Goal: Task Accomplishment & Management: Use online tool/utility

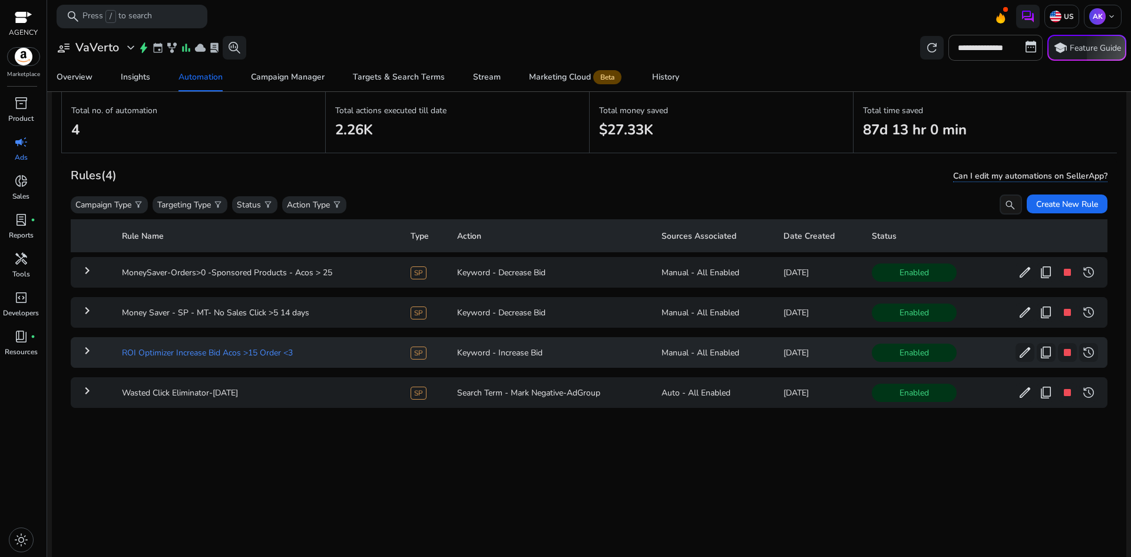
scroll to position [59, 0]
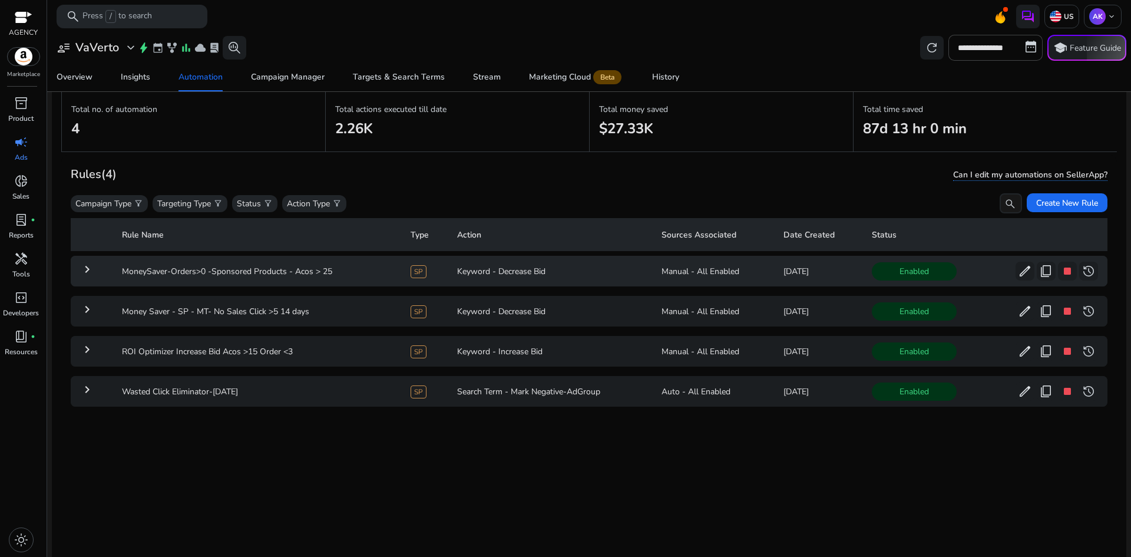
click at [599, 276] on td "Keyword - Decrease Bid" at bounding box center [550, 271] width 204 height 31
click at [150, 268] on td "MoneySaver-Orders>0 -Sponsored Products - Acos > 25" at bounding box center [257, 271] width 289 height 31
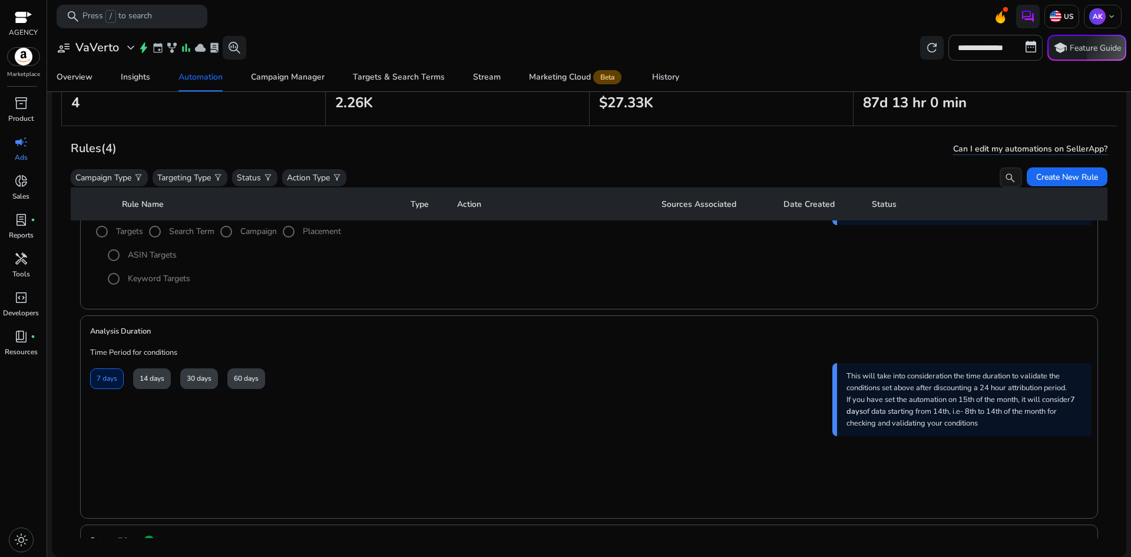
scroll to position [337, 0]
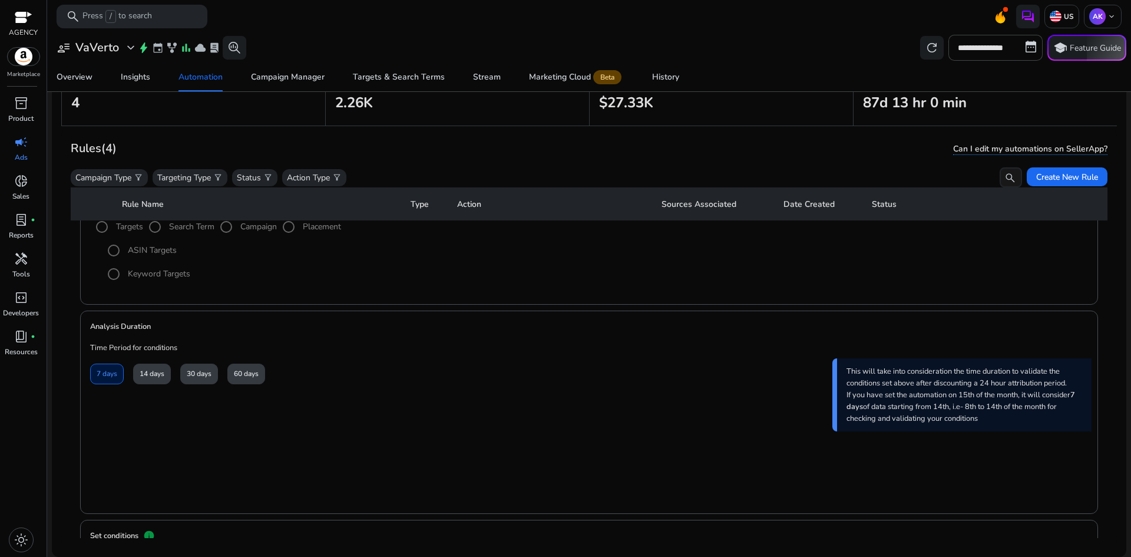
click at [147, 376] on div "14 days" at bounding box center [152, 374] width 38 height 21
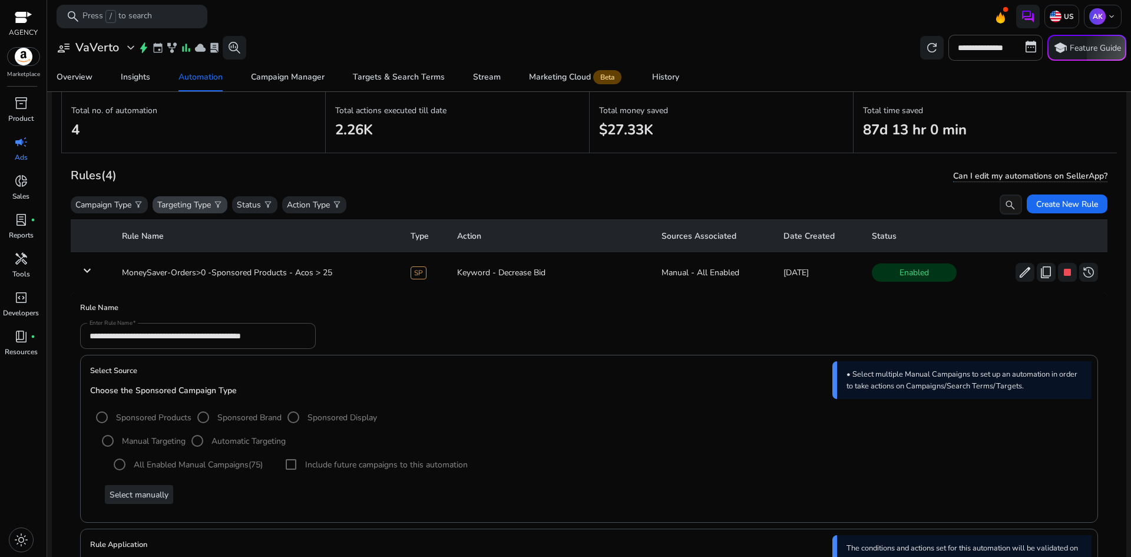
scroll to position [0, 0]
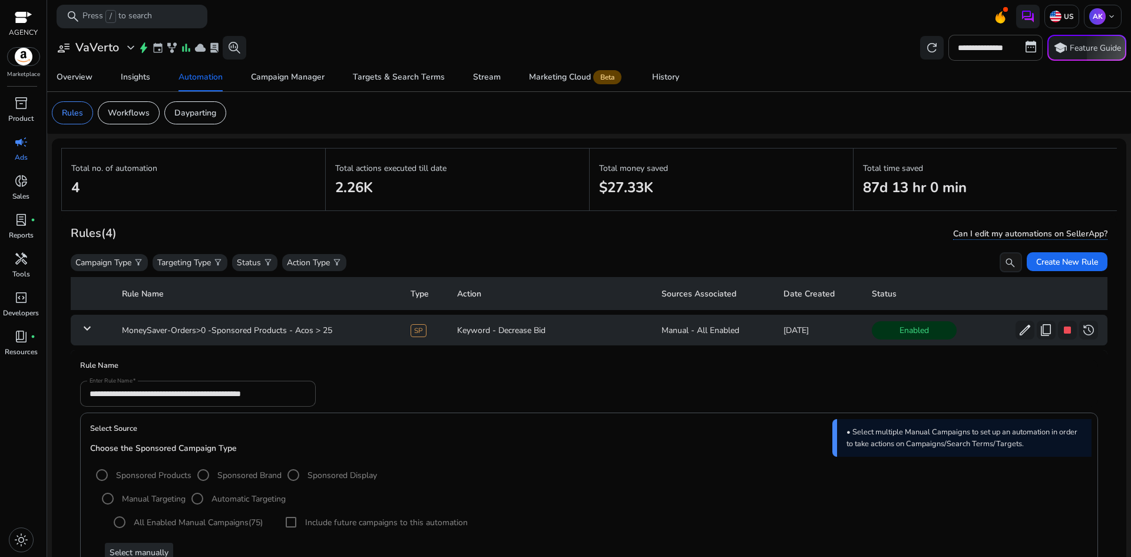
click at [88, 325] on mat-icon "keyboard_arrow_down" at bounding box center [87, 328] width 14 height 14
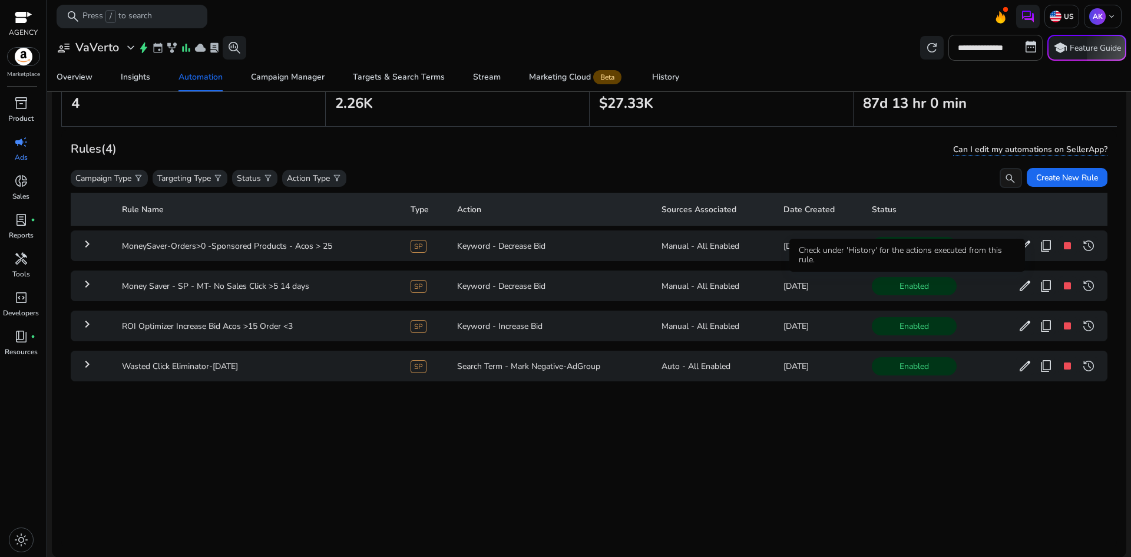
scroll to position [85, 0]
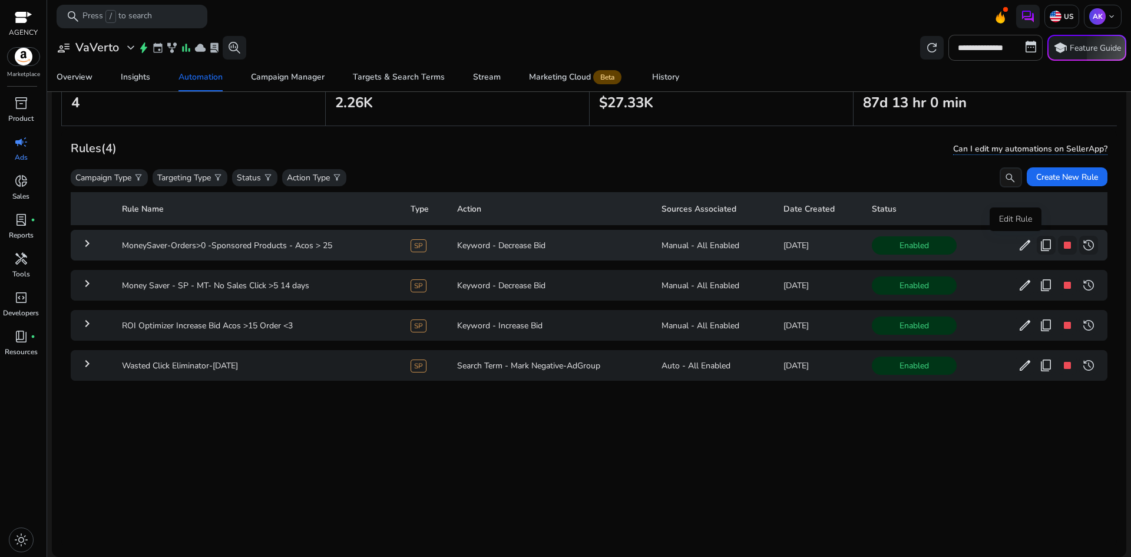
click at [1018, 250] on span "edit" at bounding box center [1025, 245] width 14 height 14
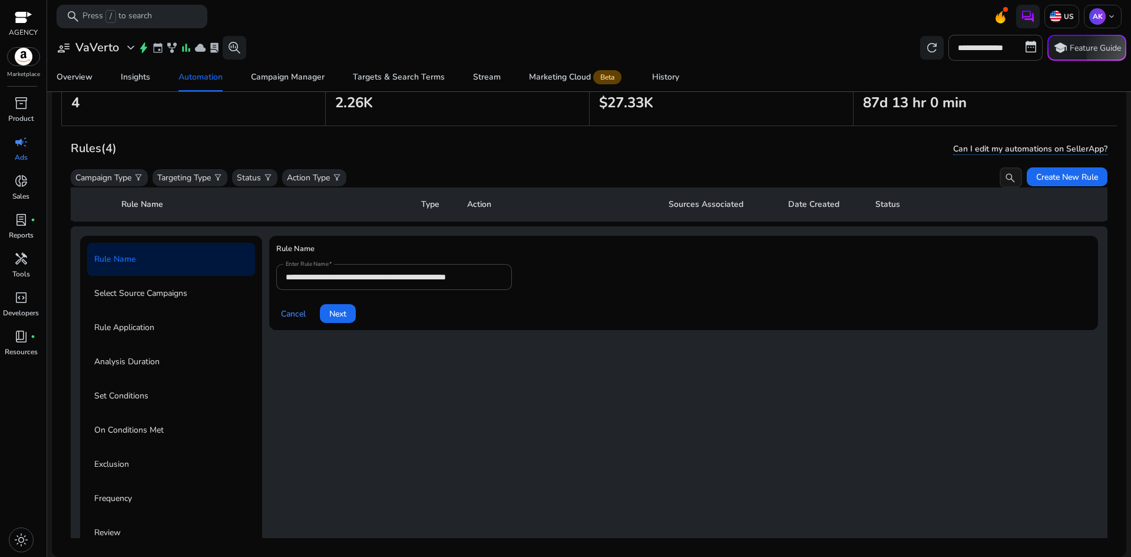
scroll to position [42, 0]
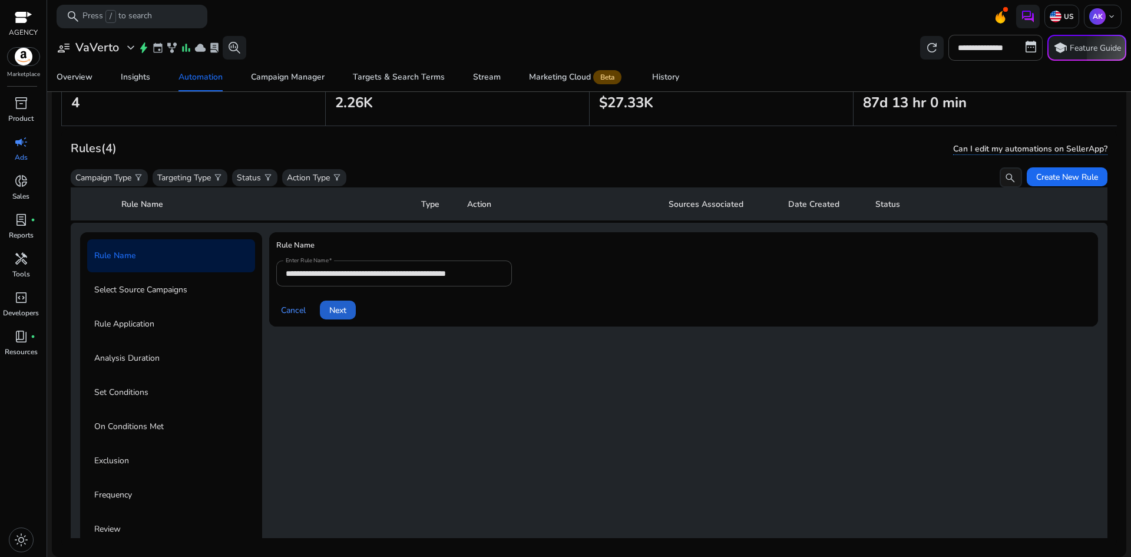
click at [345, 312] on span "Next" at bounding box center [337, 310] width 17 height 12
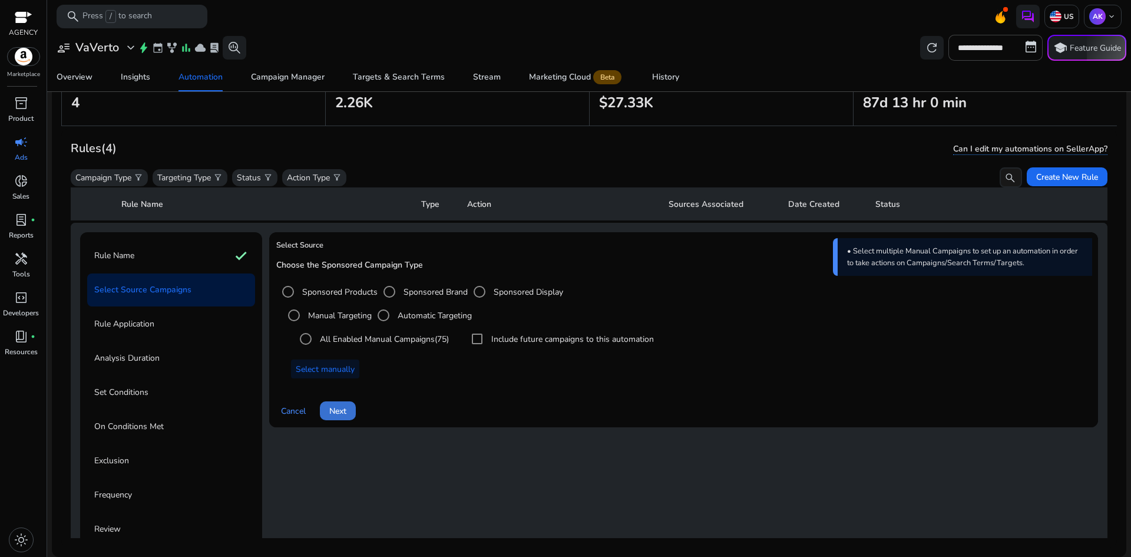
click at [334, 408] on span "Next" at bounding box center [337, 411] width 17 height 12
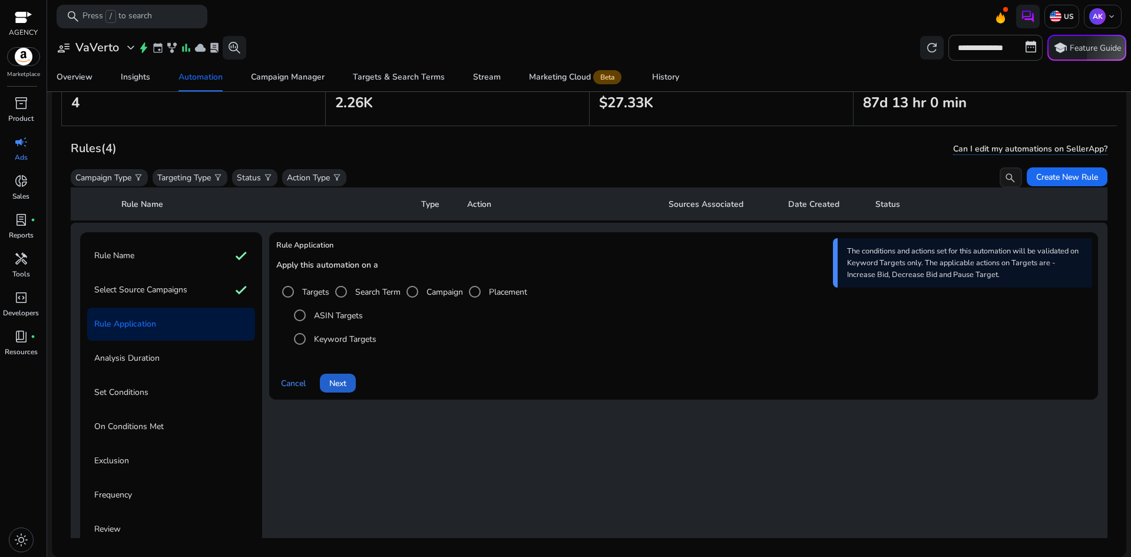
click at [338, 381] on span "Next" at bounding box center [337, 383] width 17 height 12
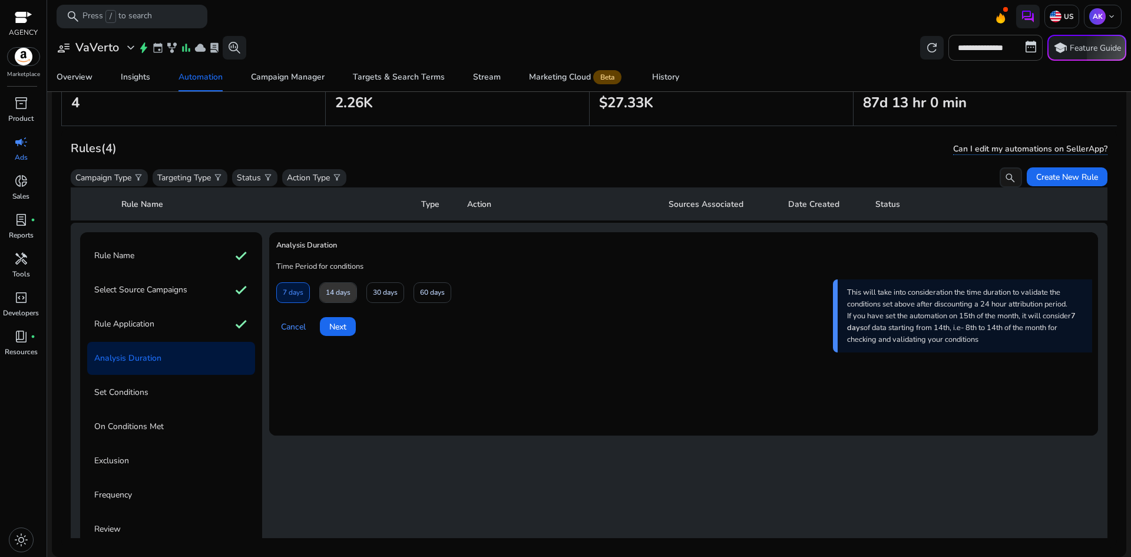
click at [337, 292] on span "14 days" at bounding box center [338, 292] width 25 height 21
click at [340, 324] on span "Next" at bounding box center [337, 327] width 17 height 12
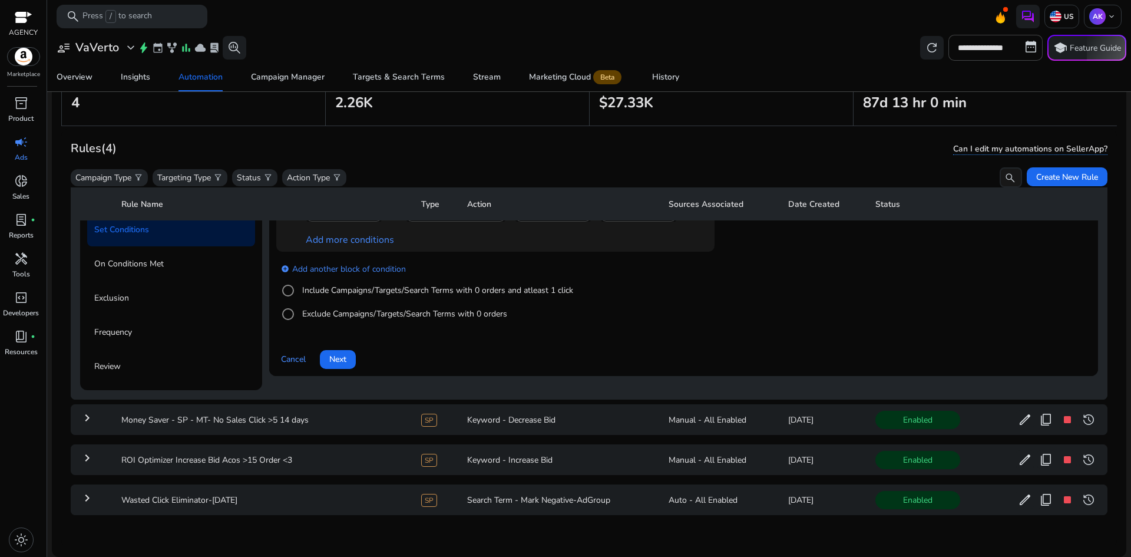
scroll to position [210, 0]
click at [344, 352] on span "Next" at bounding box center [337, 358] width 17 height 12
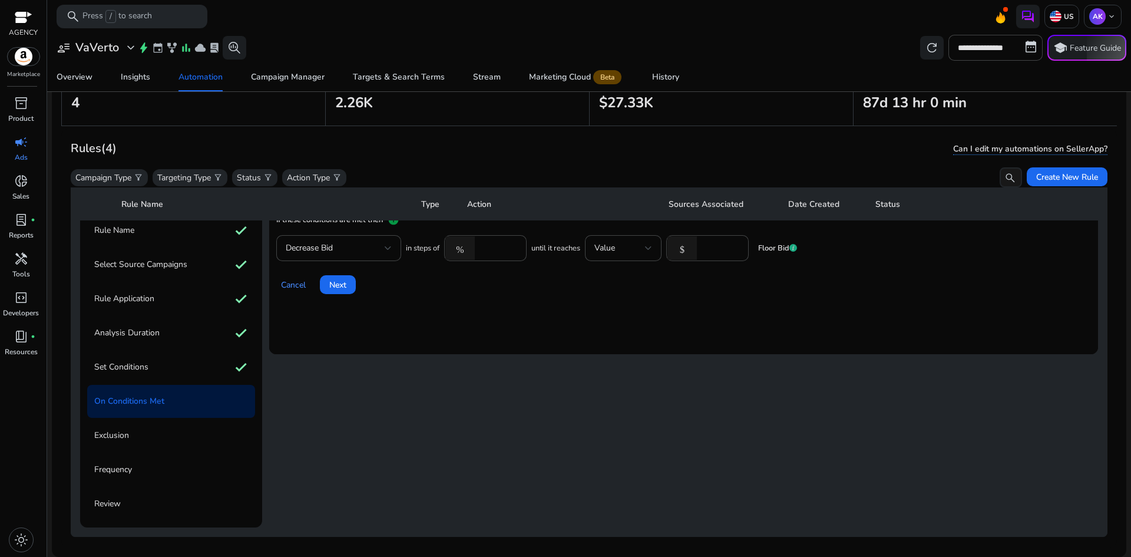
scroll to position [34, 0]
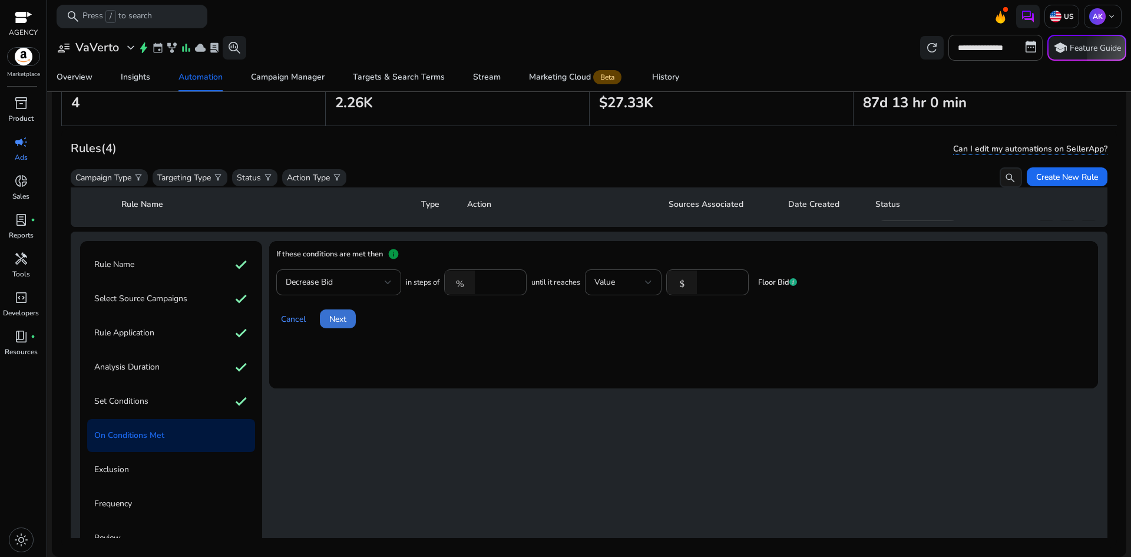
click at [342, 318] on span "Next" at bounding box center [337, 319] width 17 height 12
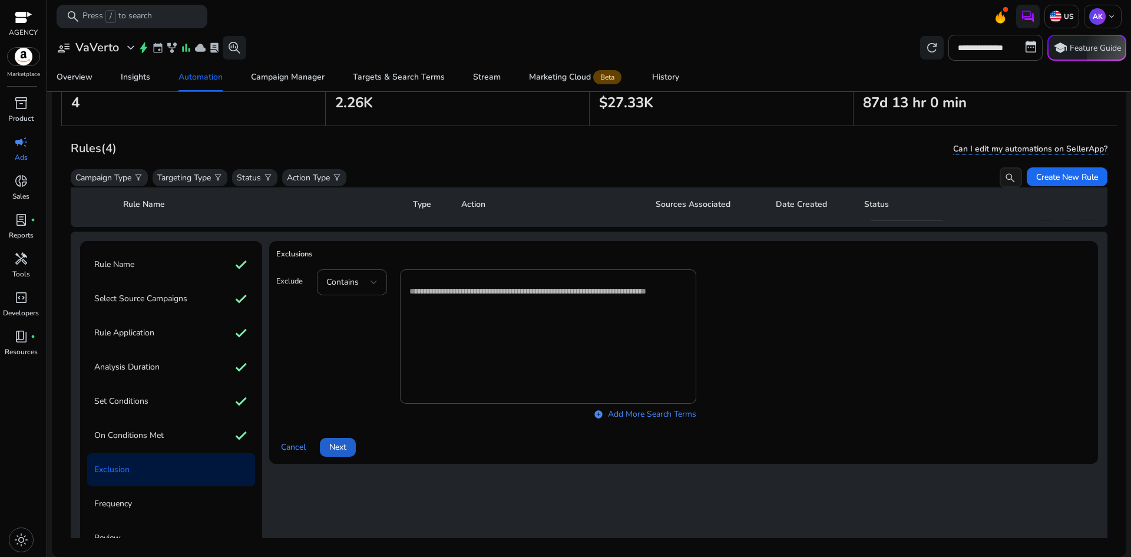
click at [344, 441] on span "Next" at bounding box center [337, 447] width 17 height 12
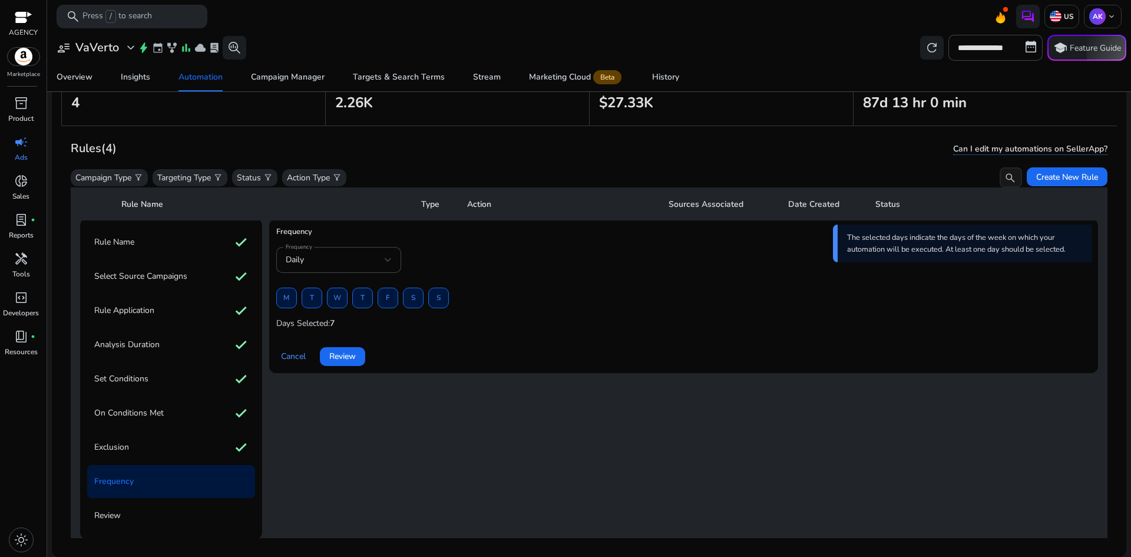
scroll to position [93, 0]
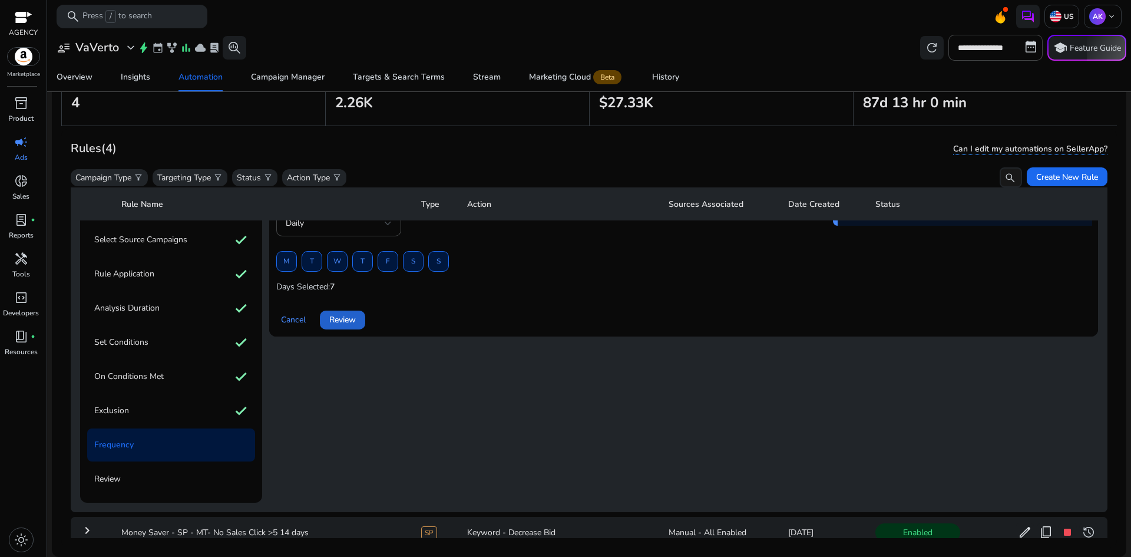
click at [351, 316] on span "Review" at bounding box center [342, 319] width 27 height 12
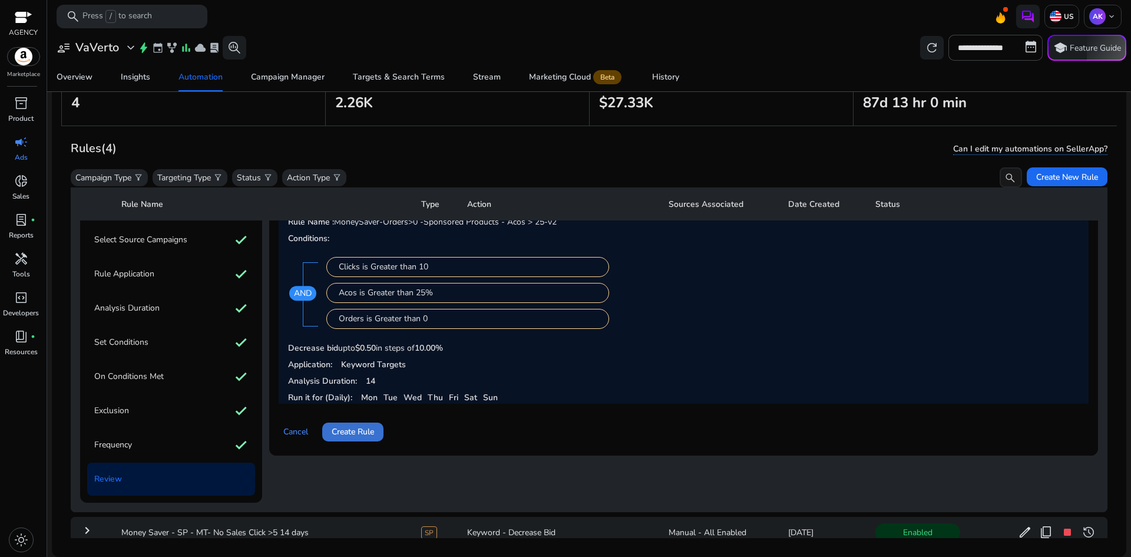
click at [366, 433] on span "Create Rule" at bounding box center [353, 431] width 42 height 12
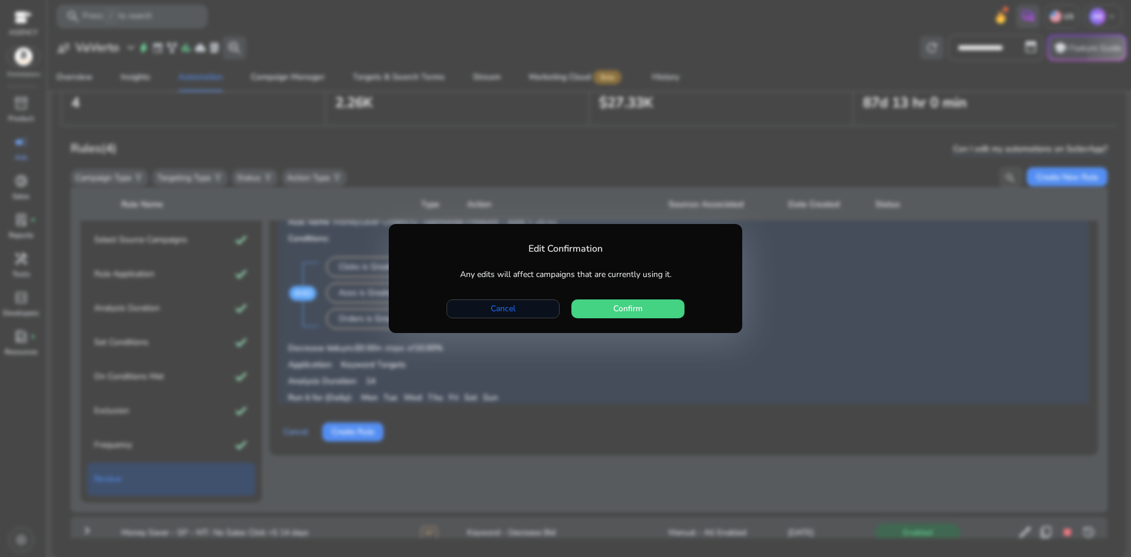
click at [516, 312] on span "button" at bounding box center [503, 309] width 112 height 28
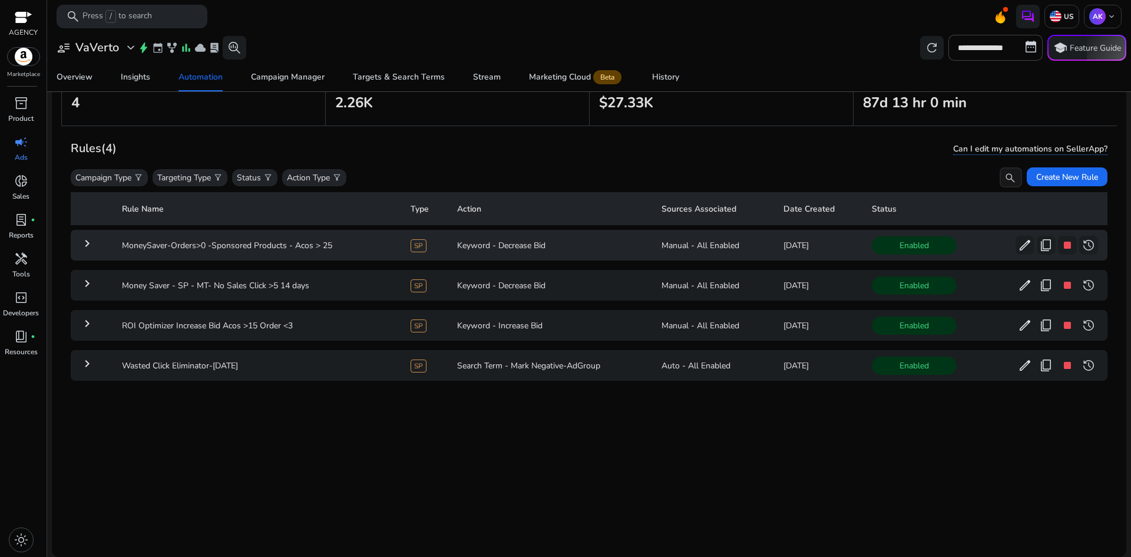
scroll to position [0, 0]
click at [1021, 248] on span "edit" at bounding box center [1025, 245] width 14 height 14
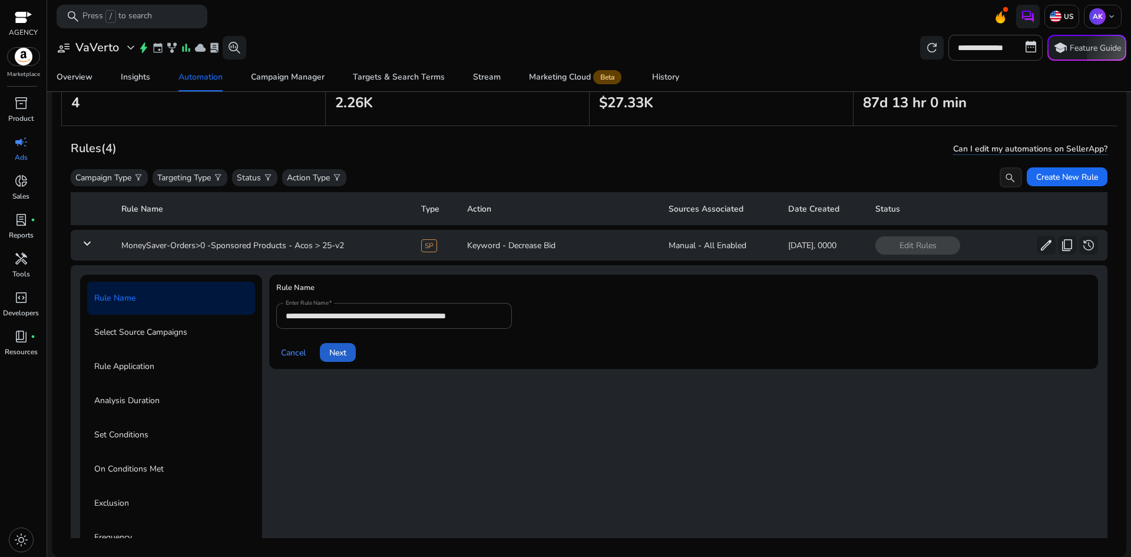
click at [336, 351] on span "Next" at bounding box center [337, 352] width 17 height 12
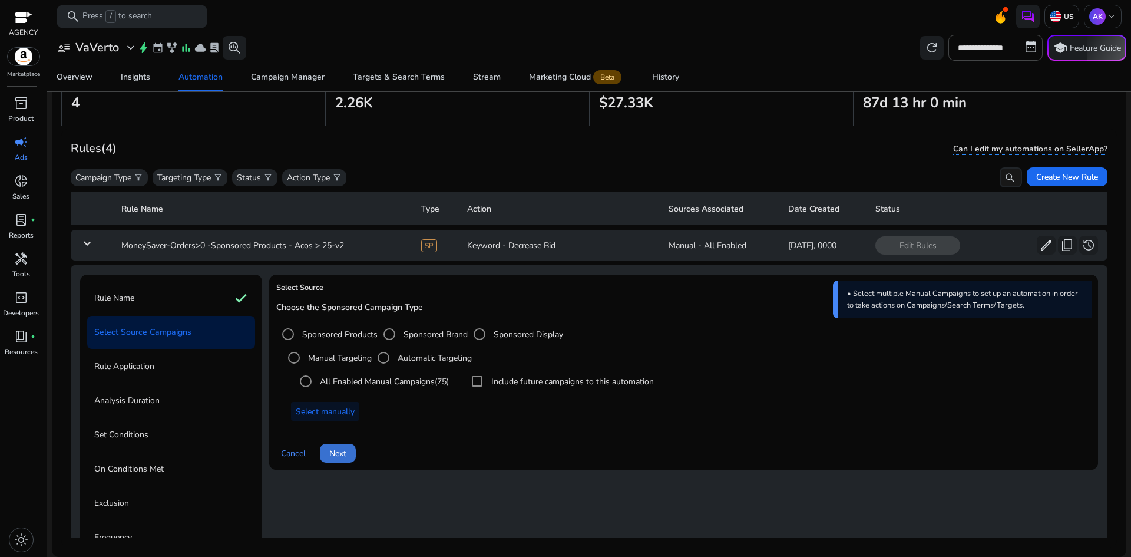
click at [335, 450] on span "Next" at bounding box center [337, 453] width 17 height 12
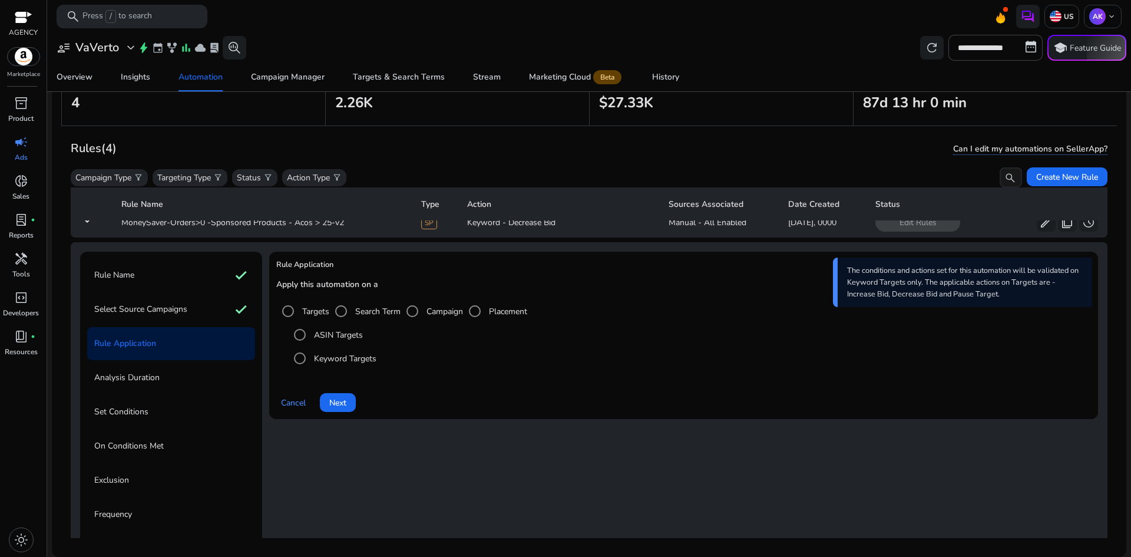
scroll to position [118, 0]
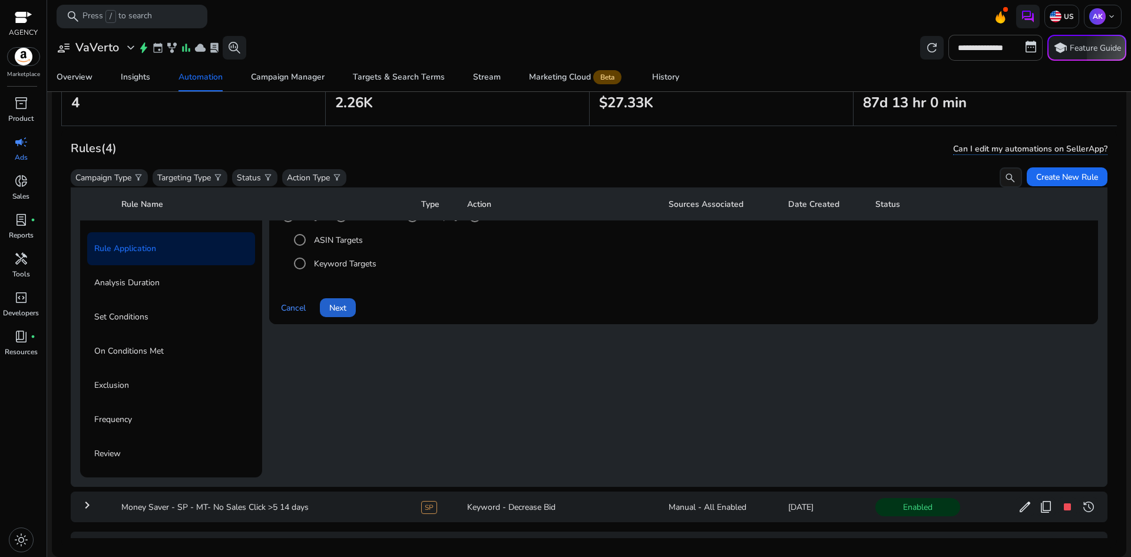
click at [342, 303] on span "Next" at bounding box center [337, 308] width 17 height 12
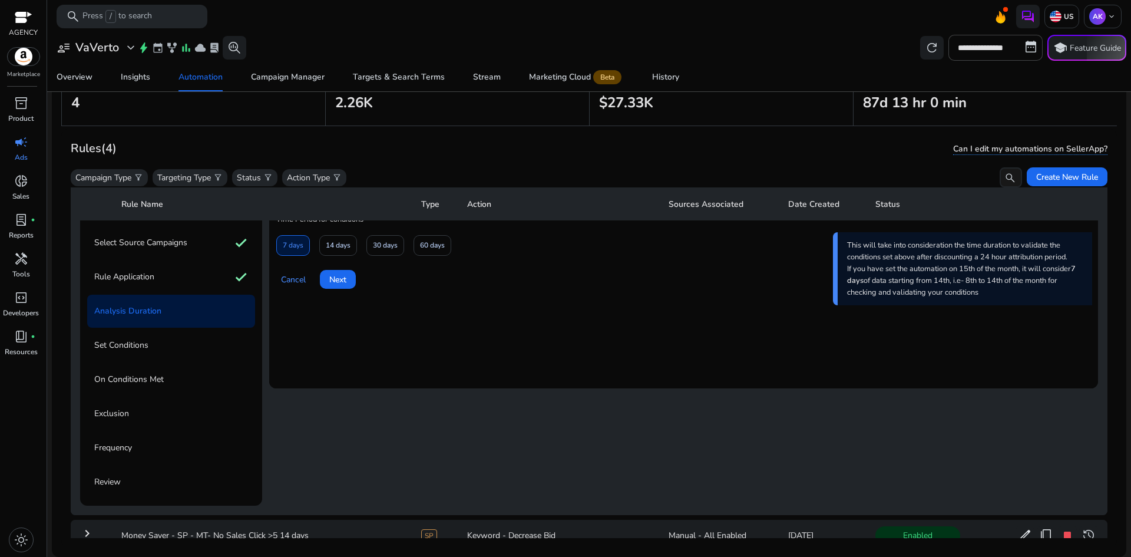
scroll to position [0, 0]
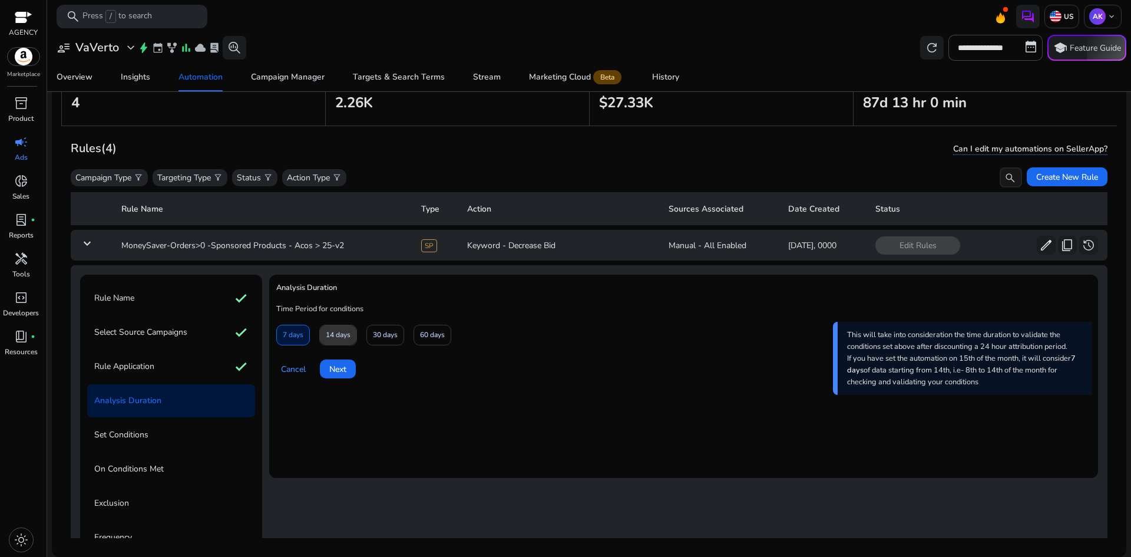
click at [343, 332] on span "14 days" at bounding box center [338, 335] width 25 height 21
click at [345, 371] on span "Next" at bounding box center [337, 369] width 17 height 12
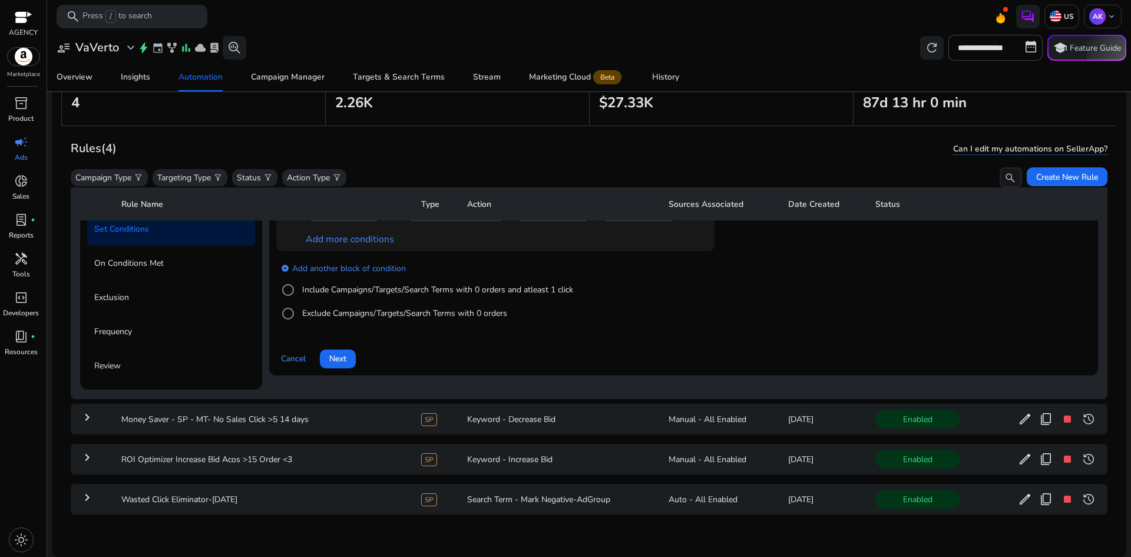
scroll to position [210, 0]
click at [336, 352] on span "Next" at bounding box center [337, 358] width 17 height 12
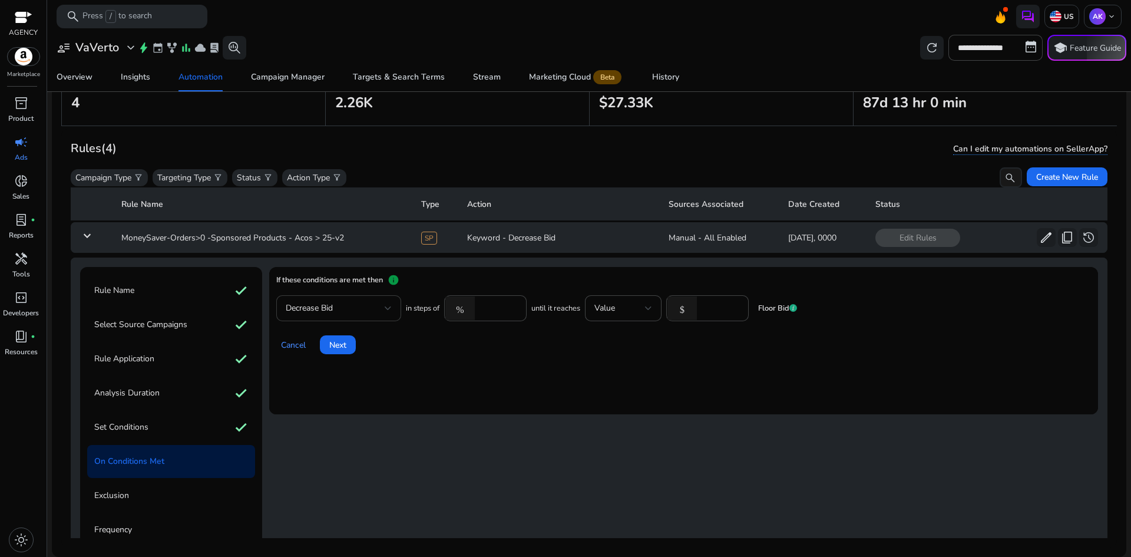
scroll to position [0, 0]
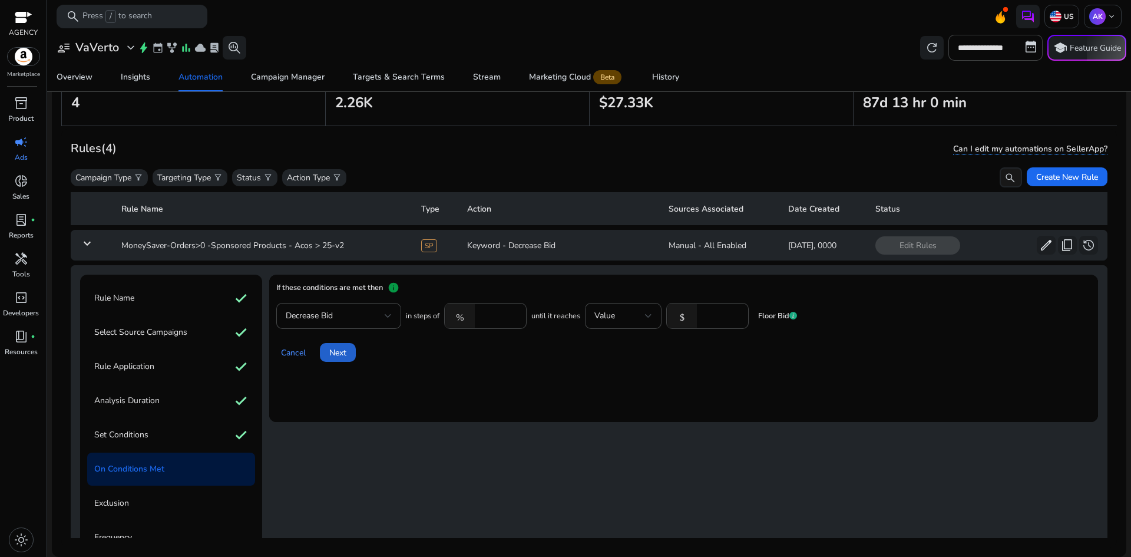
click at [345, 346] on span "Next" at bounding box center [337, 352] width 17 height 12
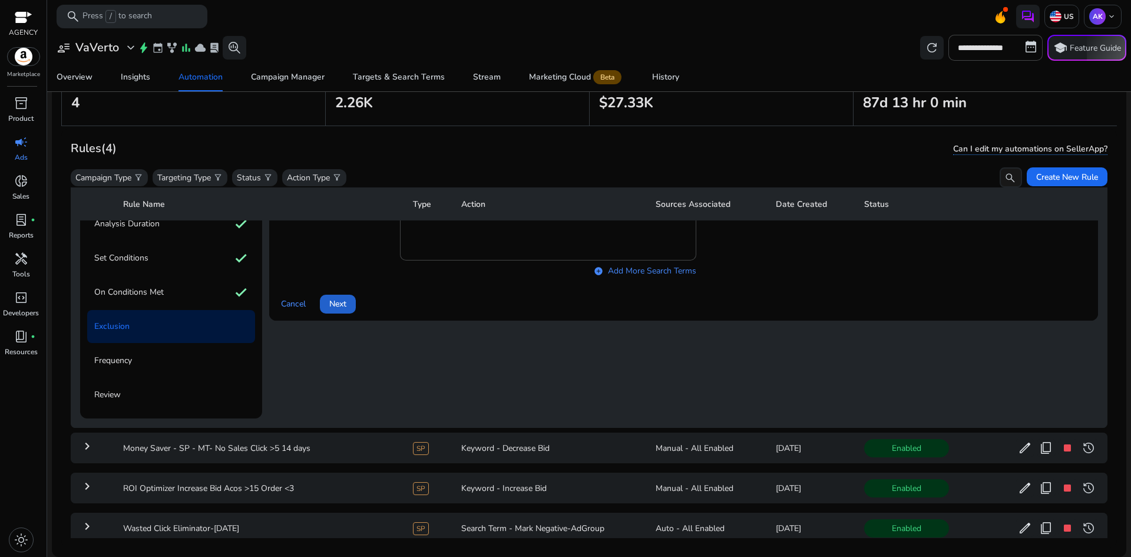
click at [339, 306] on span "Next" at bounding box center [337, 304] width 17 height 12
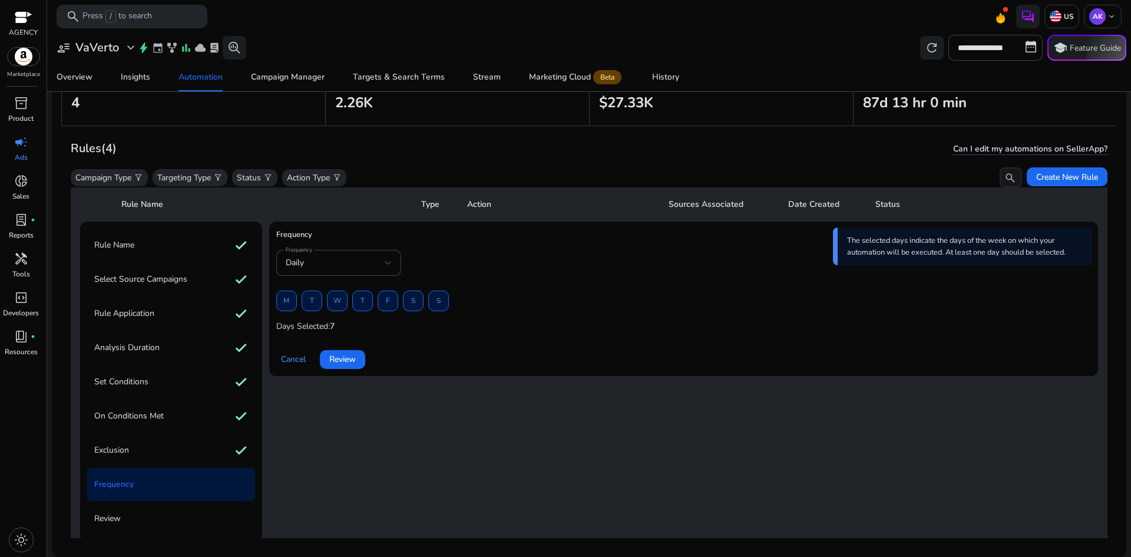
scroll to position [59, 0]
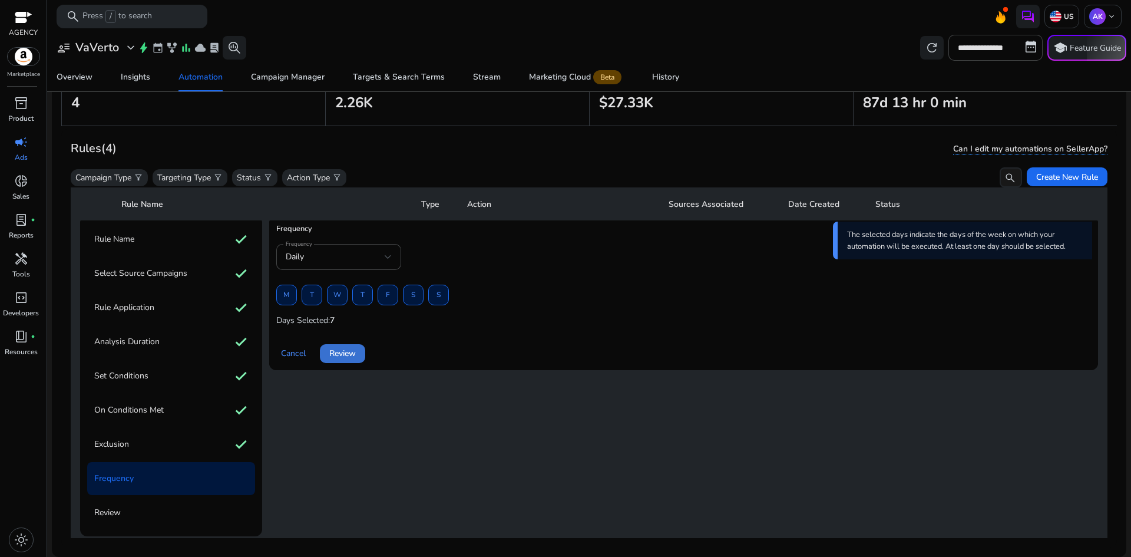
click at [358, 355] on span at bounding box center [342, 353] width 45 height 28
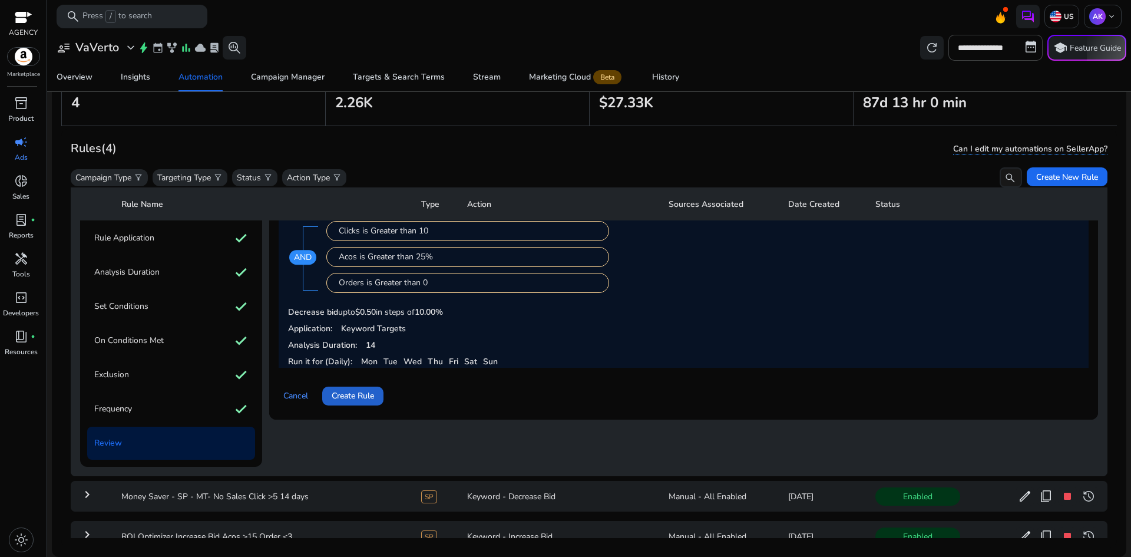
scroll to position [177, 0]
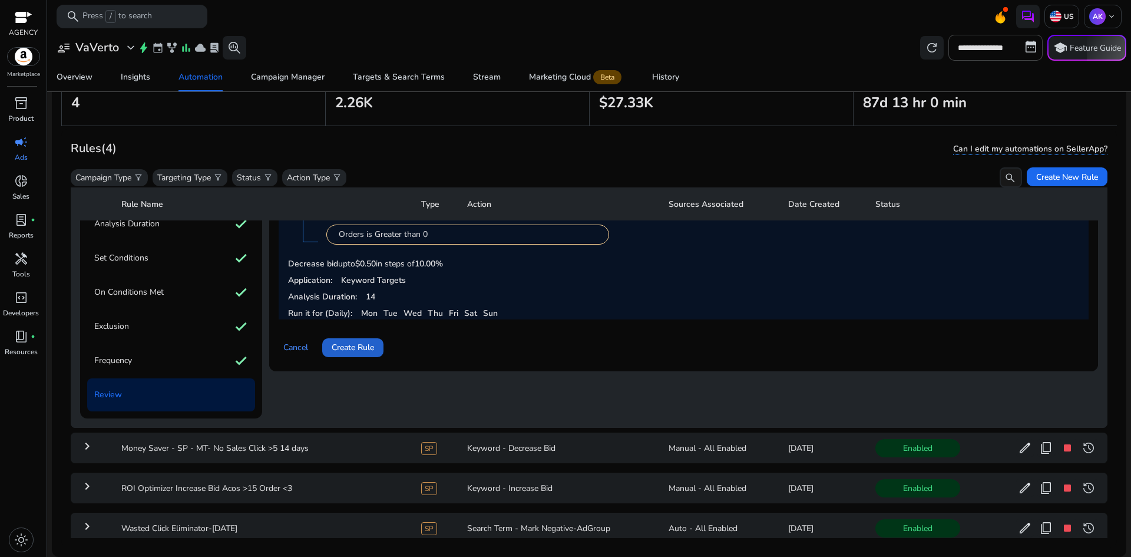
click at [361, 354] on span "Create Rule" at bounding box center [353, 347] width 42 height 12
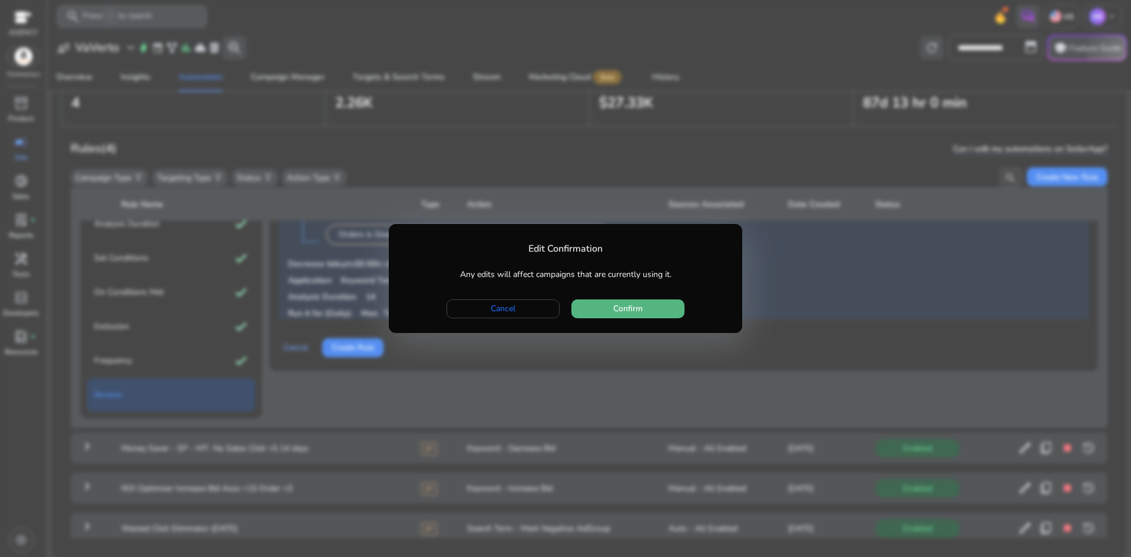
click at [613, 313] on span "button" at bounding box center [628, 309] width 113 height 28
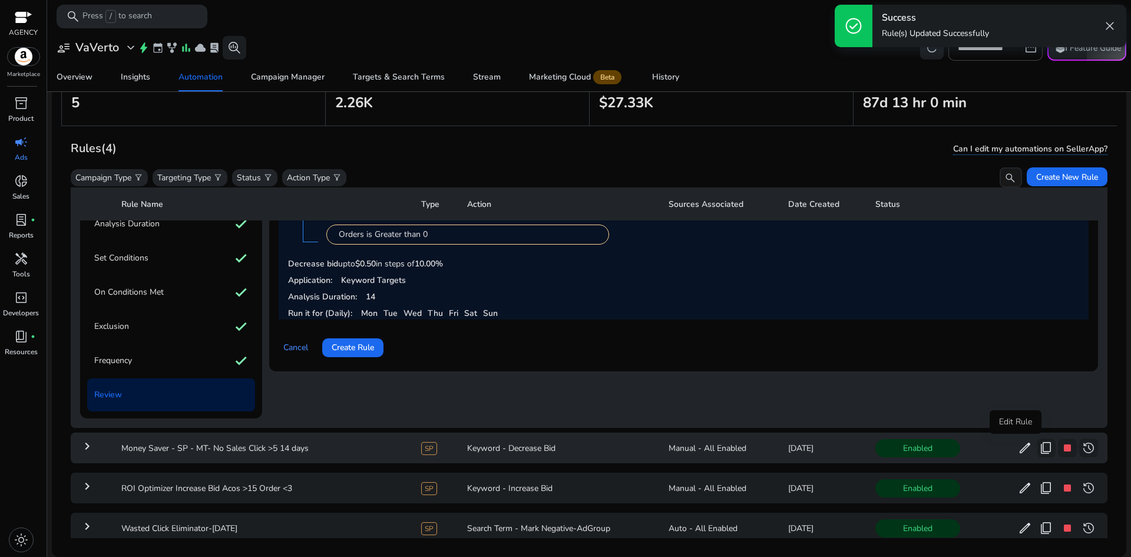
click at [1018, 447] on span "edit" at bounding box center [1025, 448] width 14 height 14
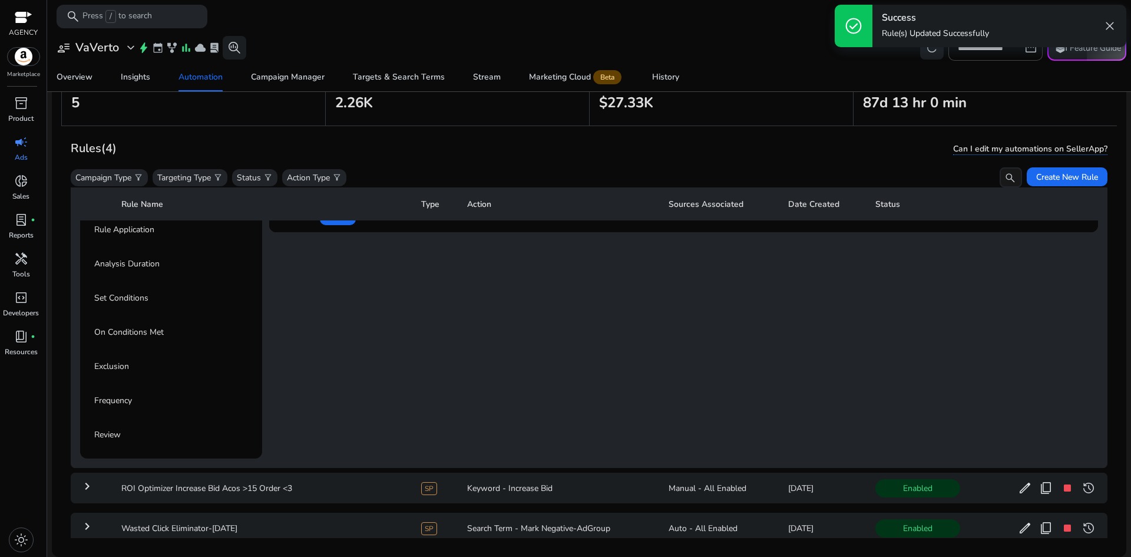
scroll to position [0, 0]
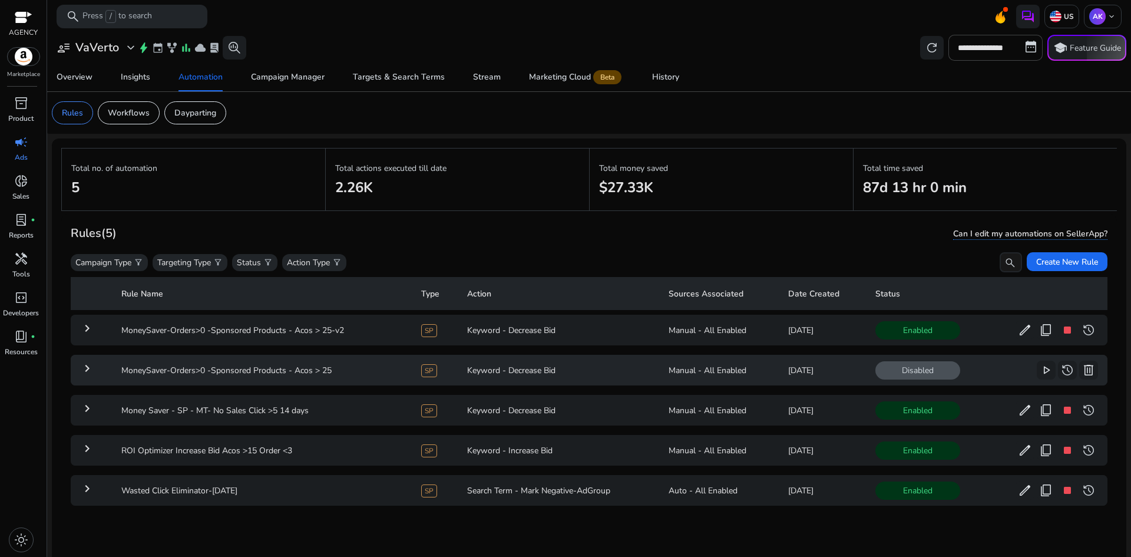
click at [88, 368] on mat-icon "keyboard_arrow_right" at bounding box center [87, 368] width 14 height 14
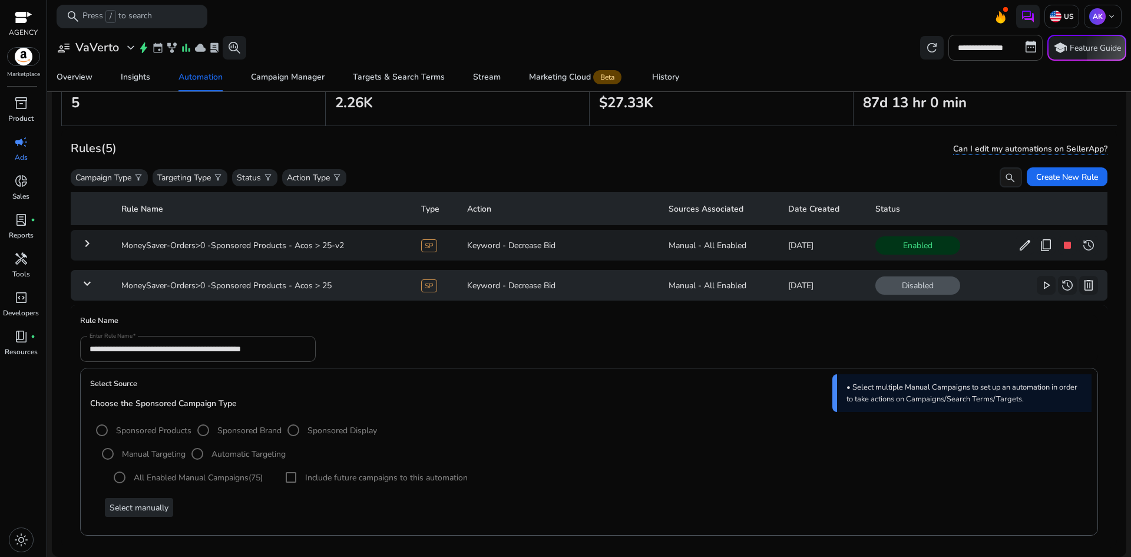
click at [82, 283] on mat-icon "keyboard_arrow_down" at bounding box center [87, 283] width 14 height 14
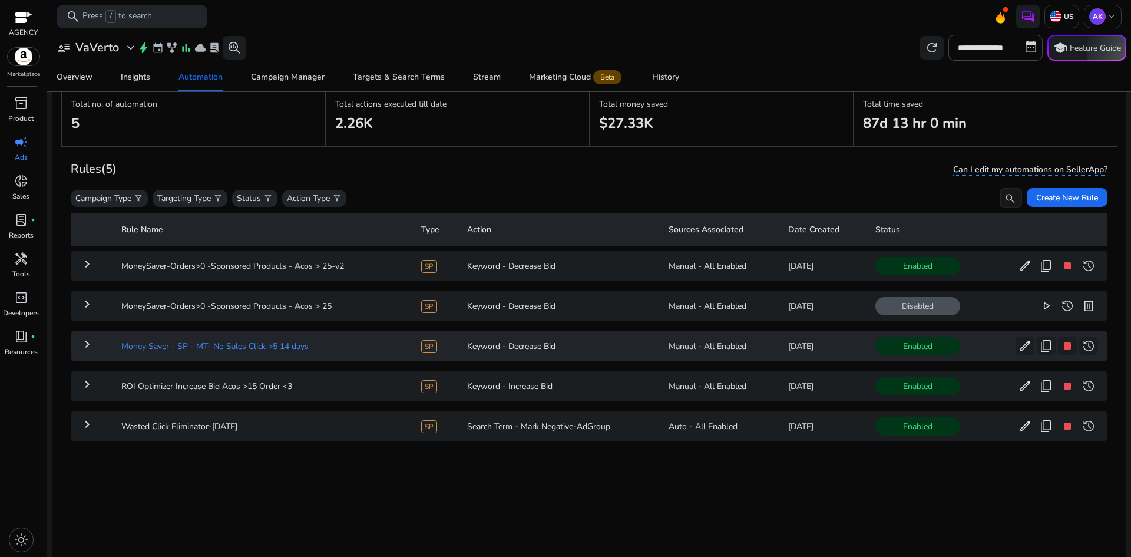
scroll to position [27, 0]
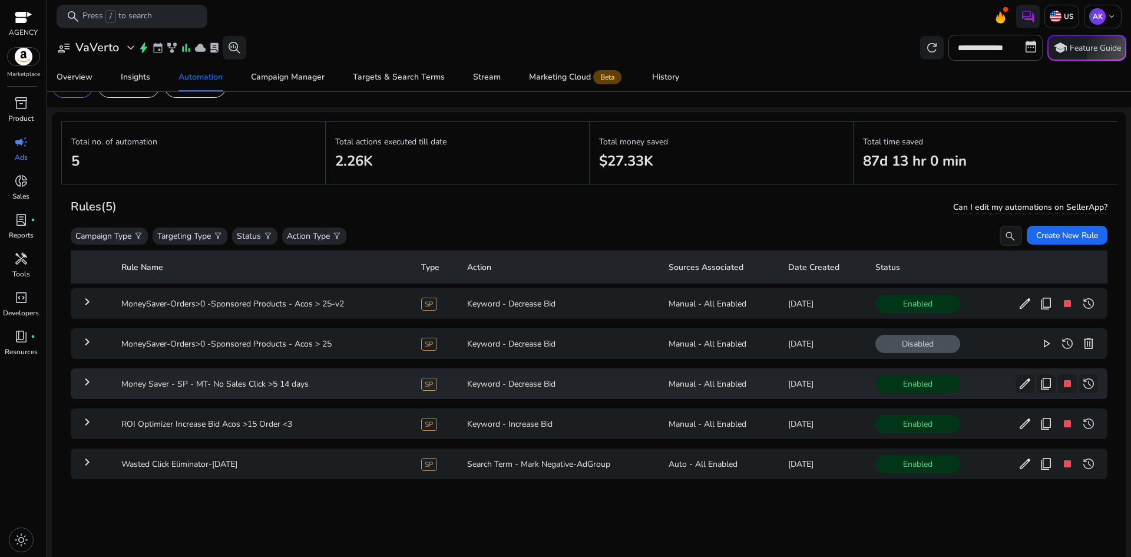
click at [88, 380] on mat-icon "keyboard_arrow_right" at bounding box center [87, 382] width 14 height 14
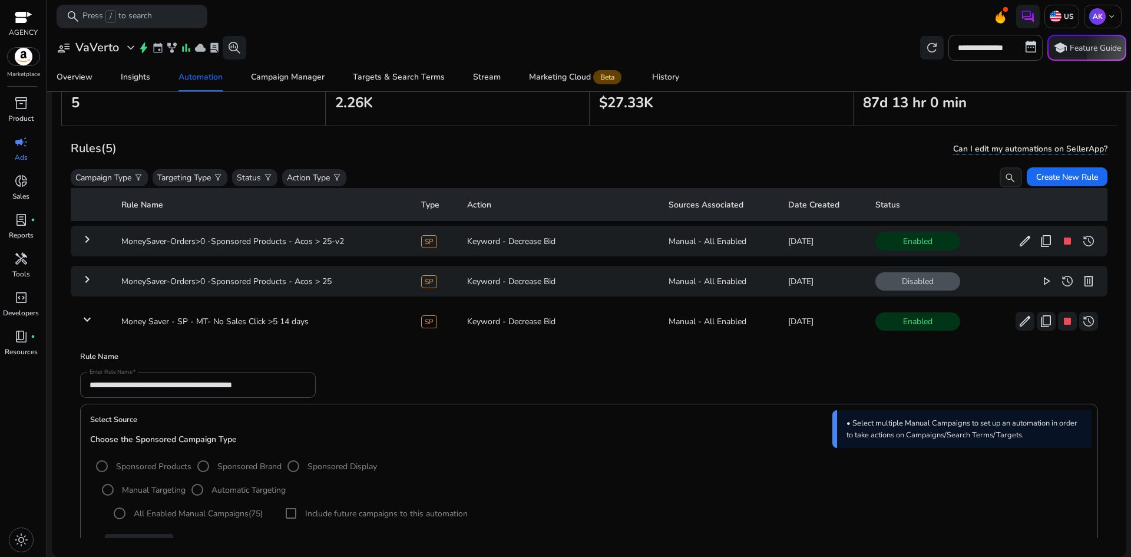
scroll to position [0, 0]
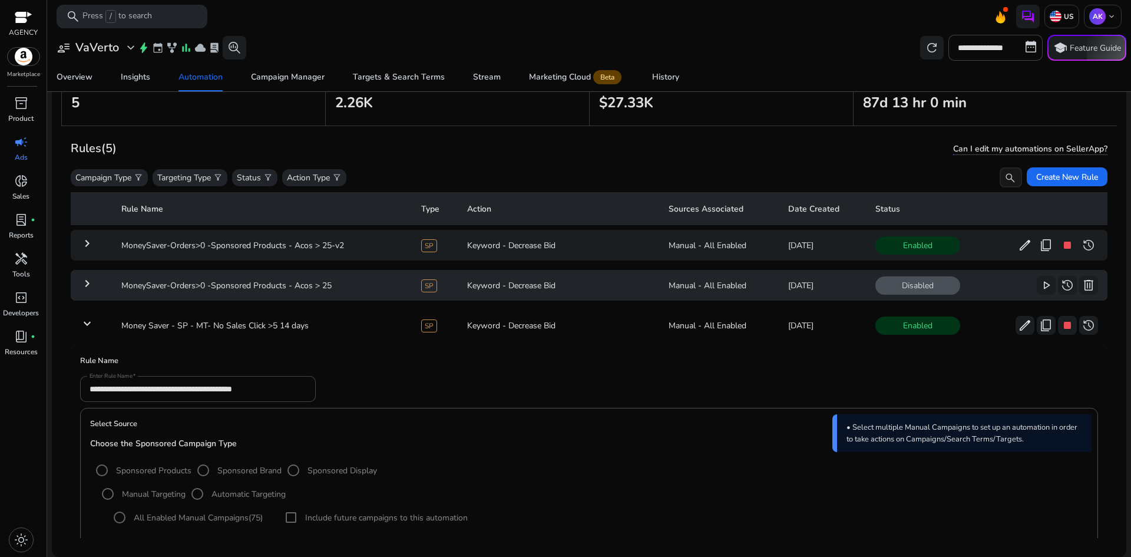
click at [87, 286] on mat-icon "keyboard_arrow_right" at bounding box center [87, 283] width 14 height 14
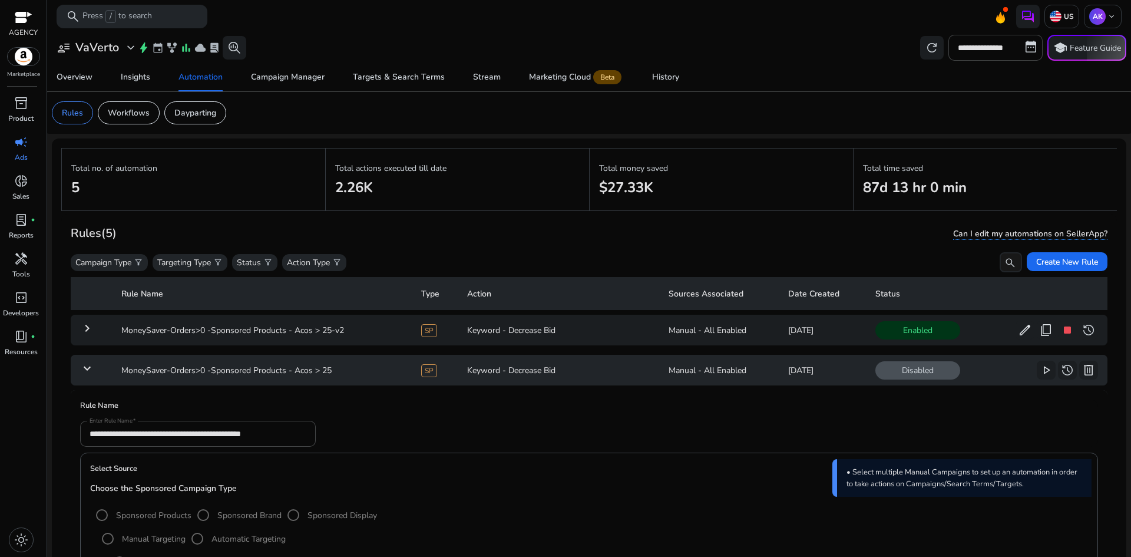
click at [88, 366] on mat-icon "keyboard_arrow_down" at bounding box center [87, 368] width 14 height 14
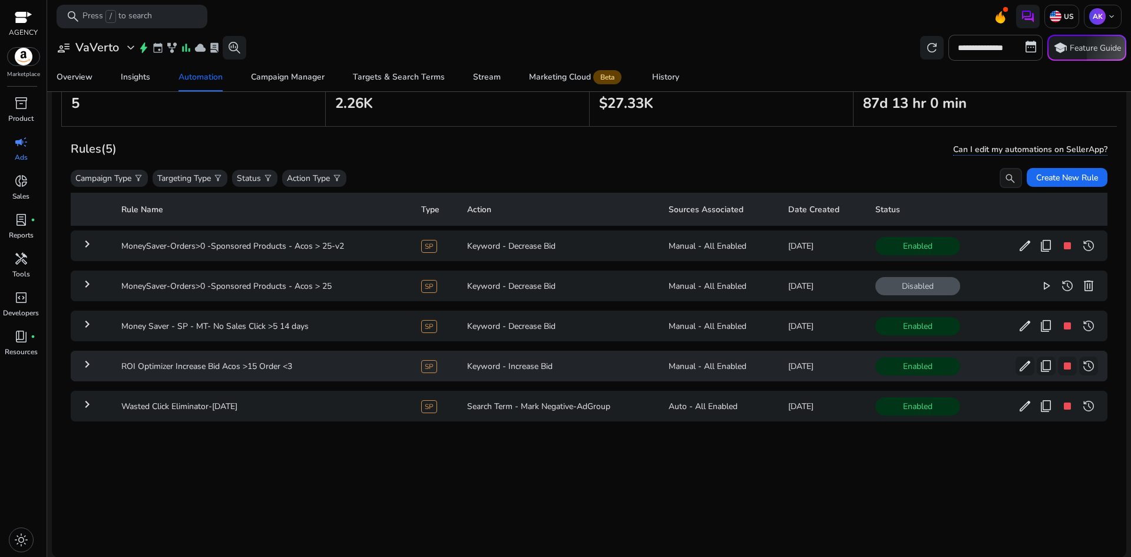
scroll to position [85, 0]
click at [1020, 323] on span "edit" at bounding box center [1025, 325] width 14 height 14
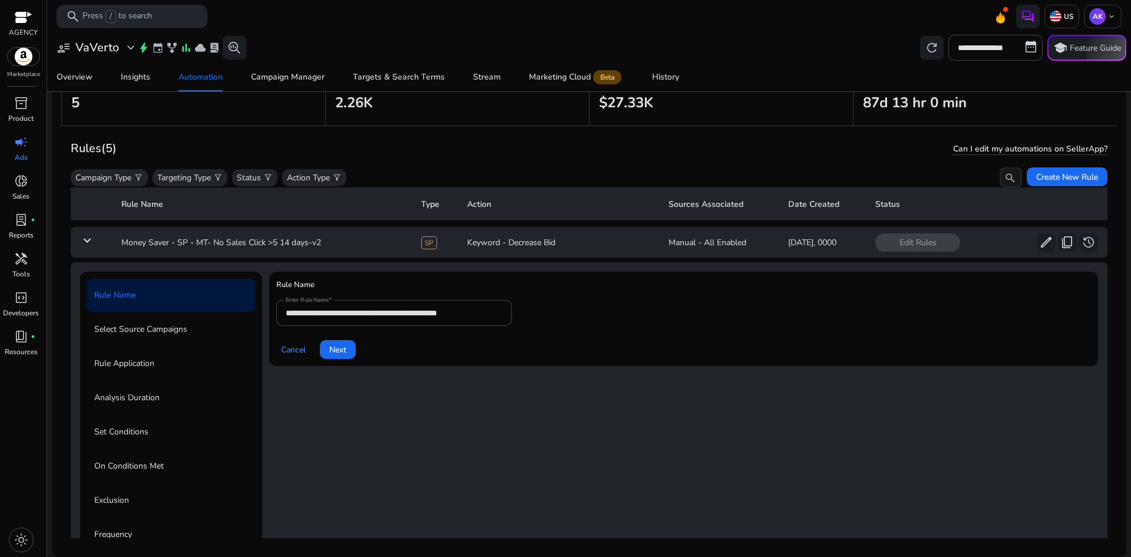
scroll to position [123, 0]
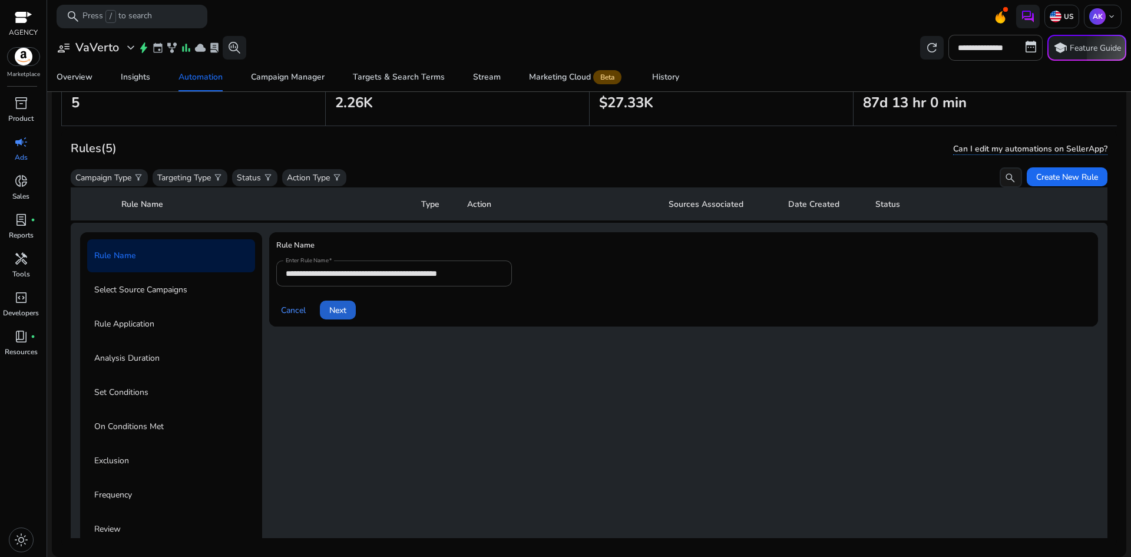
click at [338, 310] on span "Next" at bounding box center [337, 310] width 17 height 12
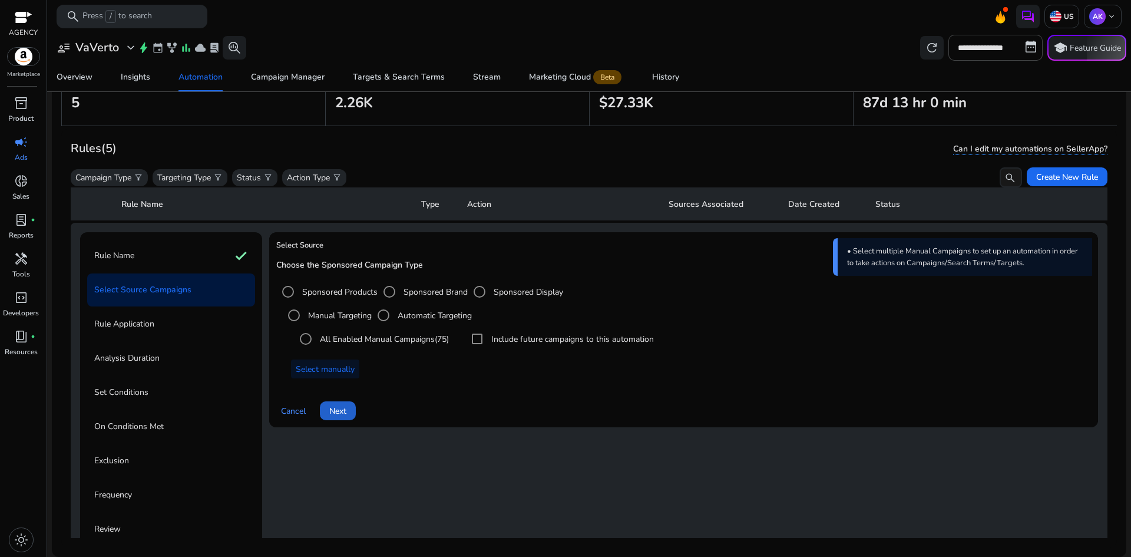
click at [348, 412] on span at bounding box center [338, 411] width 36 height 28
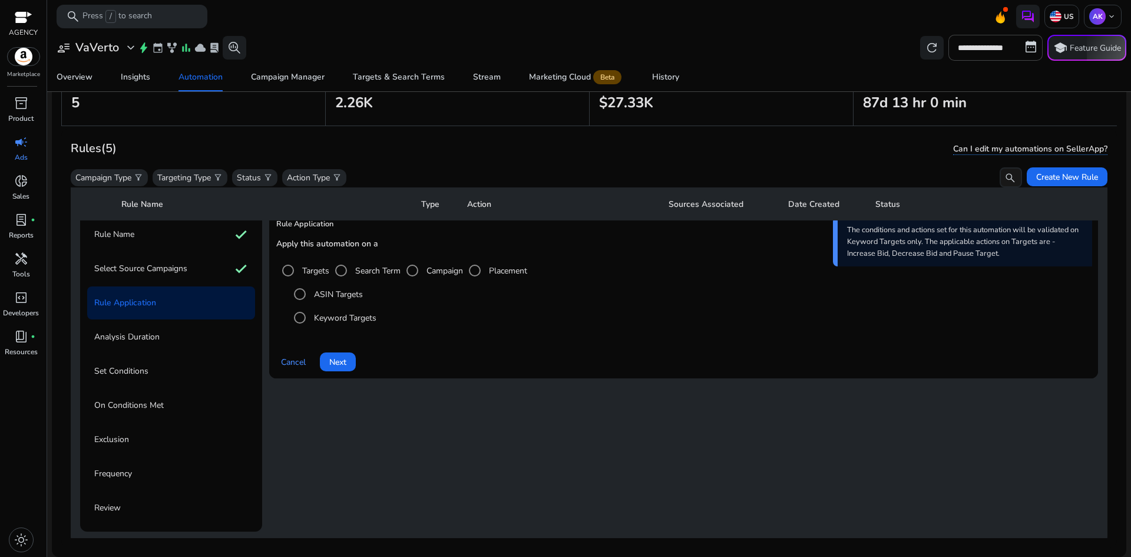
scroll to position [181, 0]
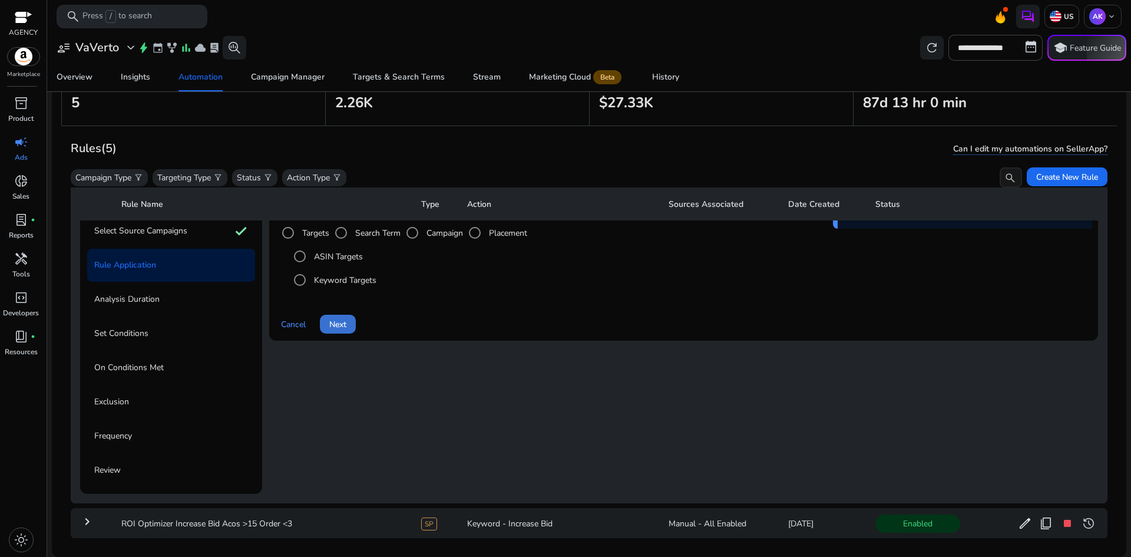
click at [337, 316] on span at bounding box center [338, 324] width 36 height 28
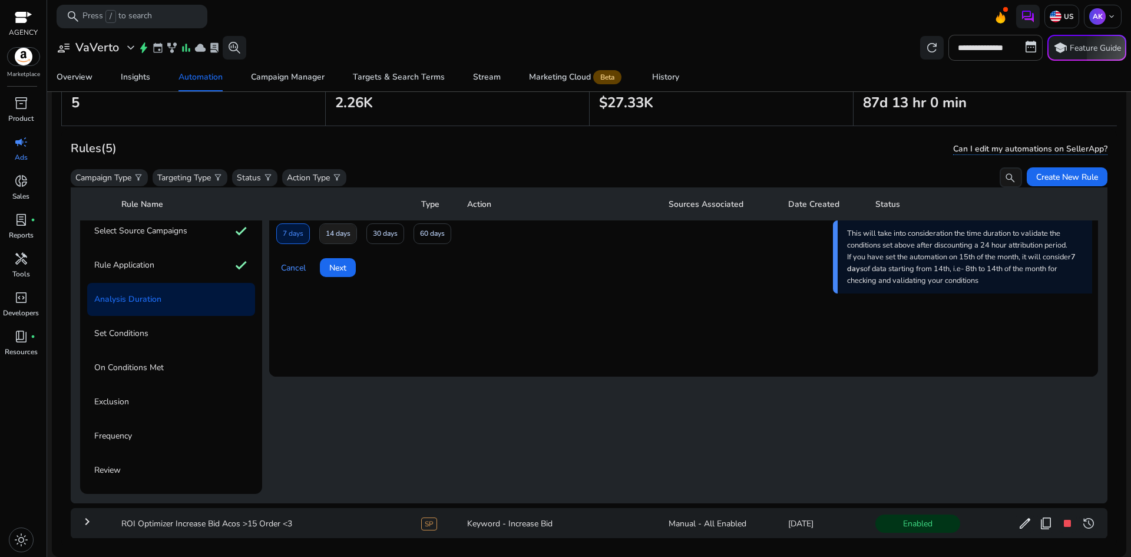
click at [330, 233] on span "14 days" at bounding box center [338, 233] width 25 height 21
click at [332, 268] on span "Next" at bounding box center [337, 268] width 17 height 12
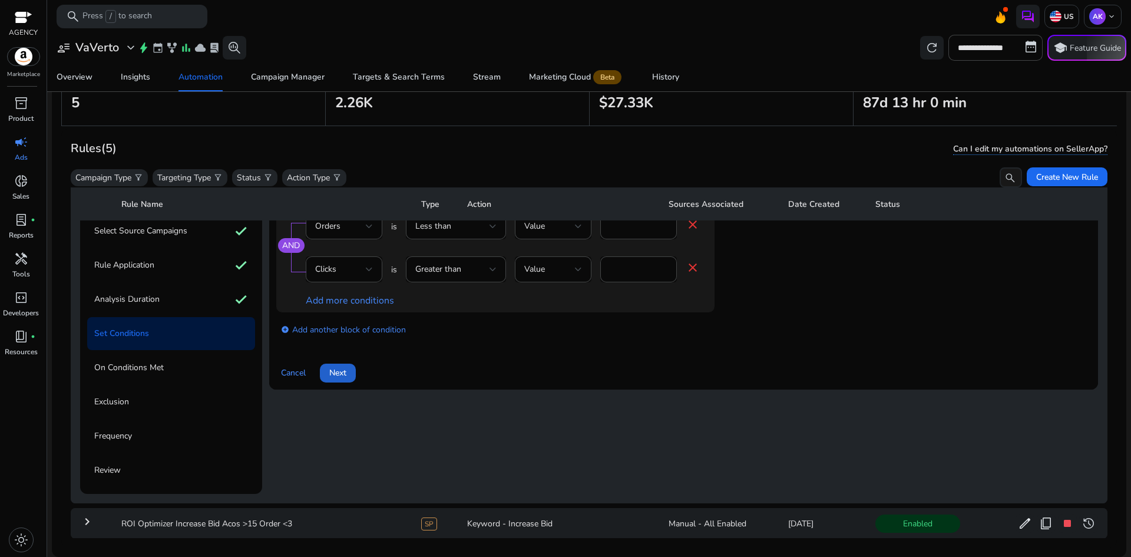
click at [354, 379] on span at bounding box center [338, 373] width 36 height 28
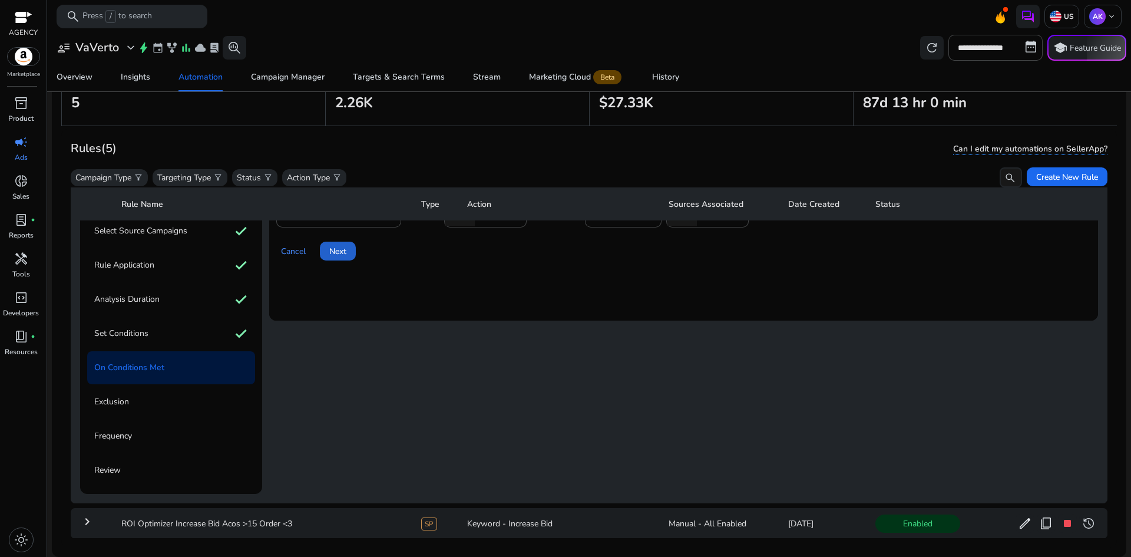
click at [338, 253] on span "Next" at bounding box center [337, 251] width 17 height 12
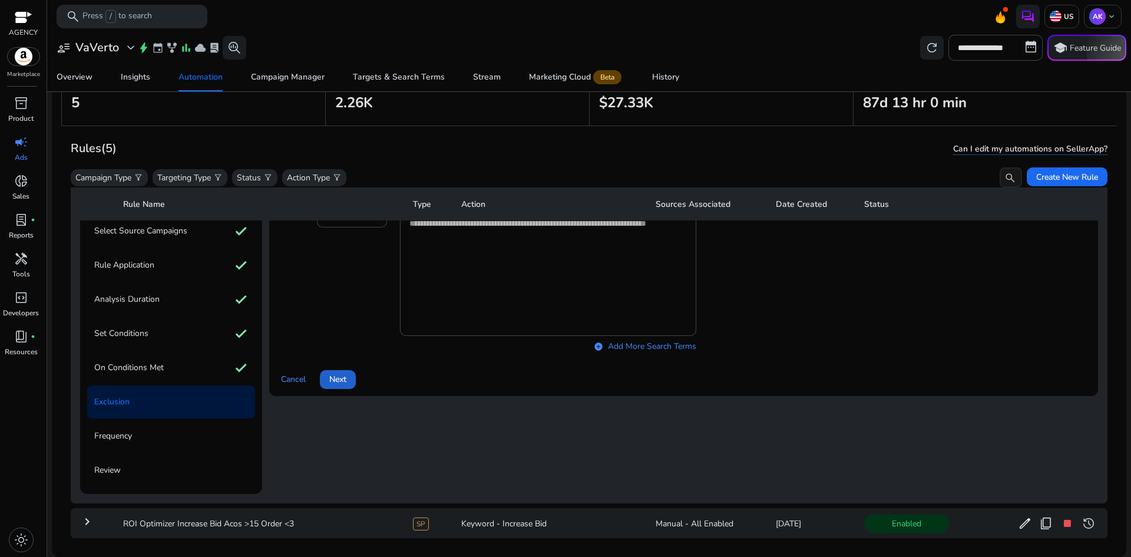
click at [344, 382] on span "Next" at bounding box center [337, 379] width 17 height 12
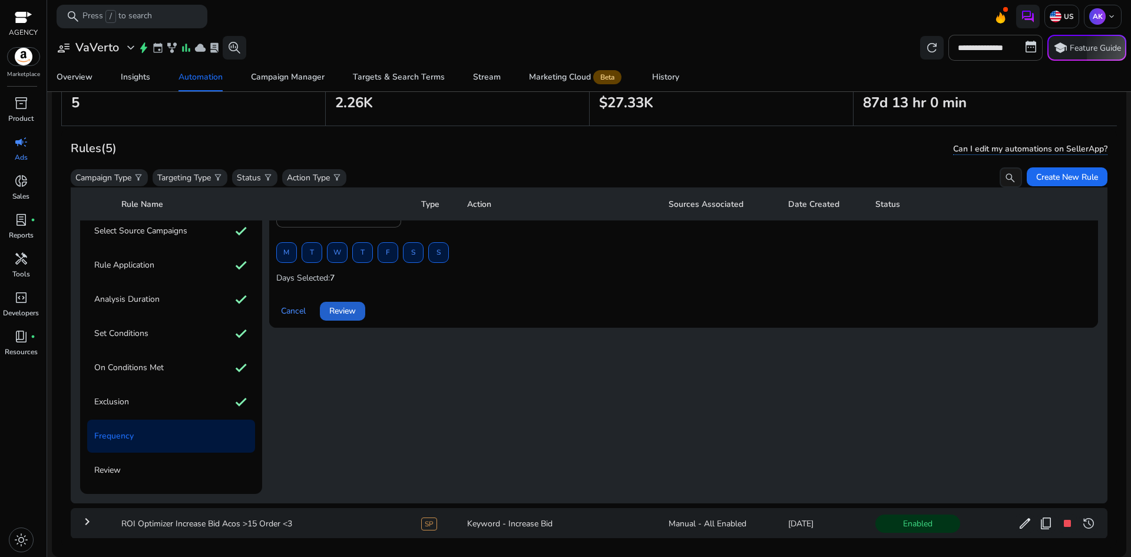
click at [346, 316] on span "Review" at bounding box center [342, 311] width 27 height 12
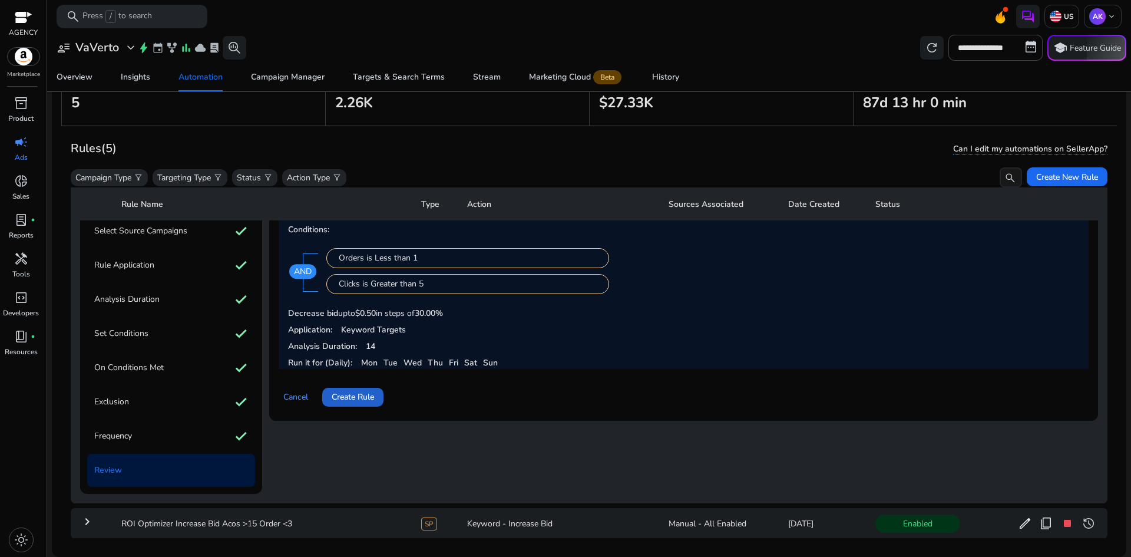
click at [345, 400] on span "Create Rule" at bounding box center [353, 397] width 42 height 12
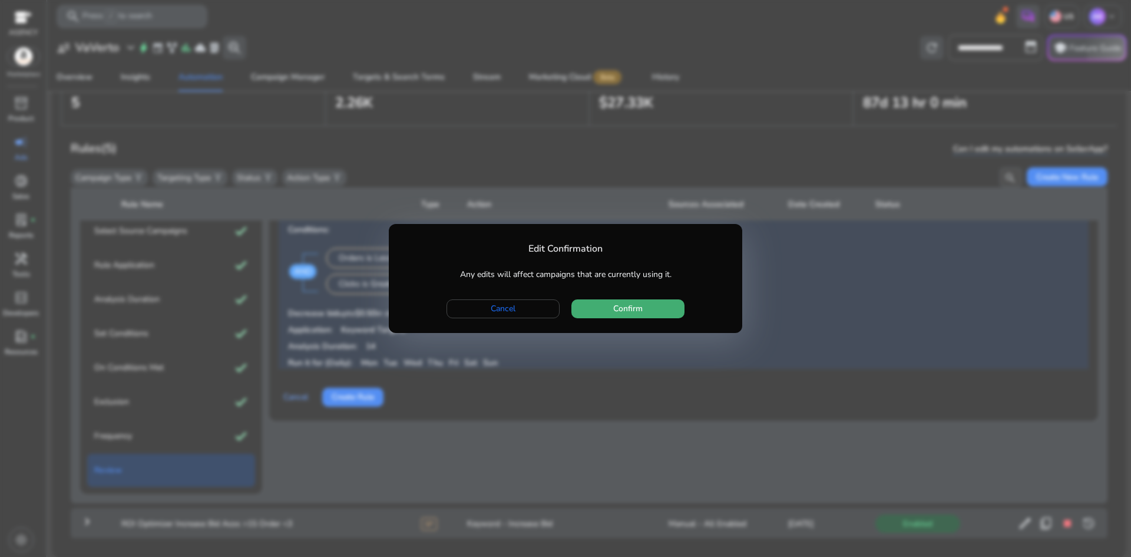
click at [668, 296] on span "button" at bounding box center [628, 309] width 113 height 28
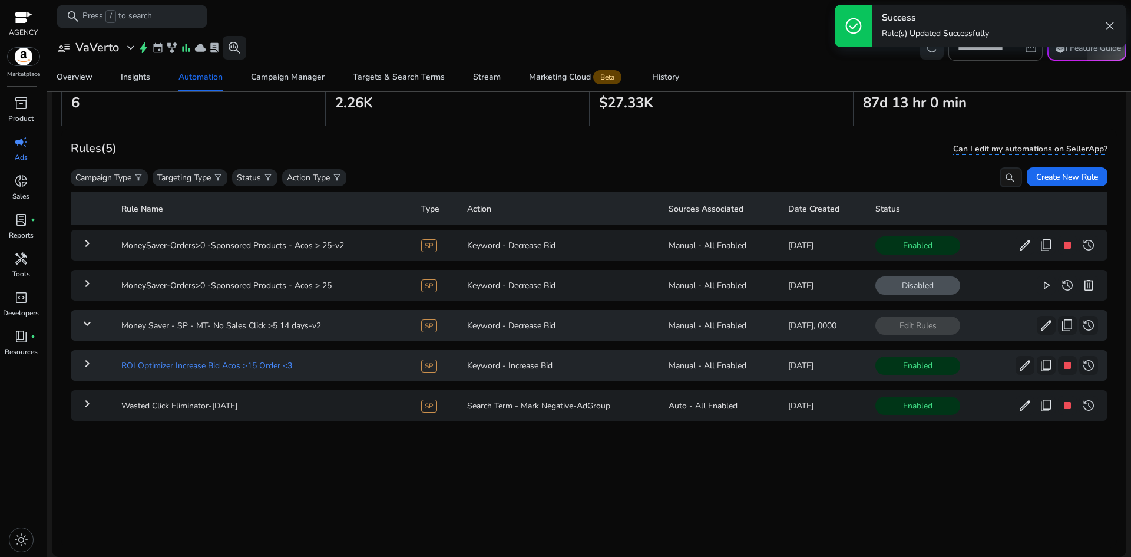
scroll to position [0, 0]
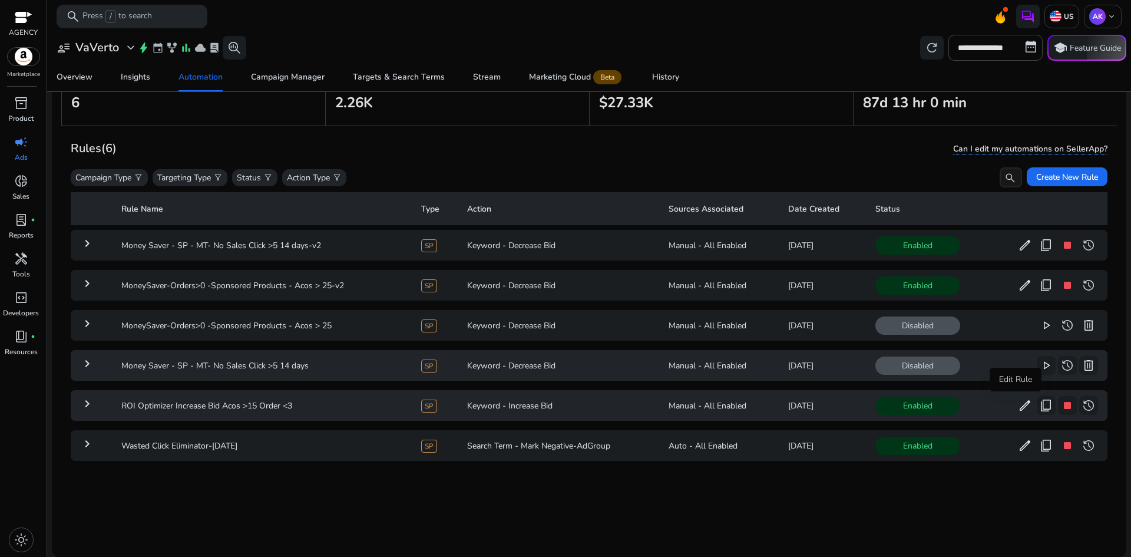
click at [1018, 407] on span "edit" at bounding box center [1025, 405] width 14 height 14
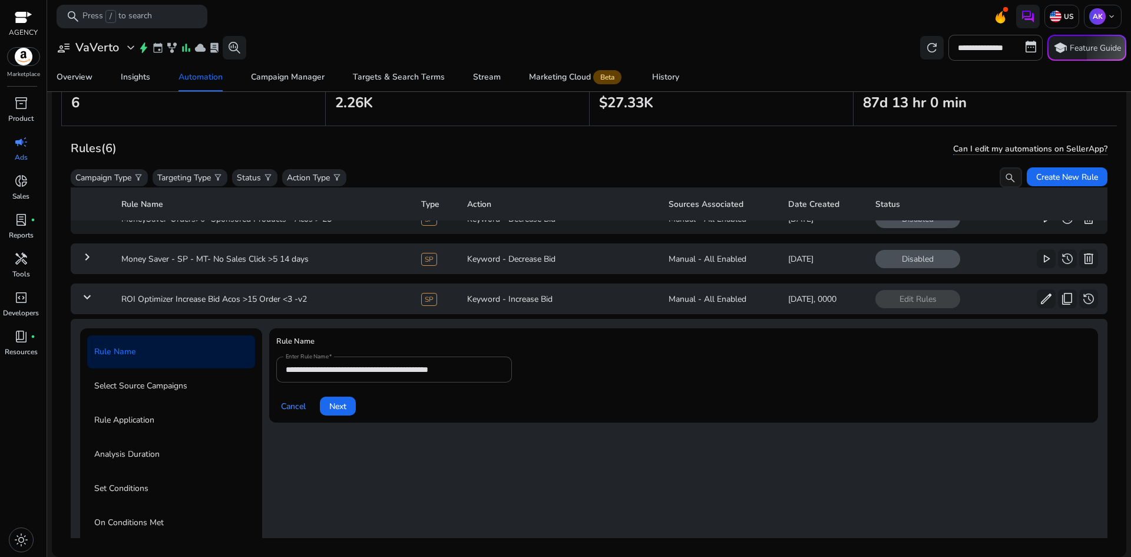
scroll to position [55, 0]
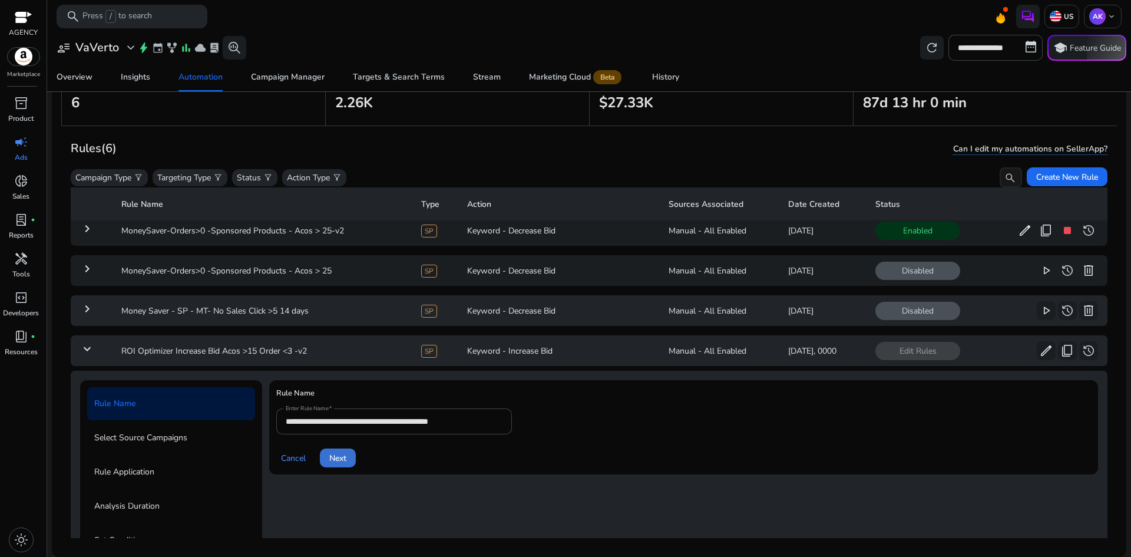
click at [350, 454] on span at bounding box center [338, 458] width 36 height 28
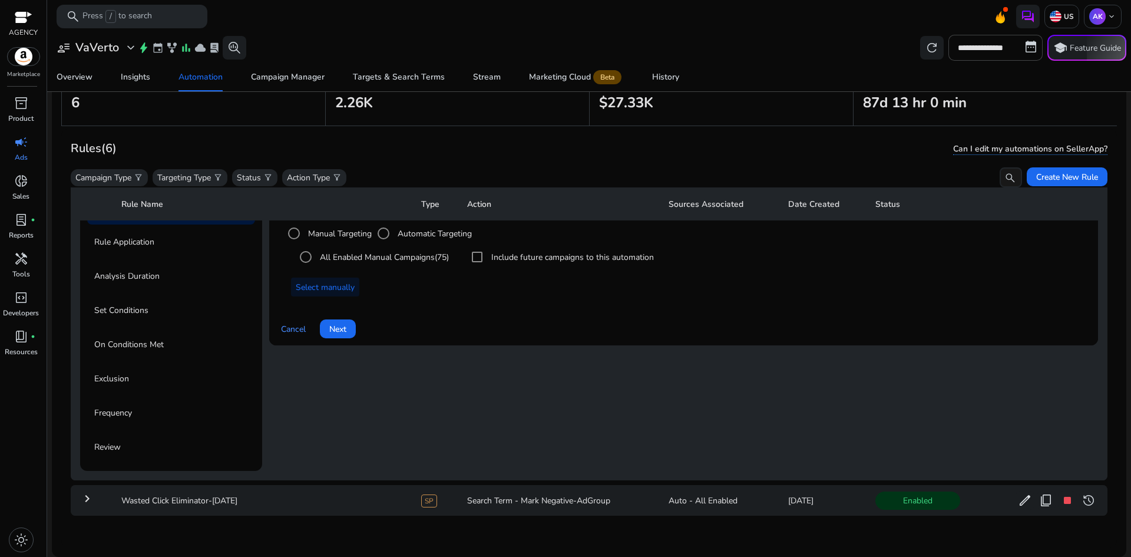
scroll to position [291, 0]
click at [336, 322] on span "Next" at bounding box center [337, 328] width 17 height 12
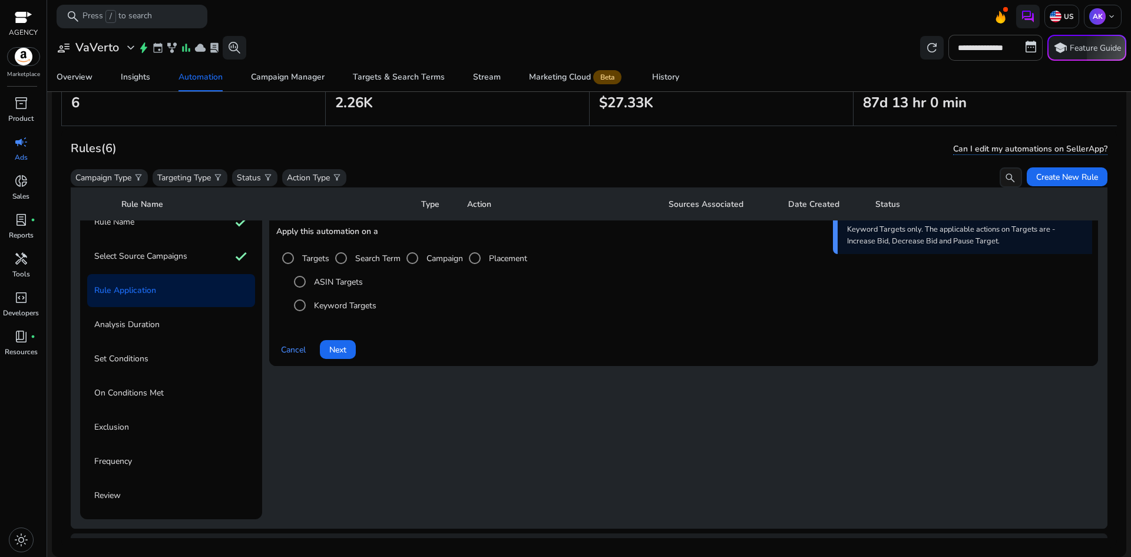
scroll to position [232, 0]
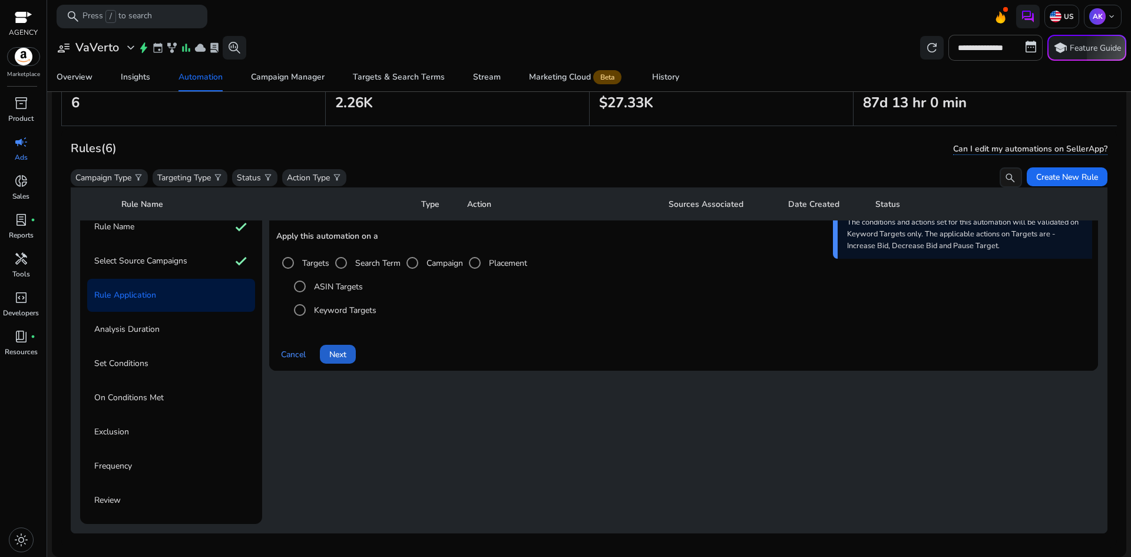
click at [348, 351] on span at bounding box center [338, 354] width 36 height 28
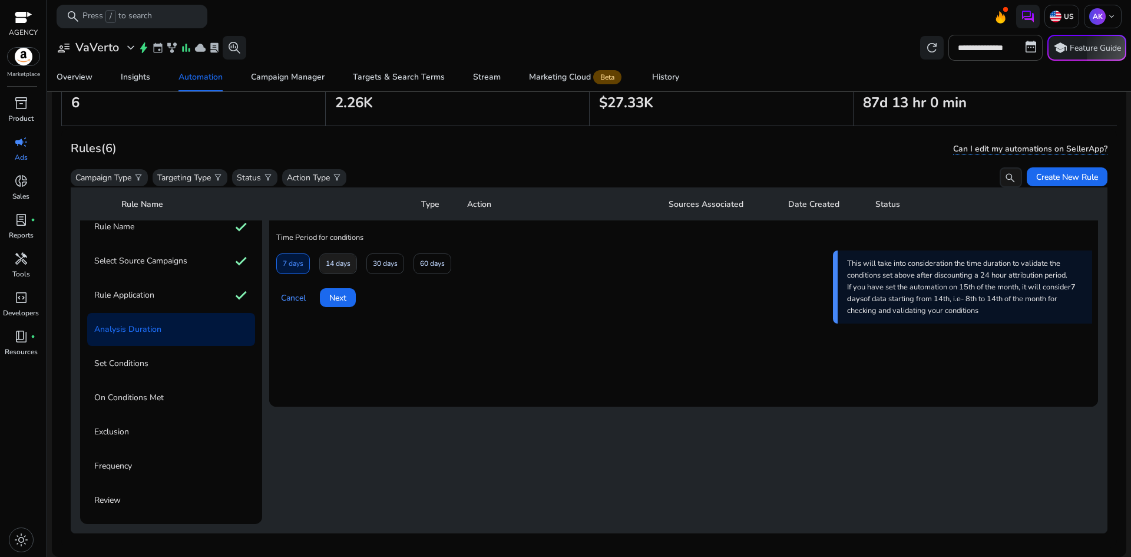
click at [344, 262] on span "14 days" at bounding box center [338, 263] width 25 height 21
click at [346, 298] on span "Next" at bounding box center [337, 298] width 17 height 12
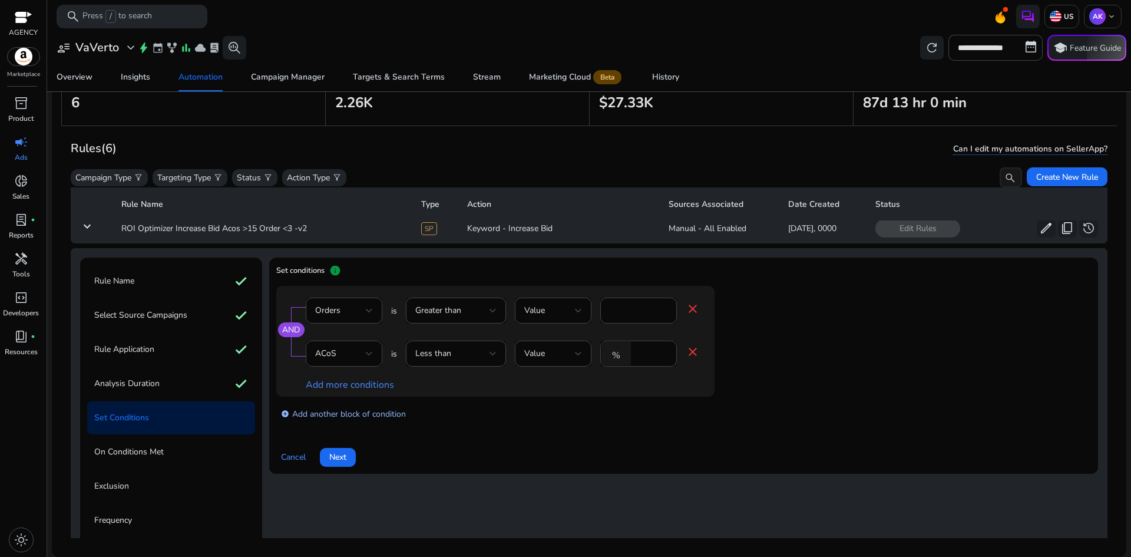
scroll to position [173, 0]
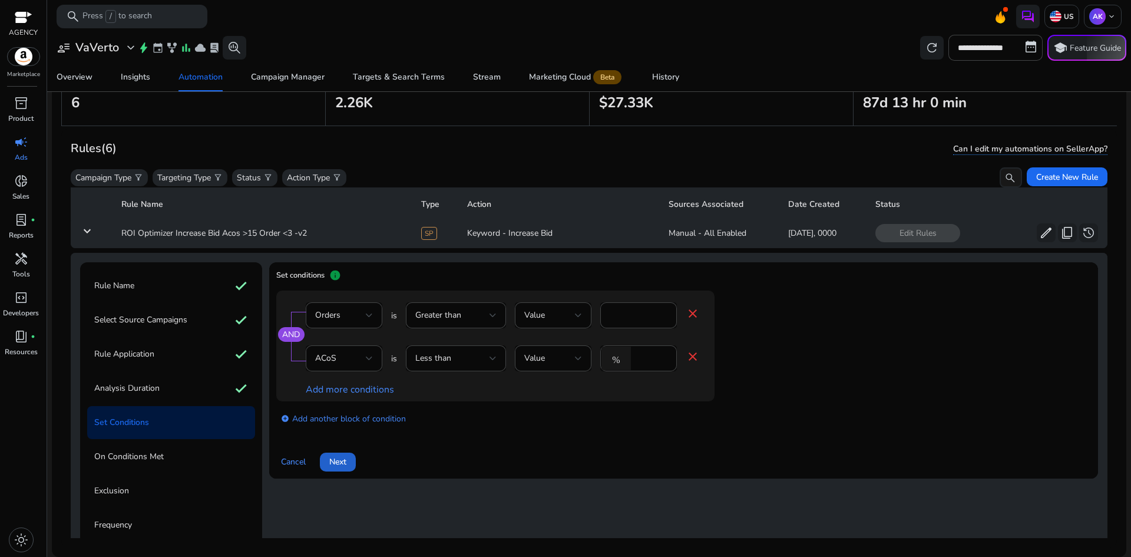
click at [345, 458] on span "Next" at bounding box center [337, 461] width 17 height 12
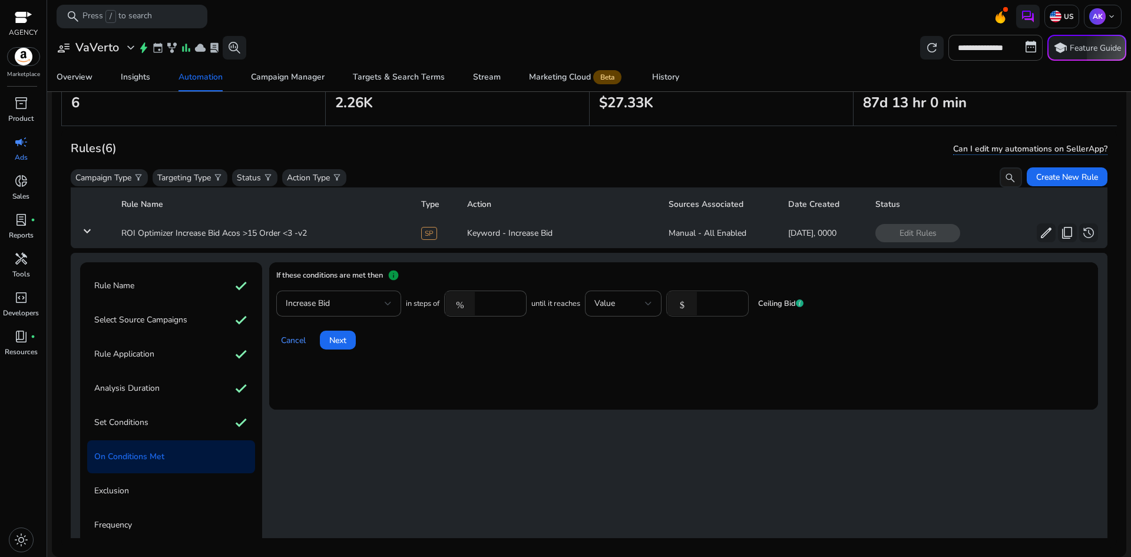
click at [709, 305] on input "*" at bounding box center [721, 303] width 37 height 13
type input "***"
click at [781, 381] on mat-card "If these conditions are met then info Increase Bid in steps of % **** until it …" at bounding box center [683, 335] width 829 height 147
click at [339, 342] on span "Next" at bounding box center [337, 340] width 17 height 12
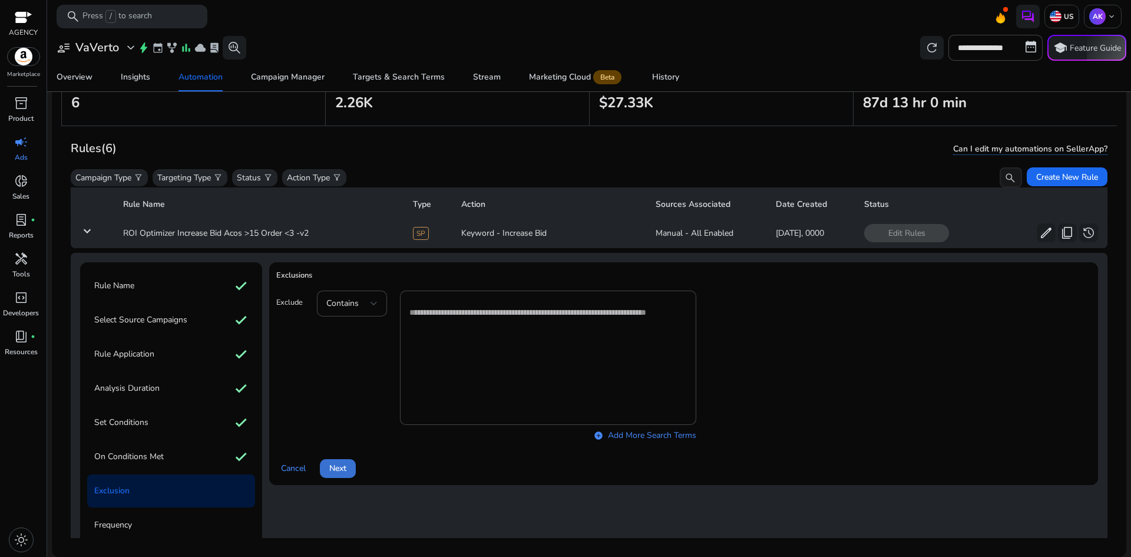
click at [345, 464] on span "Next" at bounding box center [337, 468] width 17 height 12
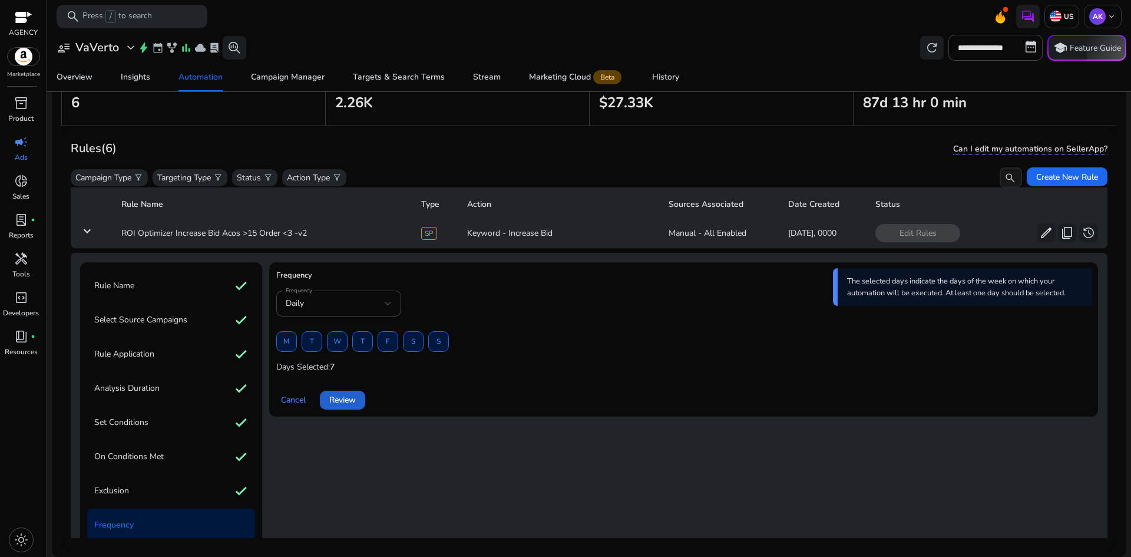
click at [354, 401] on span "Review" at bounding box center [342, 400] width 27 height 12
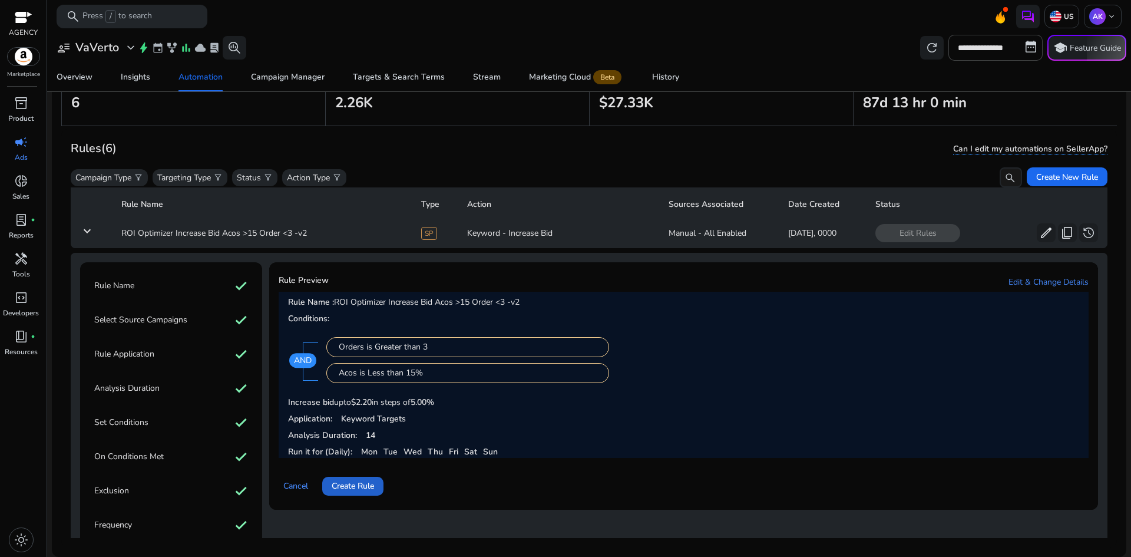
click at [354, 486] on span "Create Rule" at bounding box center [353, 486] width 42 height 12
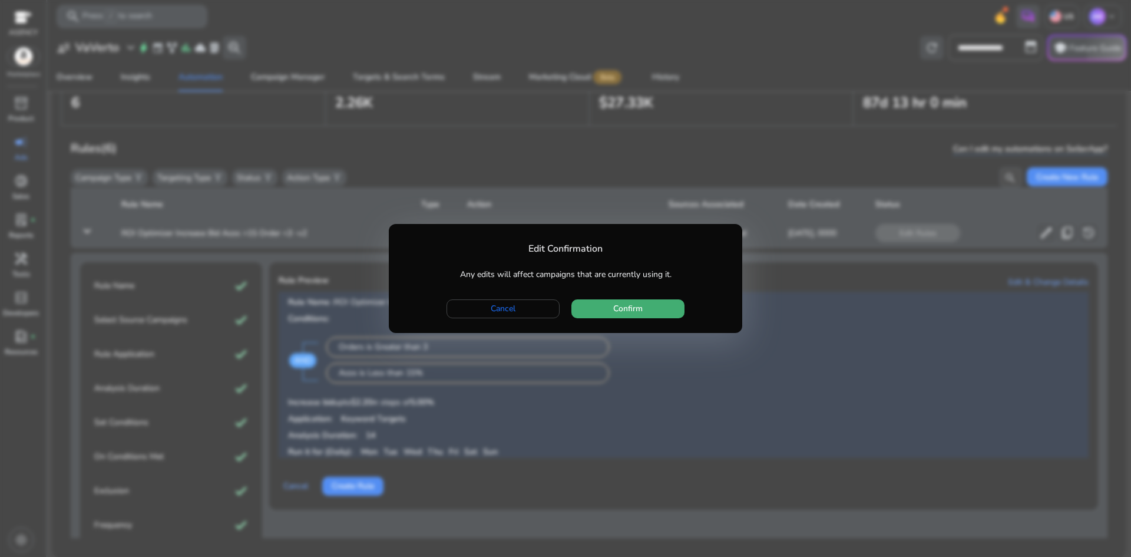
click at [655, 309] on span "button" at bounding box center [628, 309] width 113 height 28
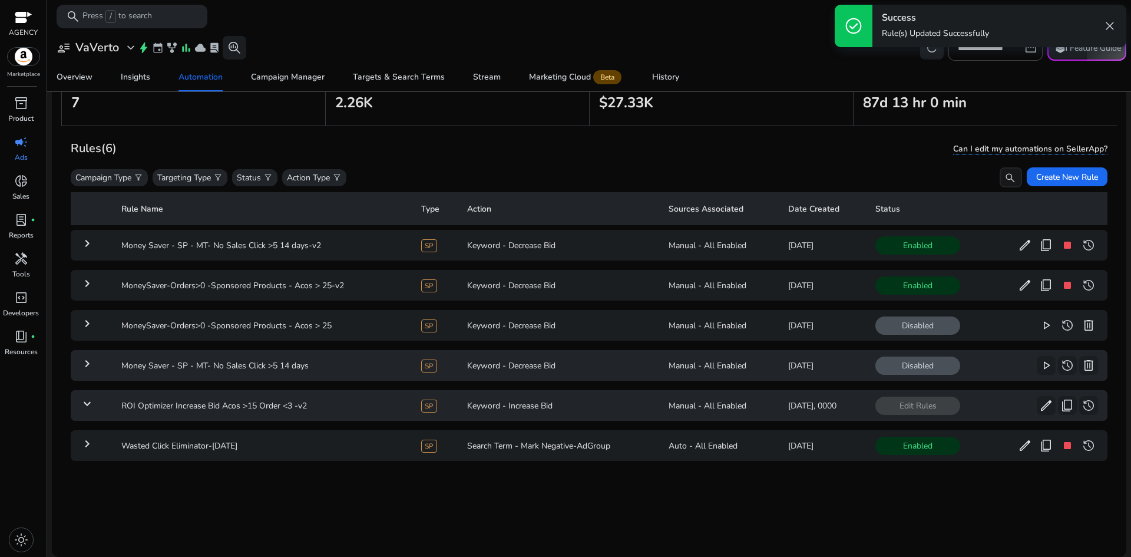
scroll to position [0, 0]
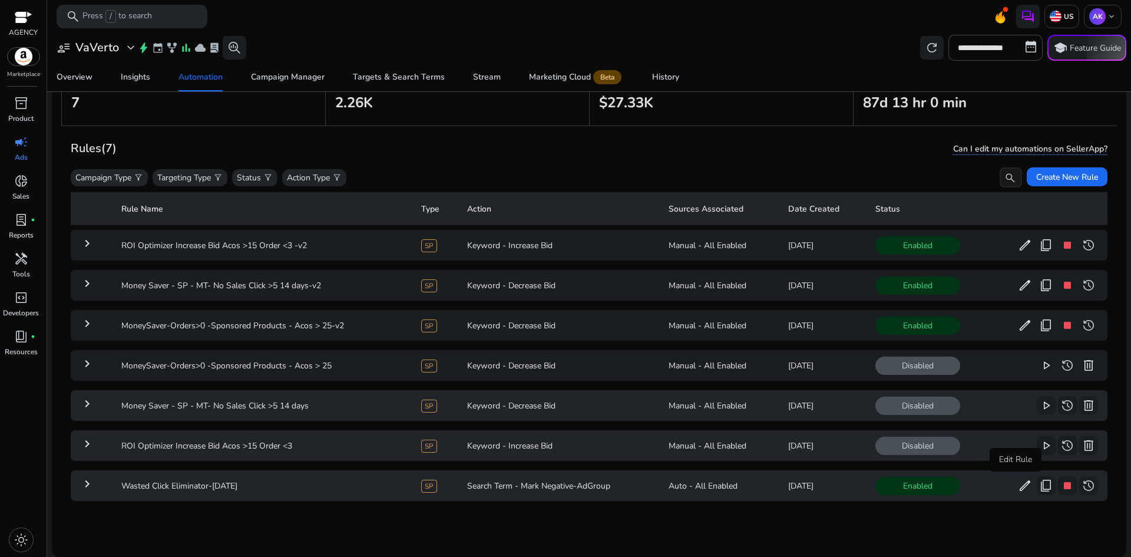
click at [1018, 481] on span "edit" at bounding box center [1025, 485] width 14 height 14
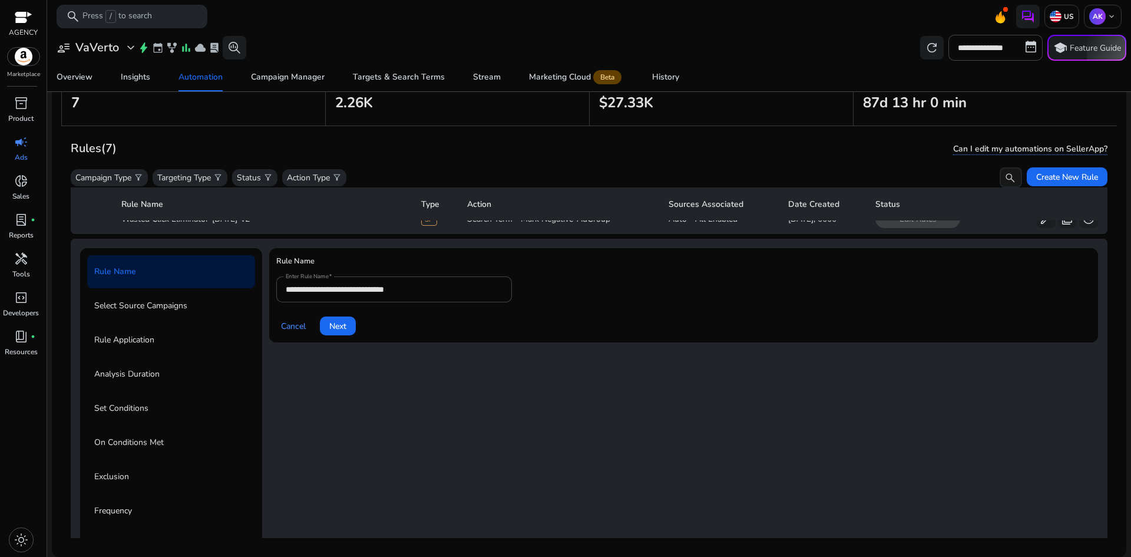
scroll to position [283, 0]
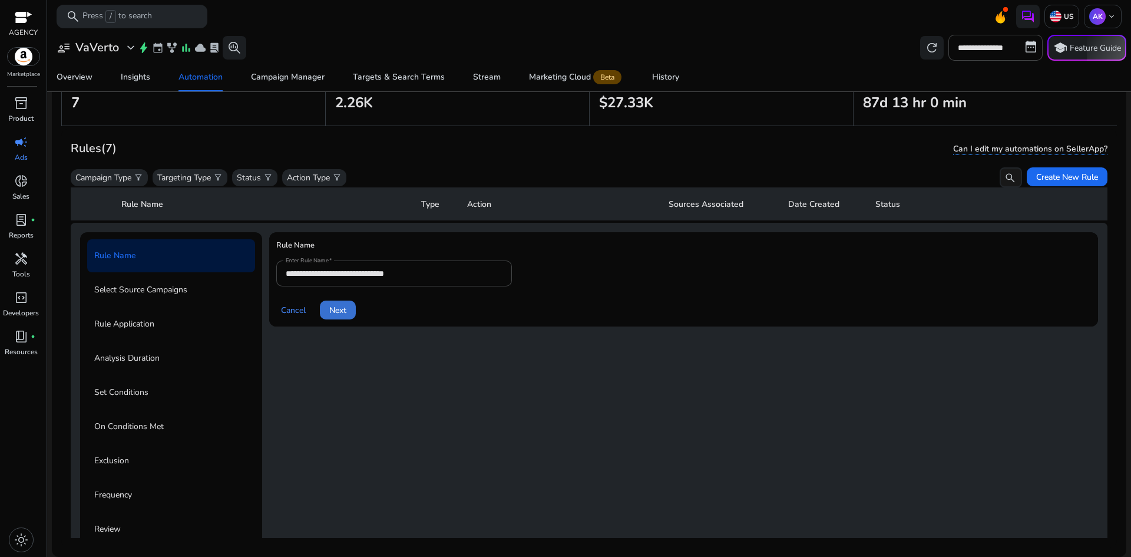
click at [338, 310] on span "Next" at bounding box center [337, 310] width 17 height 12
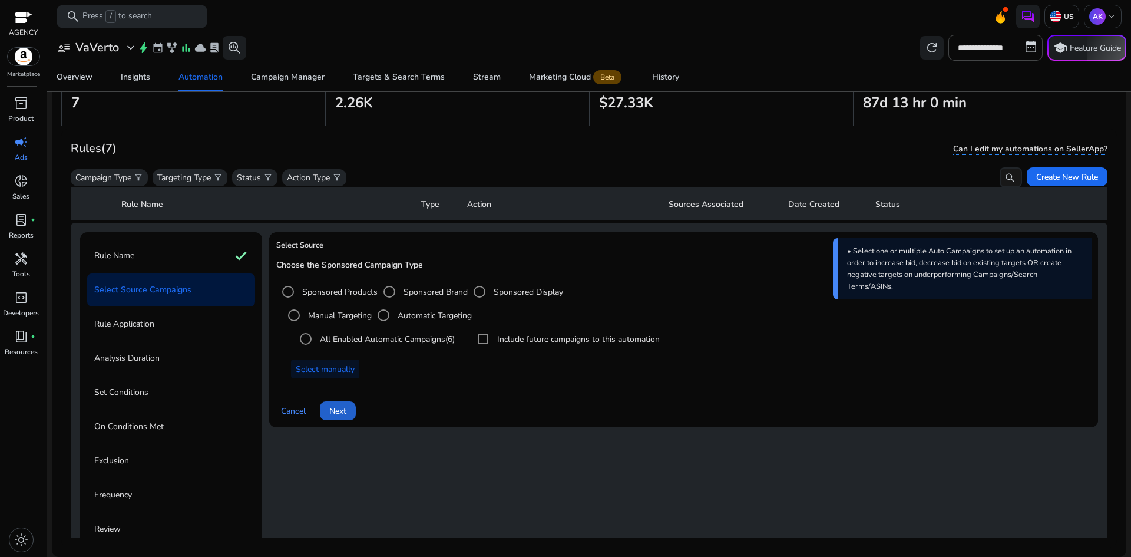
click at [341, 408] on span "Next" at bounding box center [337, 411] width 17 height 12
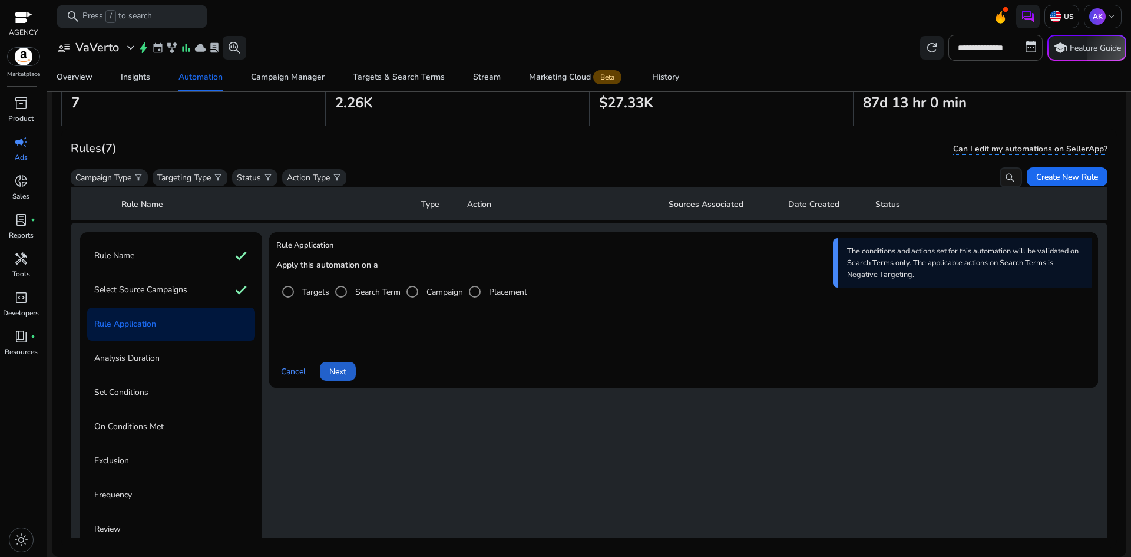
click at [346, 372] on span "Next" at bounding box center [337, 371] width 17 height 12
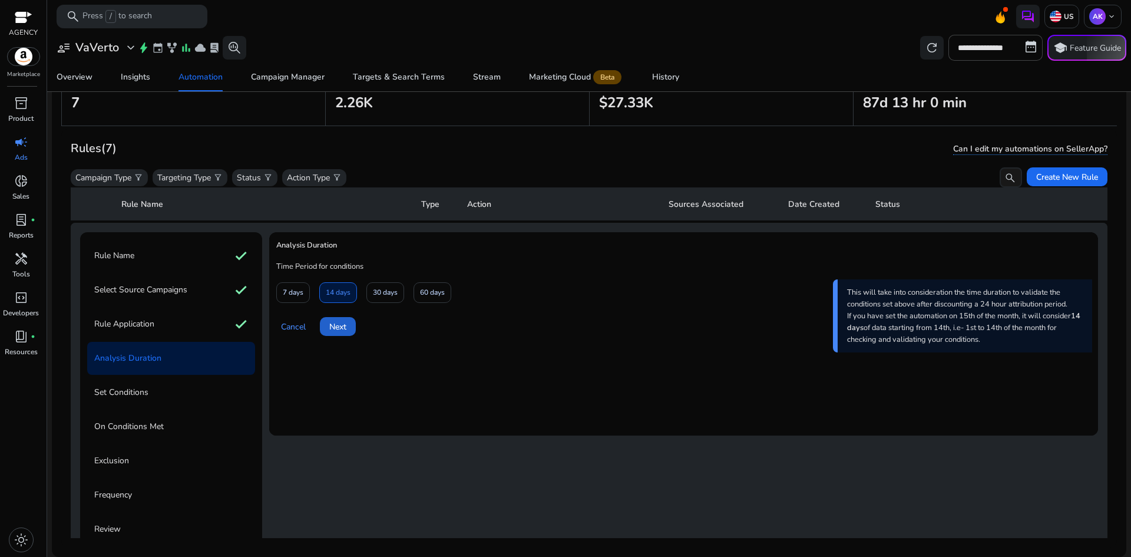
click at [337, 331] on span "Next" at bounding box center [337, 327] width 17 height 12
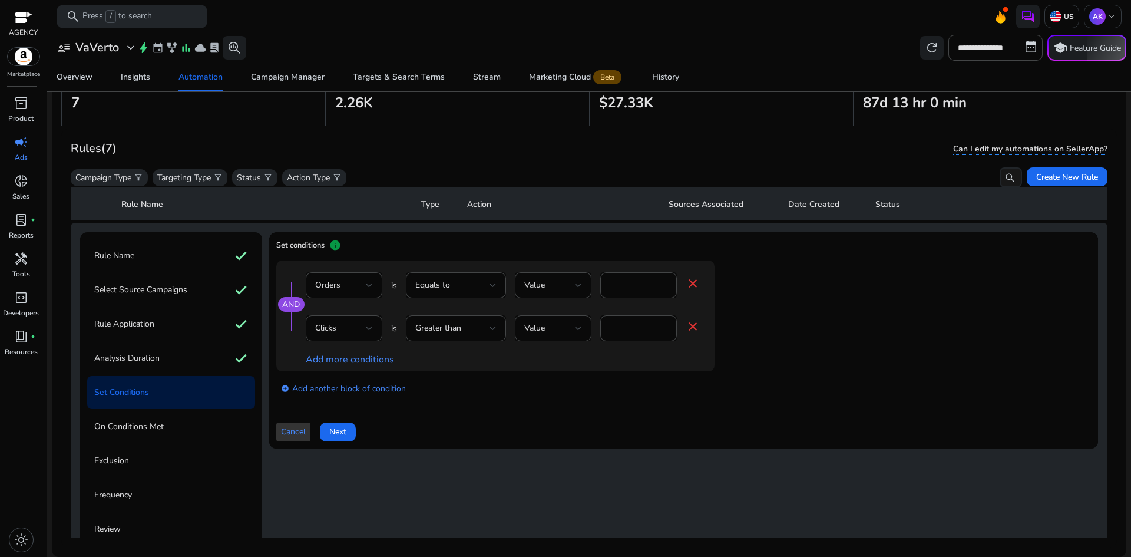
click at [305, 430] on span "Cancel" at bounding box center [293, 431] width 25 height 12
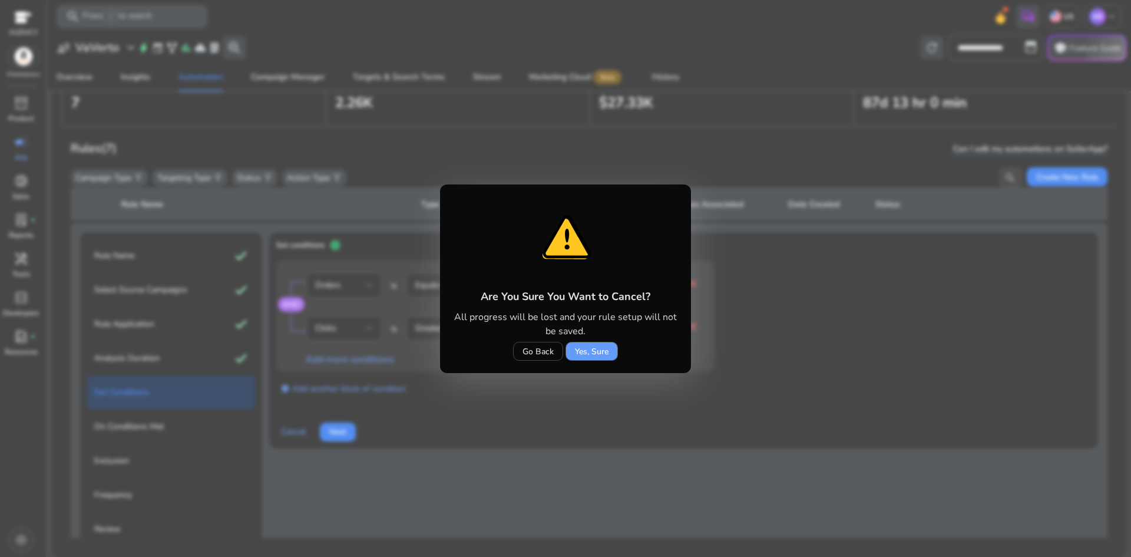
click at [602, 351] on span "Yes, Sure" at bounding box center [592, 351] width 34 height 12
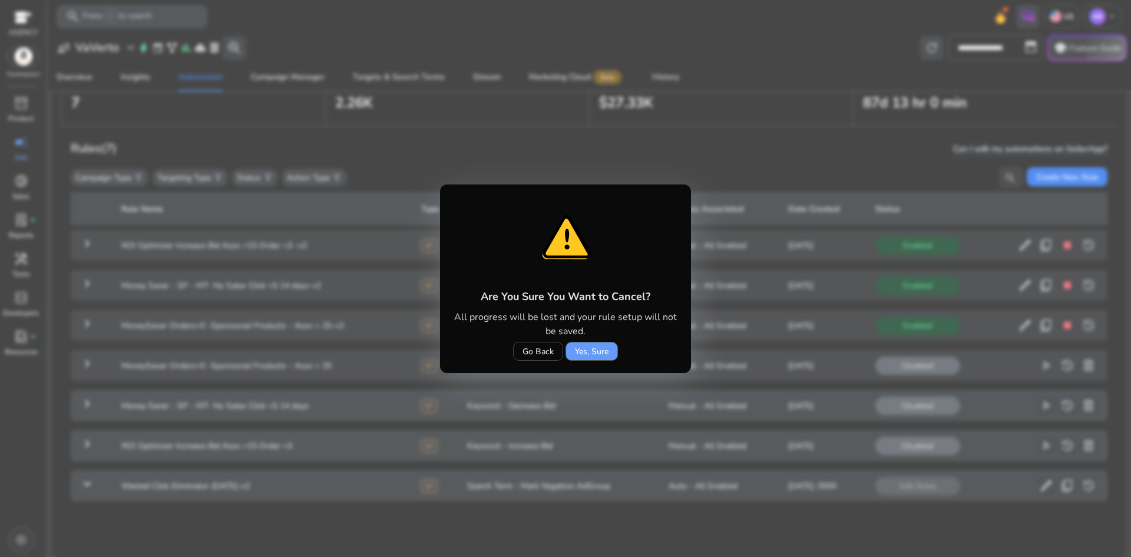
scroll to position [0, 0]
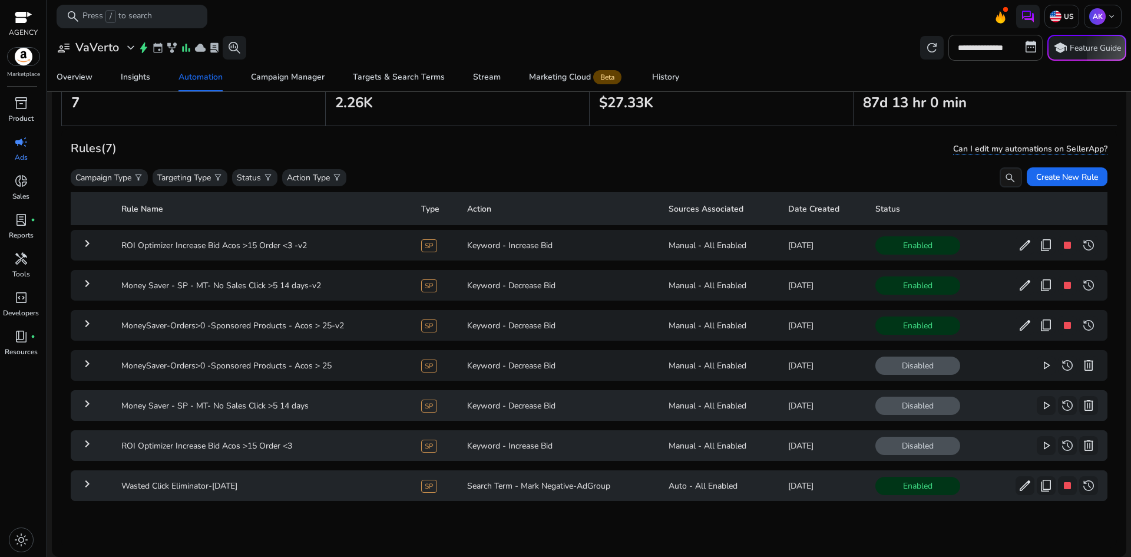
drag, startPoint x: 105, startPoint y: 486, endPoint x: 105, endPoint y: 500, distance: 14.7
click at [105, 500] on td "keyboard_arrow_right" at bounding box center [91, 485] width 41 height 31
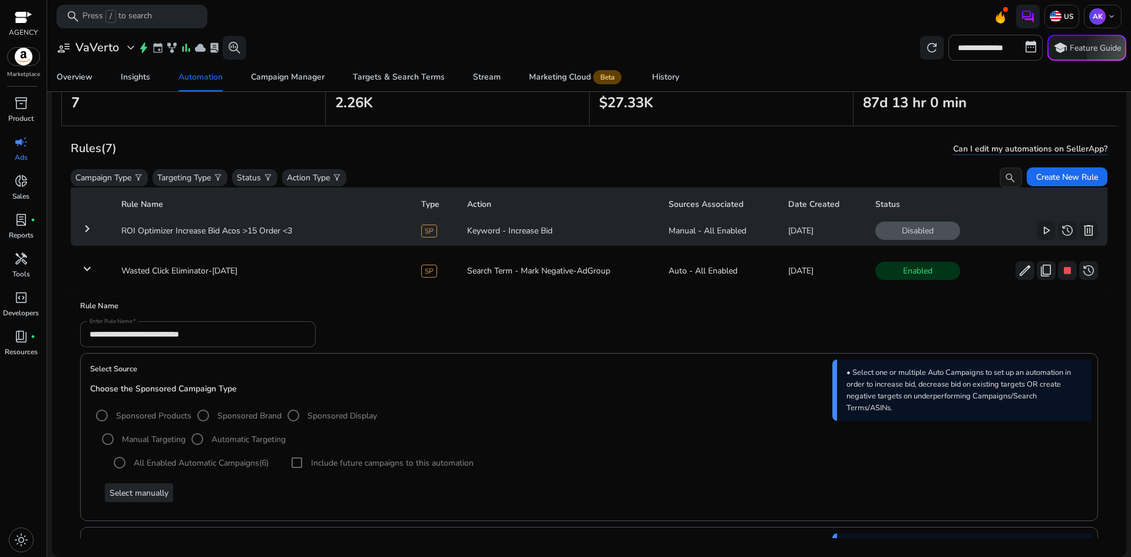
click at [121, 504] on mat-card "Select Source Choose the Sponsored Campaign Type Sponsored Products Sponsored B…" at bounding box center [589, 437] width 1018 height 168
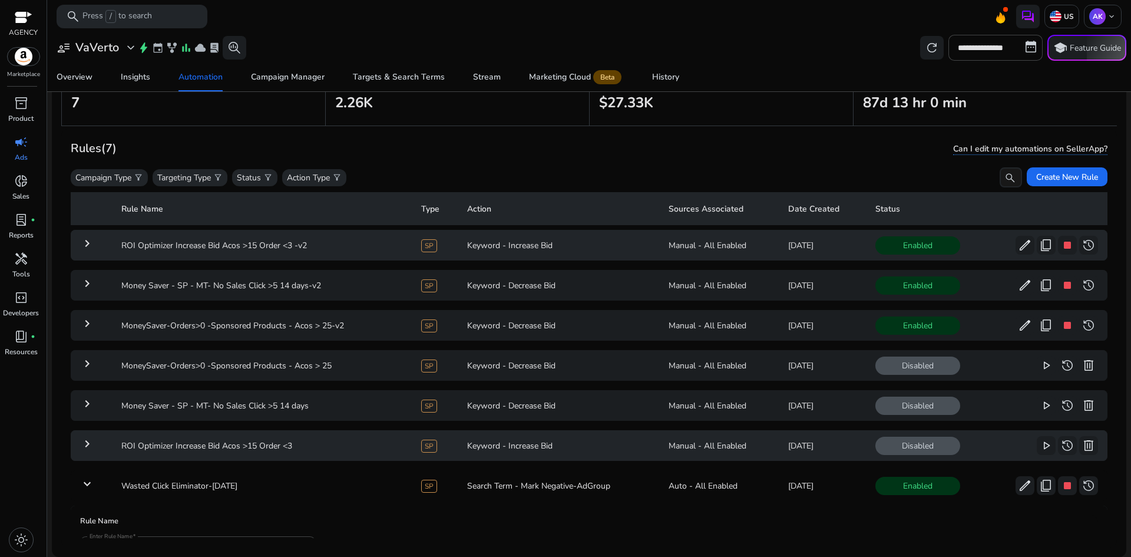
click at [88, 245] on mat-icon "keyboard_arrow_right" at bounding box center [87, 243] width 14 height 14
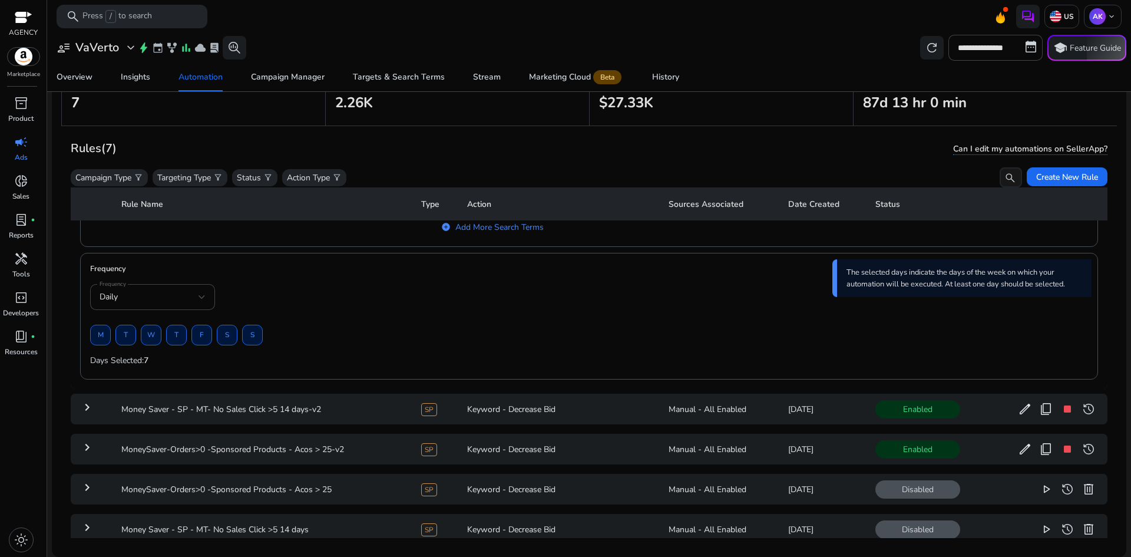
scroll to position [1103, 0]
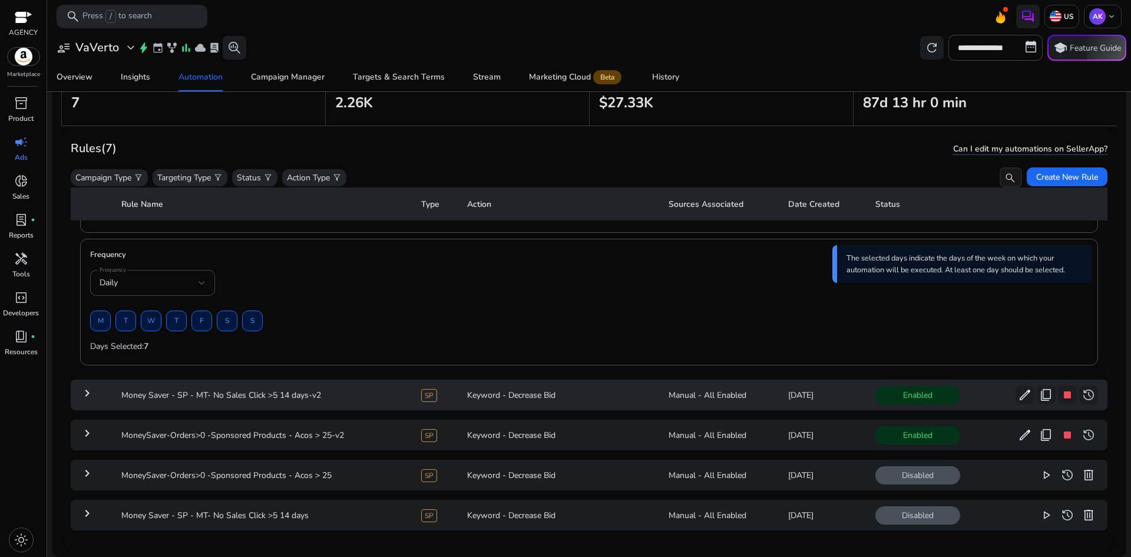
click at [87, 392] on mat-icon "keyboard_arrow_right" at bounding box center [87, 393] width 14 height 14
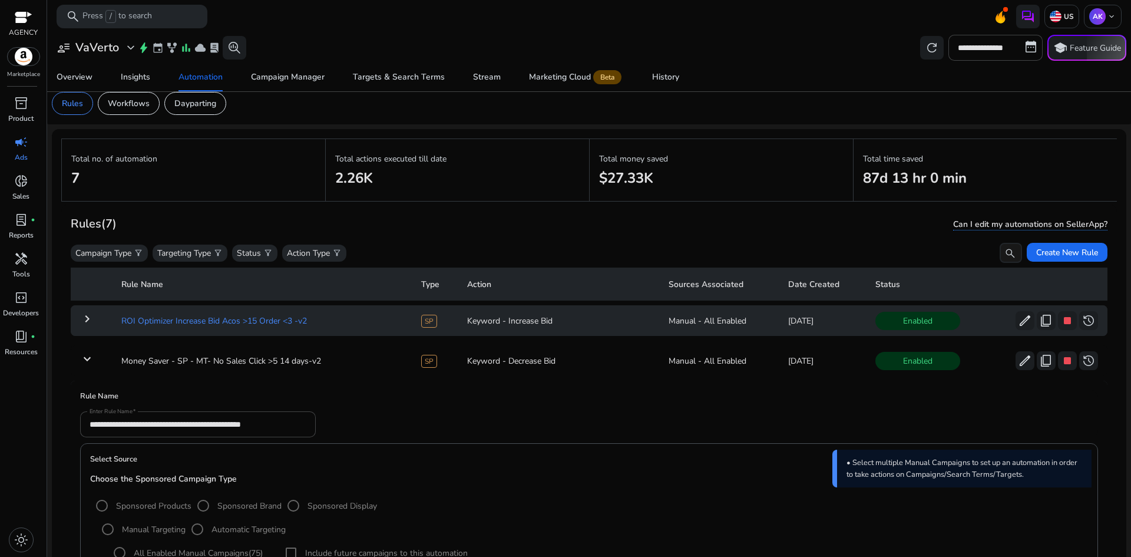
scroll to position [0, 0]
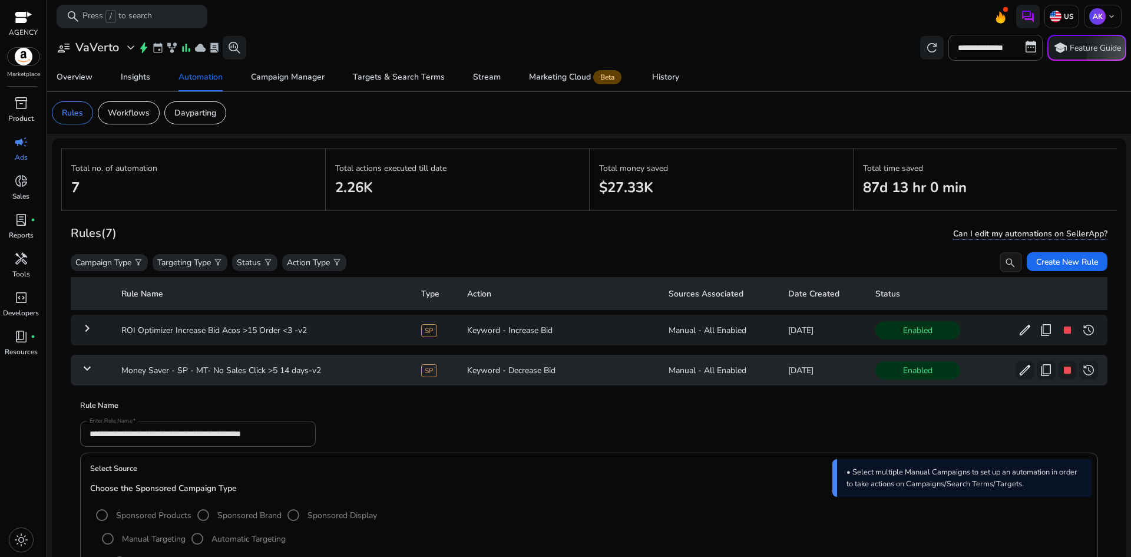
click at [87, 365] on mat-icon "keyboard_arrow_down" at bounding box center [87, 368] width 14 height 14
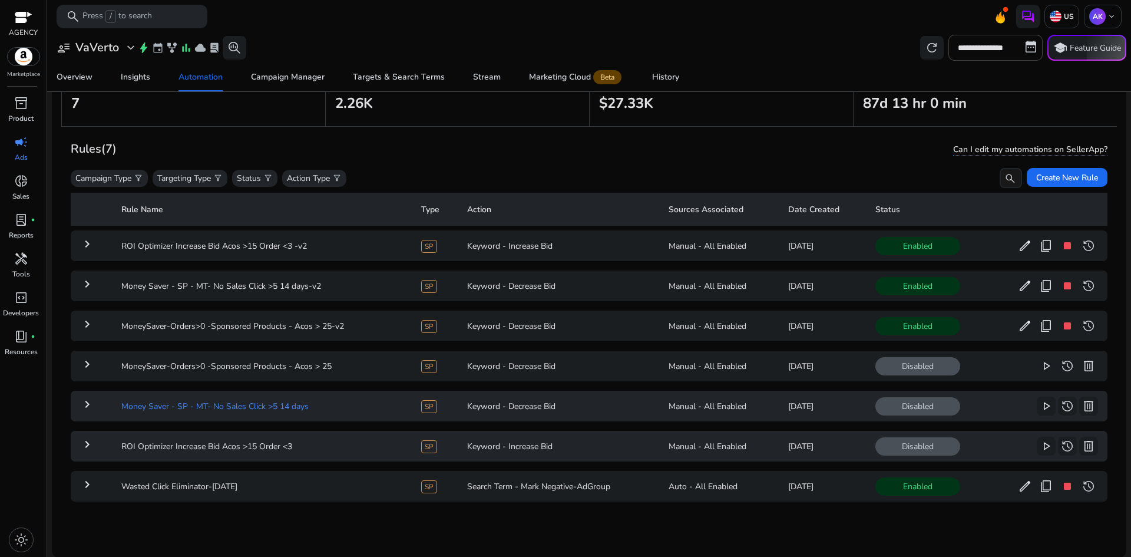
scroll to position [85, 0]
click at [83, 284] on mat-icon "keyboard_arrow_right" at bounding box center [87, 283] width 14 height 14
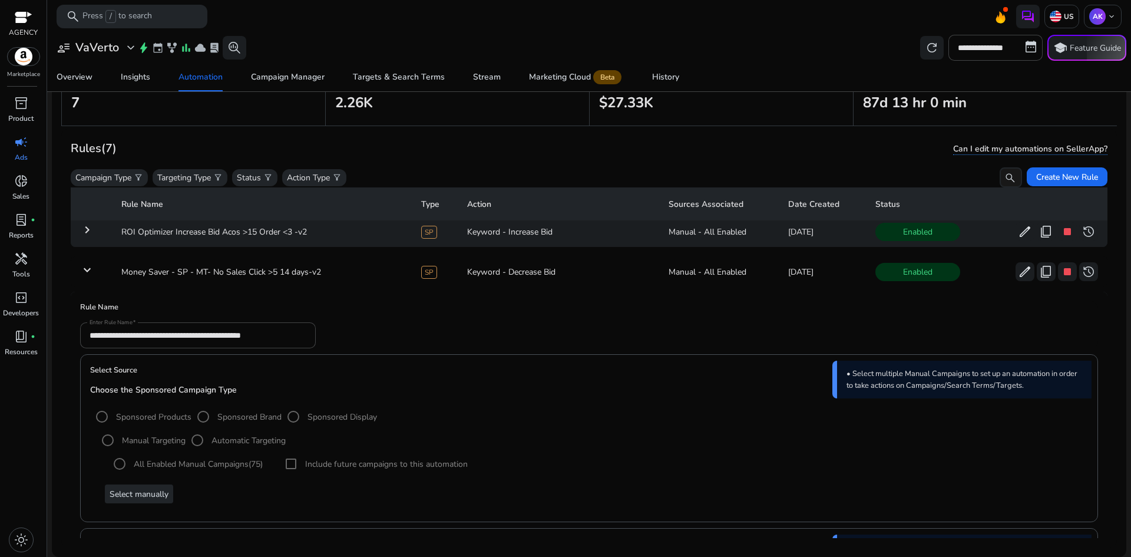
scroll to position [0, 0]
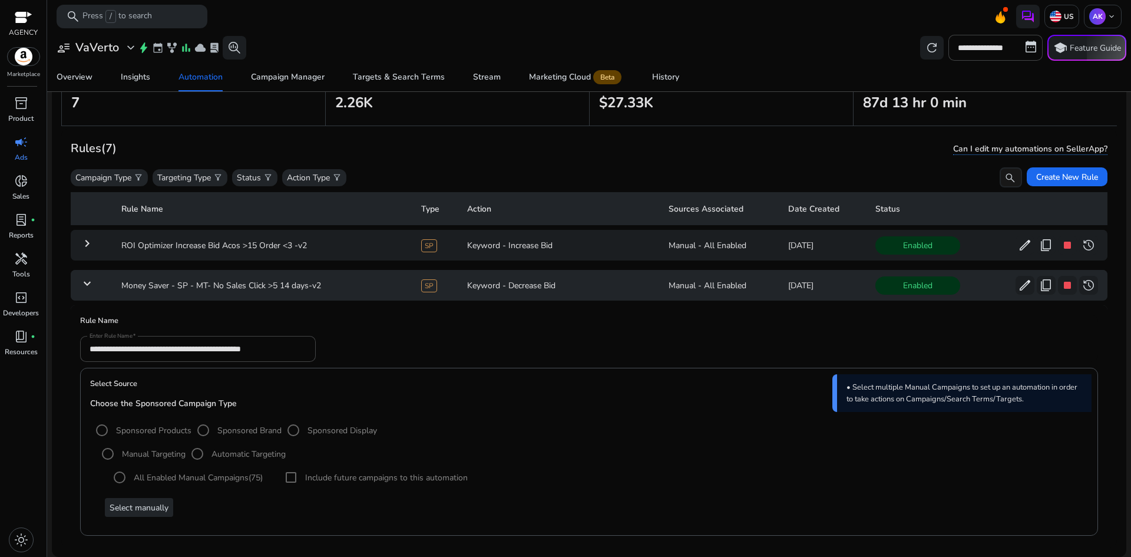
click at [90, 284] on mat-icon "keyboard_arrow_down" at bounding box center [87, 283] width 14 height 14
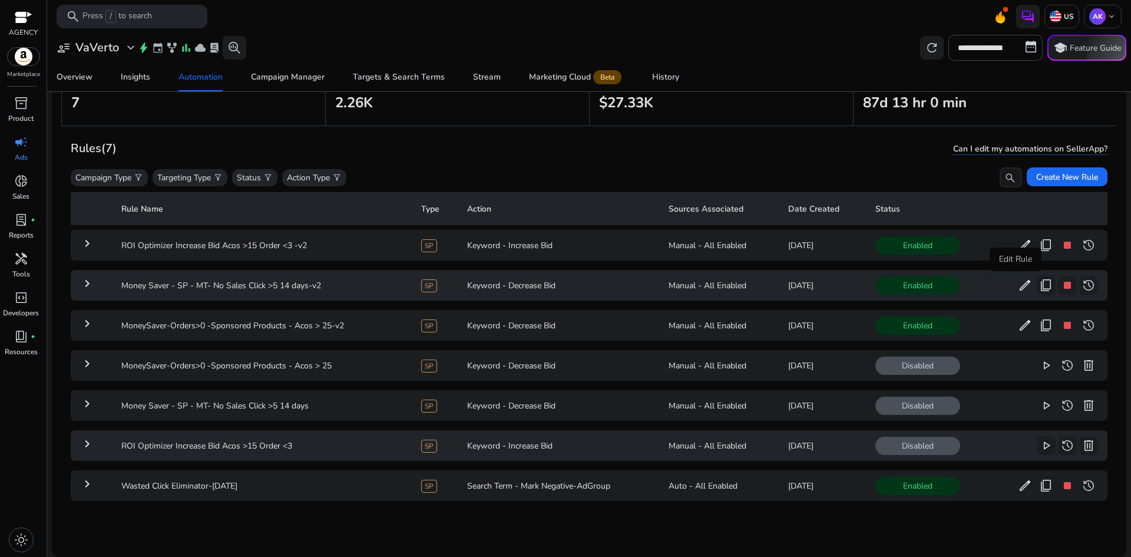
click at [1018, 286] on span "edit" at bounding box center [1025, 285] width 14 height 14
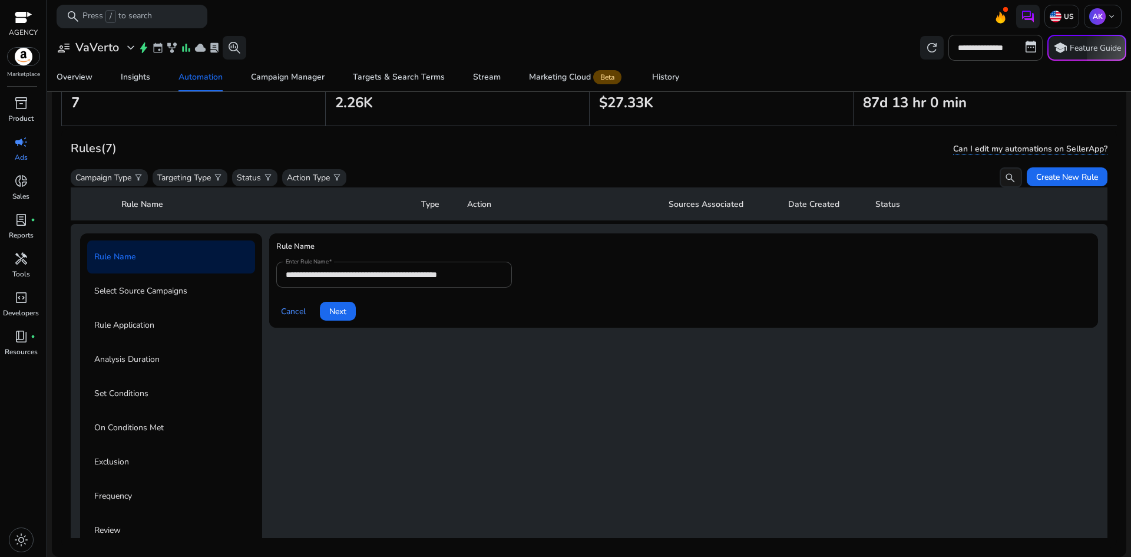
scroll to position [82, 0]
click at [341, 306] on span "Next" at bounding box center [337, 310] width 17 height 12
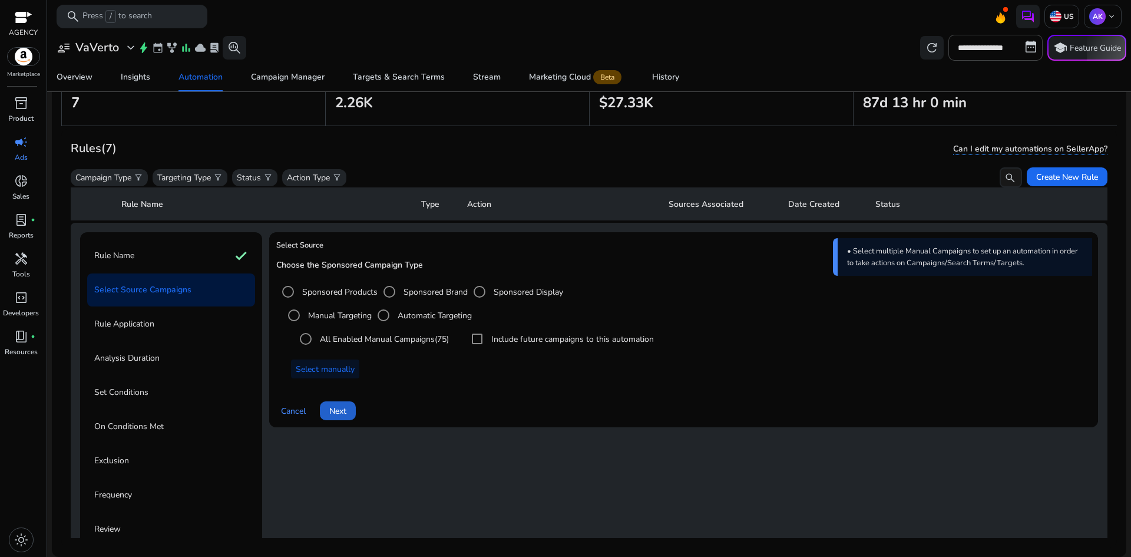
click at [341, 409] on span "Next" at bounding box center [337, 411] width 17 height 12
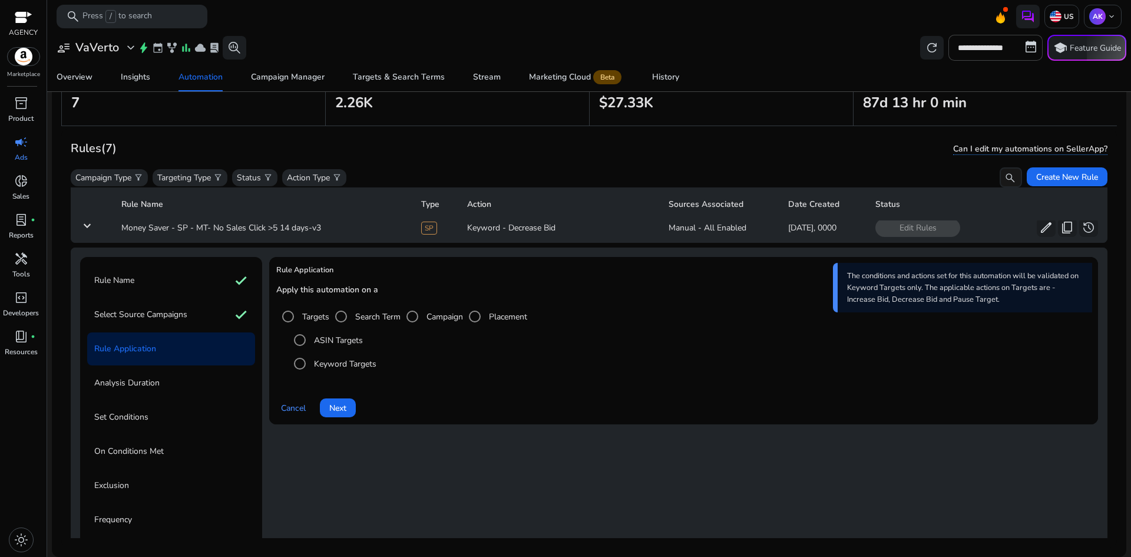
scroll to position [59, 0]
click at [341, 404] on span "Next" at bounding box center [337, 407] width 17 height 12
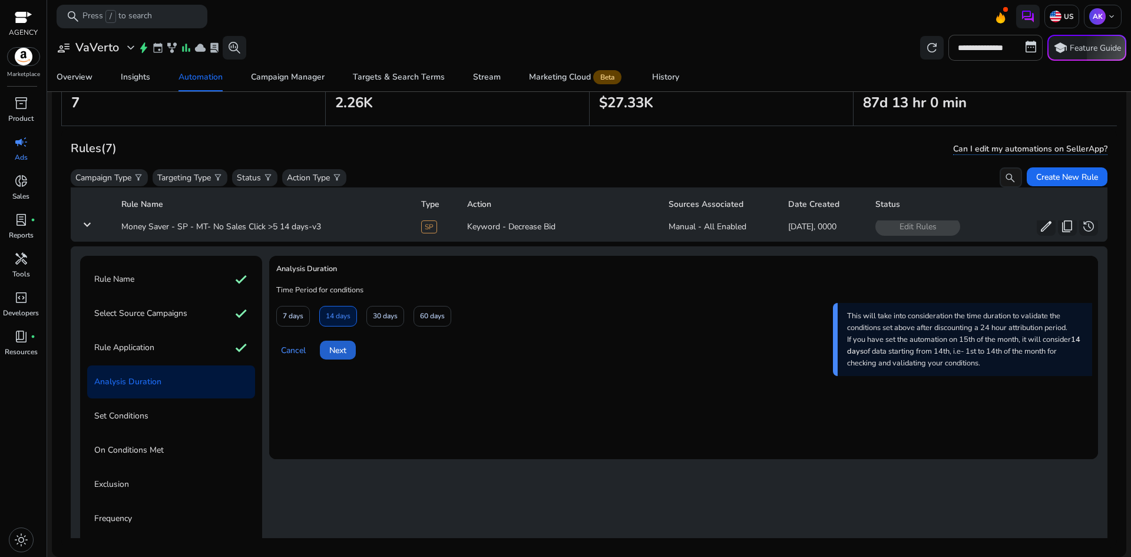
click at [341, 354] on span "Next" at bounding box center [337, 350] width 17 height 12
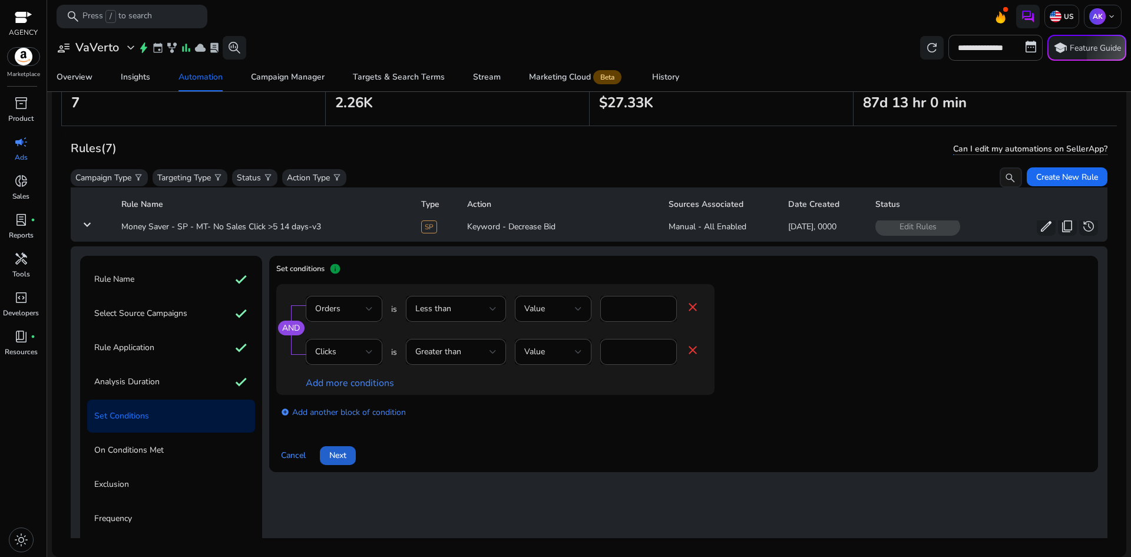
click at [341, 453] on span "Next" at bounding box center [337, 455] width 17 height 12
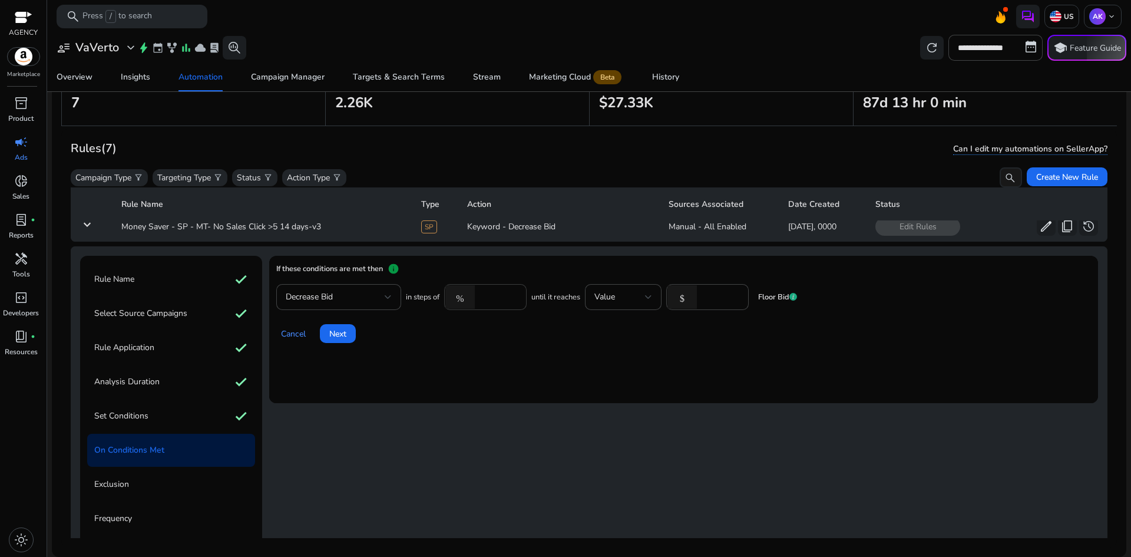
click at [502, 299] on input "*****" at bounding box center [499, 297] width 37 height 13
drag, startPoint x: 497, startPoint y: 301, endPoint x: 478, endPoint y: 308, distance: 20.1
click at [478, 308] on div "% *****" at bounding box center [480, 297] width 73 height 26
click at [497, 292] on input "*****" at bounding box center [499, 297] width 37 height 13
click at [496, 294] on input "*****" at bounding box center [499, 297] width 37 height 13
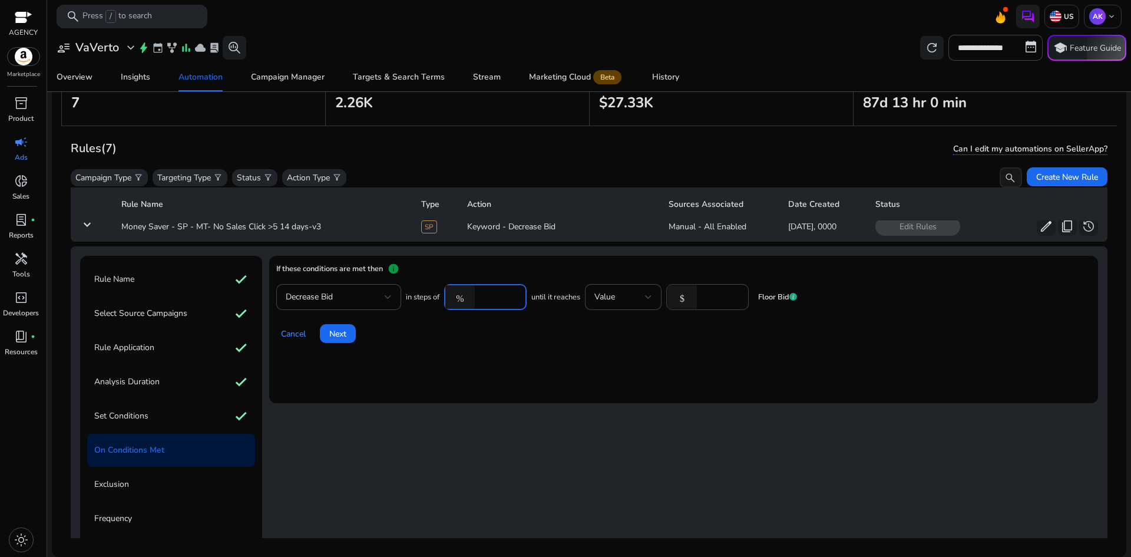
click at [496, 294] on input "*****" at bounding box center [499, 297] width 37 height 13
type input "*"
click at [600, 392] on mat-card "If these conditions are met then info Decrease Bid in steps of % * until it rea…" at bounding box center [683, 329] width 829 height 147
click at [195, 420] on div "Set Conditions check" at bounding box center [171, 416] width 168 height 33
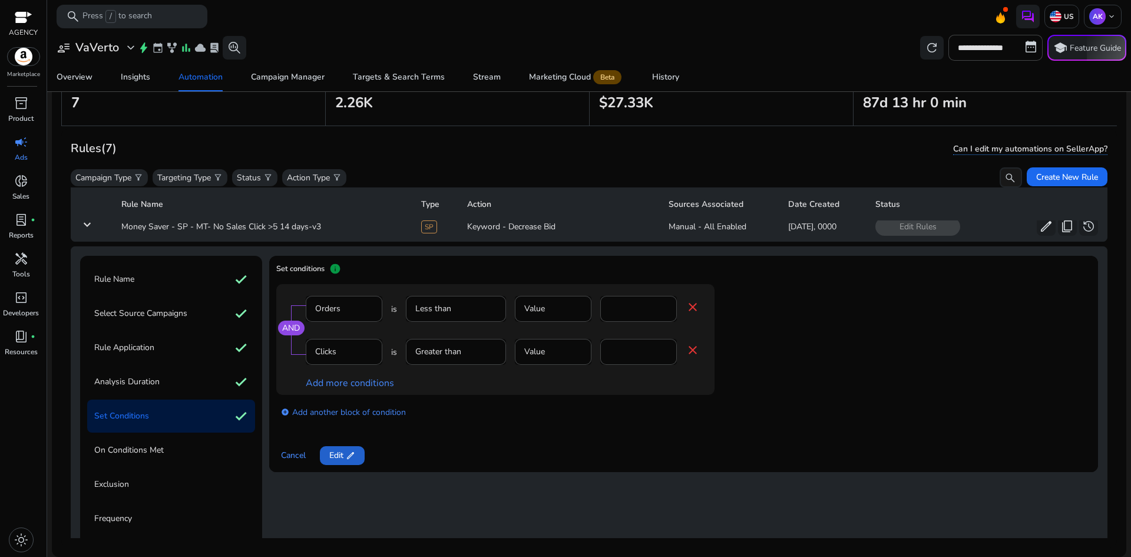
click at [328, 455] on span at bounding box center [342, 455] width 45 height 28
click at [622, 353] on input "*" at bounding box center [639, 351] width 58 height 13
type input "*"
click at [789, 358] on app-ppc-editable-conditions "AND Orders is Less than Value * close Clicks is Greater than Value * close Add …" at bounding box center [683, 356] width 815 height 144
click at [342, 455] on span "Next" at bounding box center [337, 455] width 17 height 12
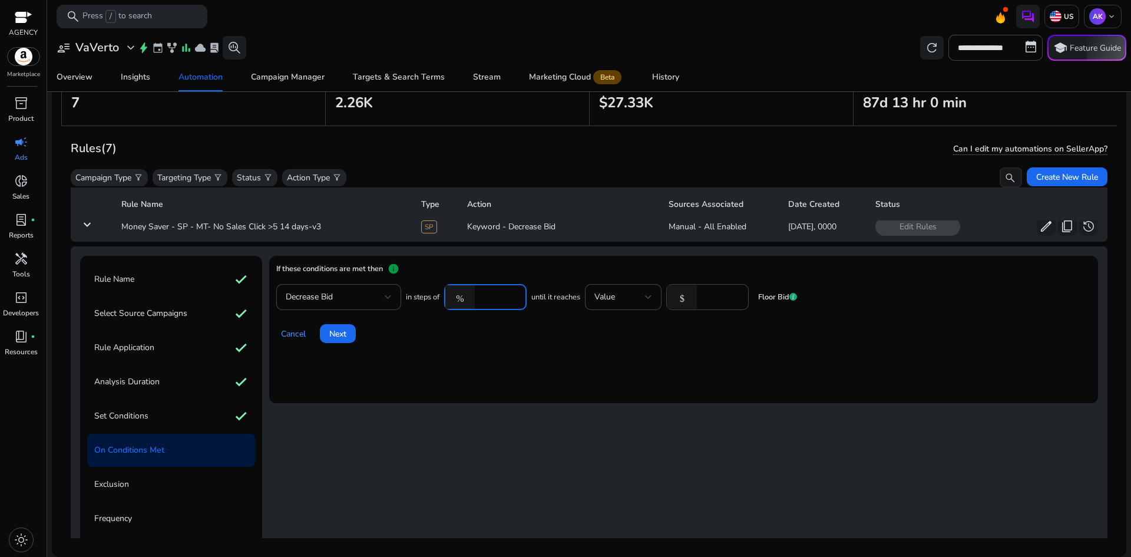
drag, startPoint x: 490, startPoint y: 297, endPoint x: 473, endPoint y: 304, distance: 18.5
click at [473, 304] on div "% *" at bounding box center [480, 297] width 73 height 26
type input "**"
click at [511, 364] on mat-card "If these conditions are met then info Decrease Bid in steps of % ** until it re…" at bounding box center [683, 329] width 829 height 147
click at [352, 339] on span at bounding box center [338, 333] width 36 height 28
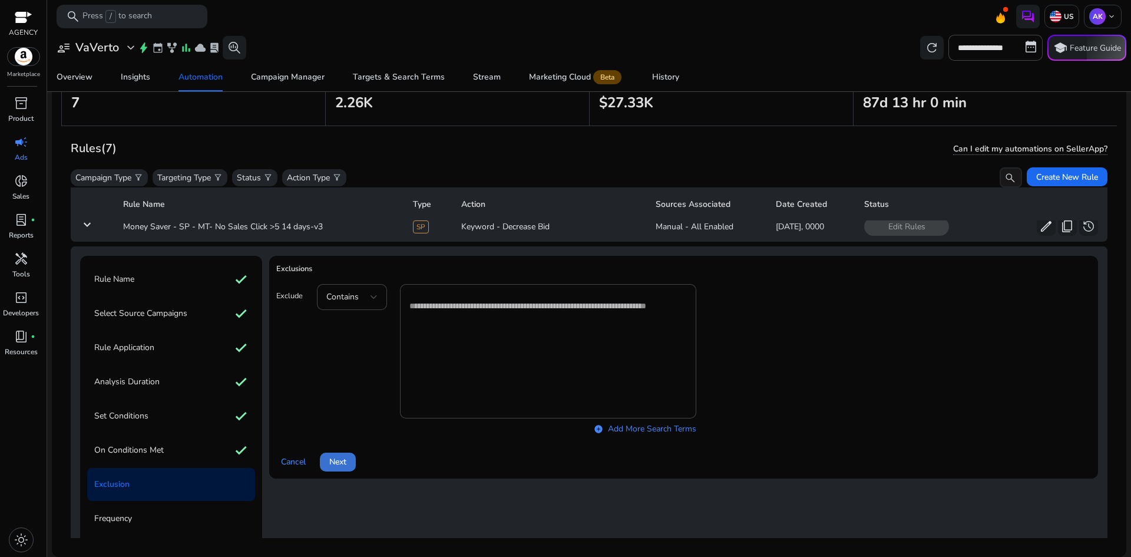
click at [332, 458] on span "Next" at bounding box center [337, 461] width 17 height 12
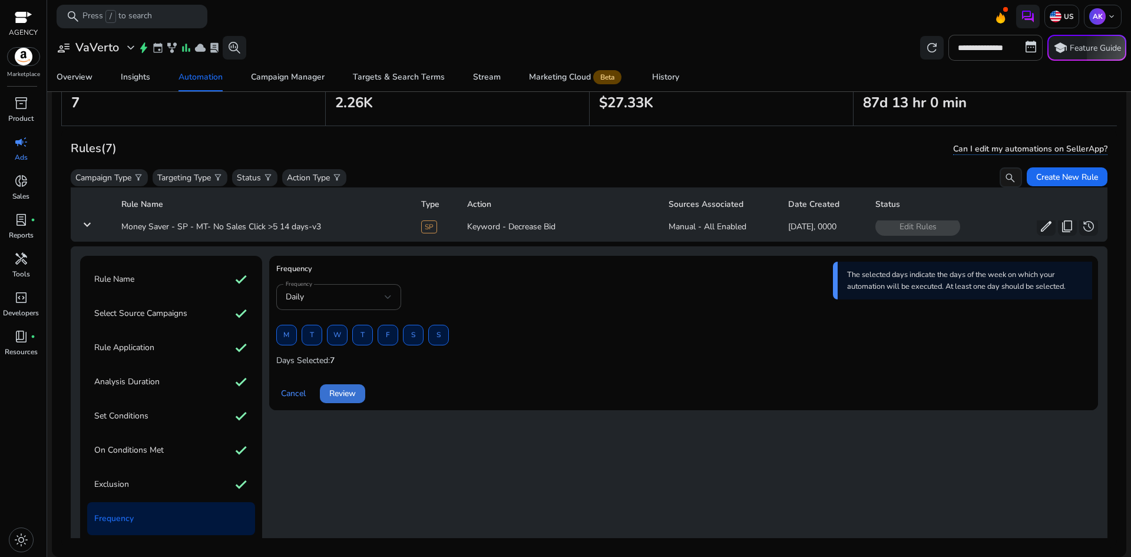
click at [334, 387] on span at bounding box center [342, 393] width 45 height 28
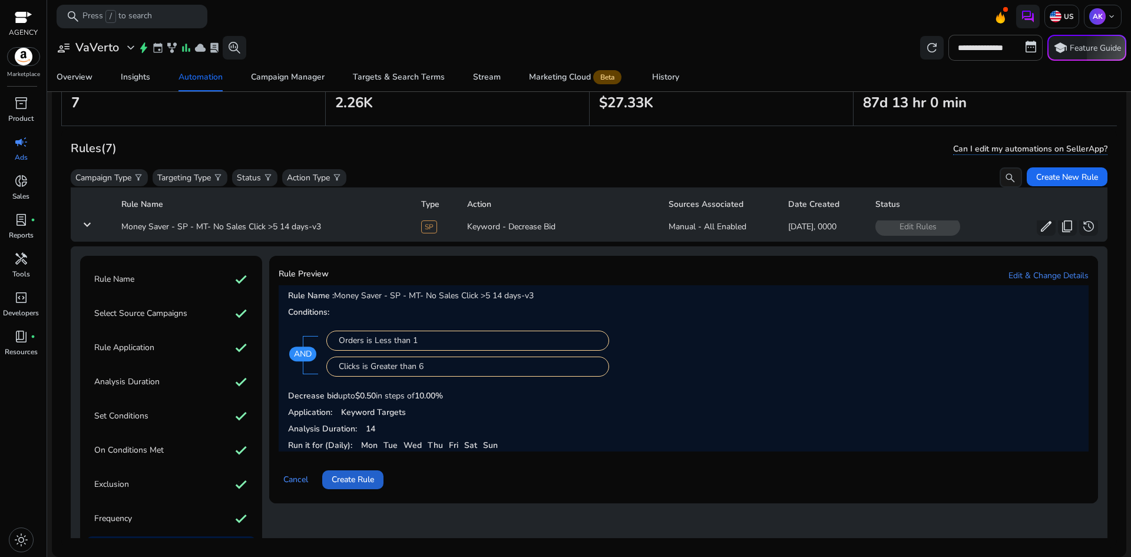
click at [359, 477] on span "Create Rule" at bounding box center [353, 479] width 42 height 12
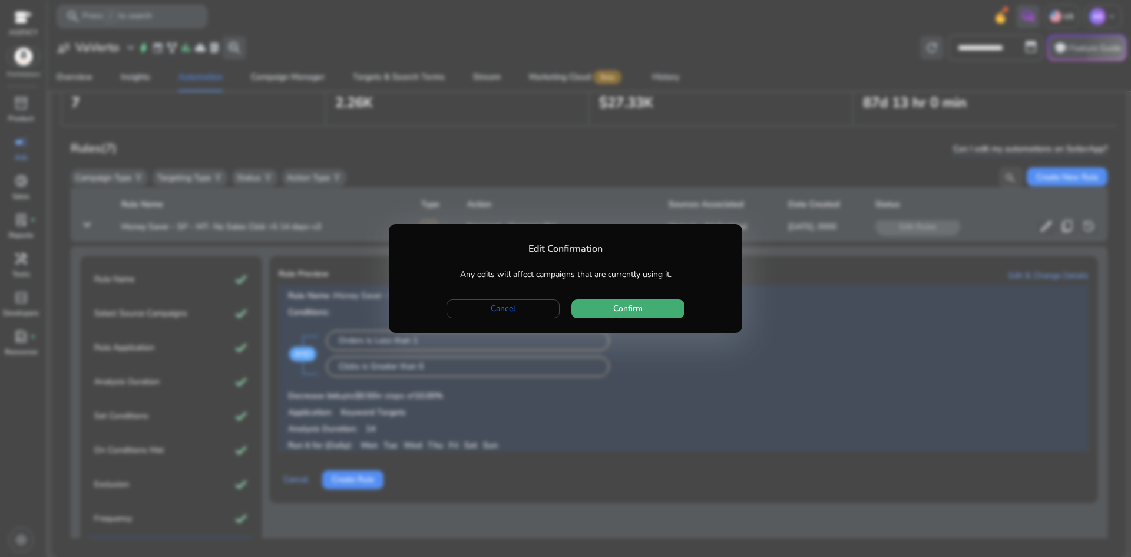
click at [612, 312] on span "button" at bounding box center [628, 309] width 113 height 28
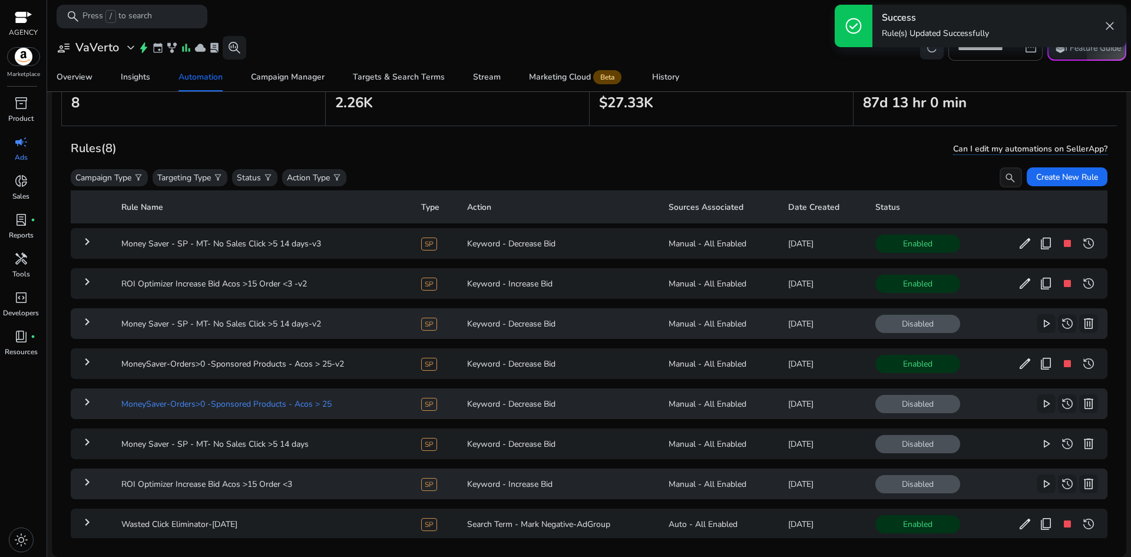
scroll to position [0, 0]
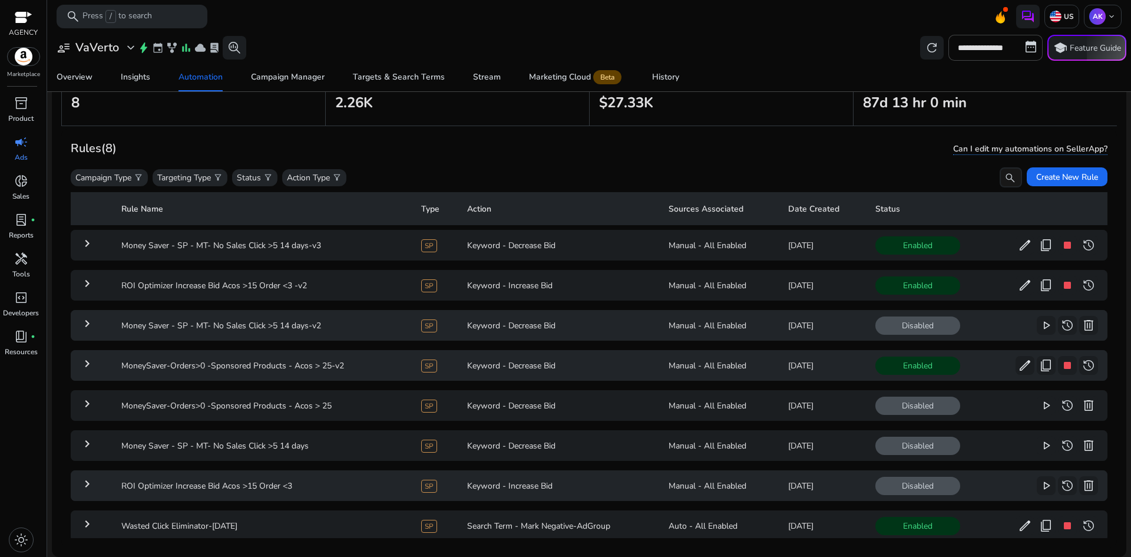
click at [87, 364] on mat-icon "keyboard_arrow_right" at bounding box center [87, 364] width 14 height 14
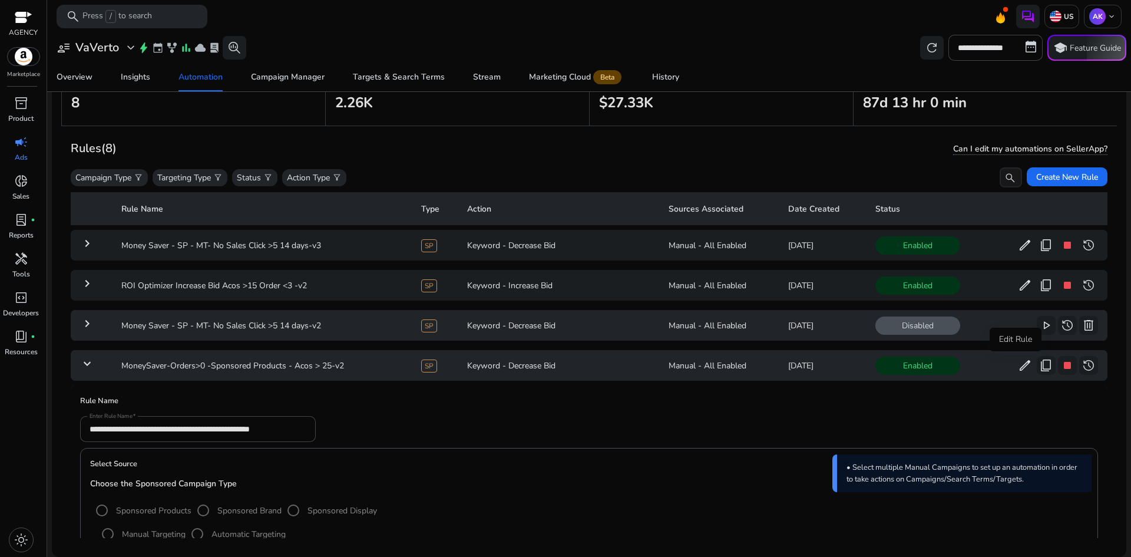
click at [1019, 368] on span "edit" at bounding box center [1025, 365] width 14 height 14
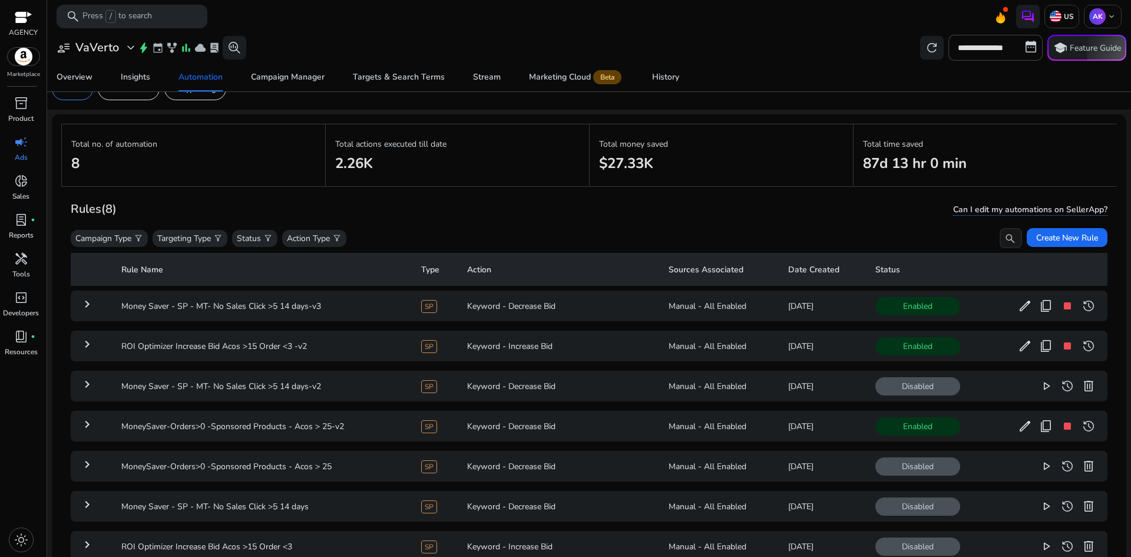
scroll to position [85, 0]
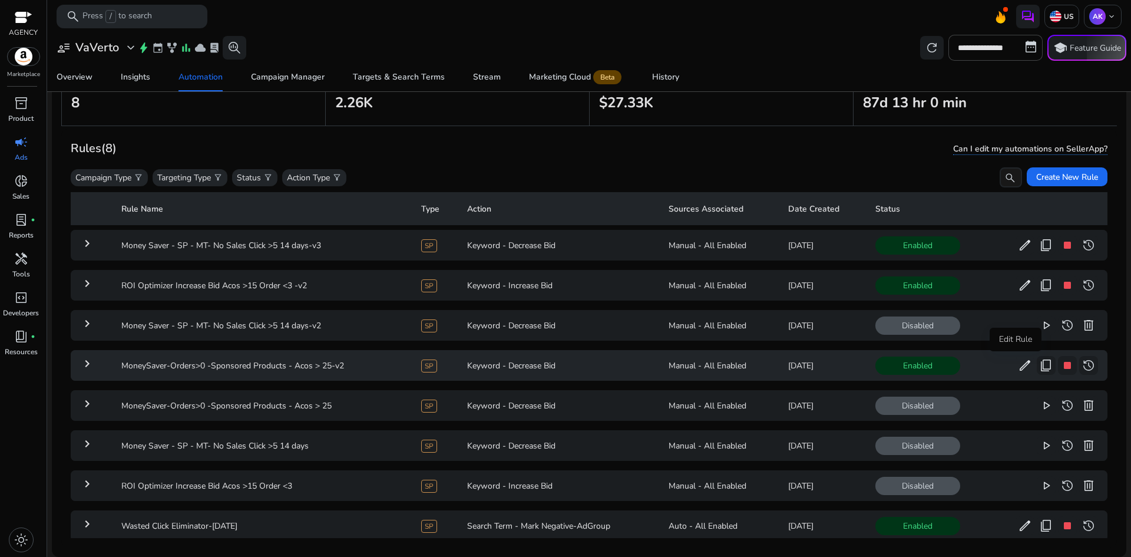
click at [1018, 361] on span "edit" at bounding box center [1025, 365] width 14 height 14
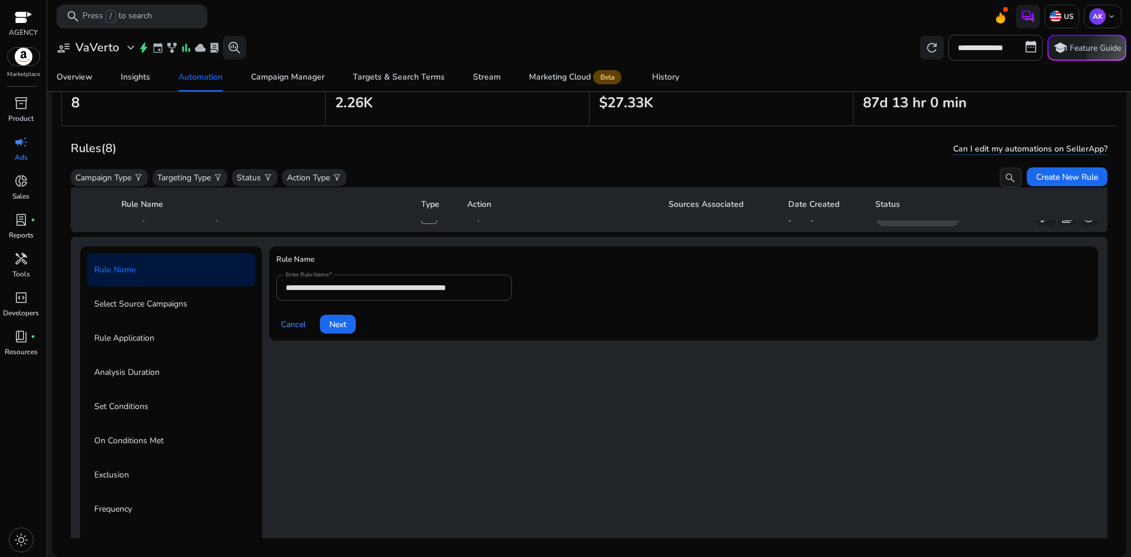
scroll to position [163, 0]
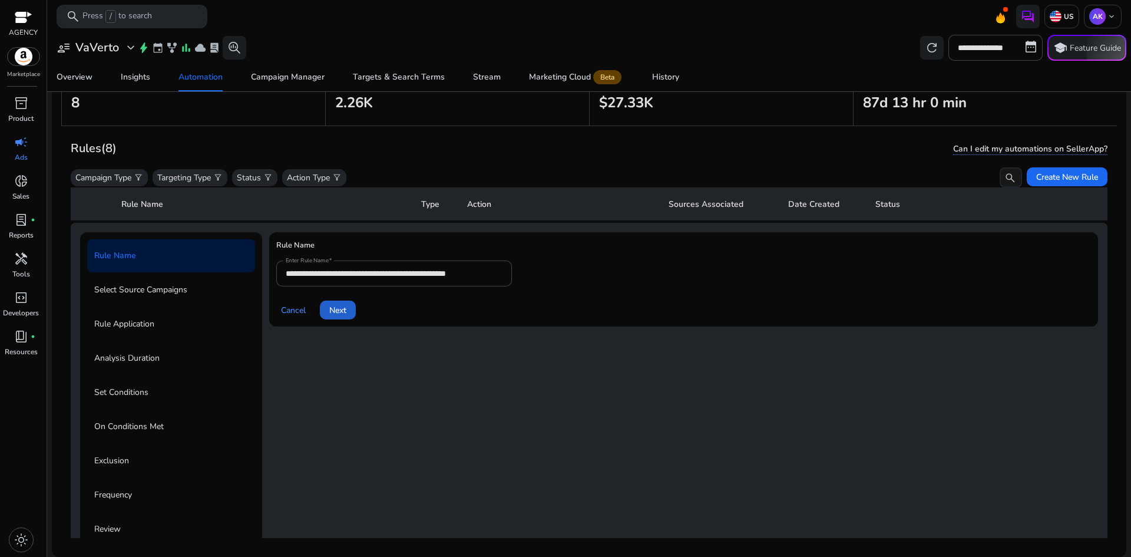
click at [343, 304] on span "Next" at bounding box center [337, 310] width 17 height 12
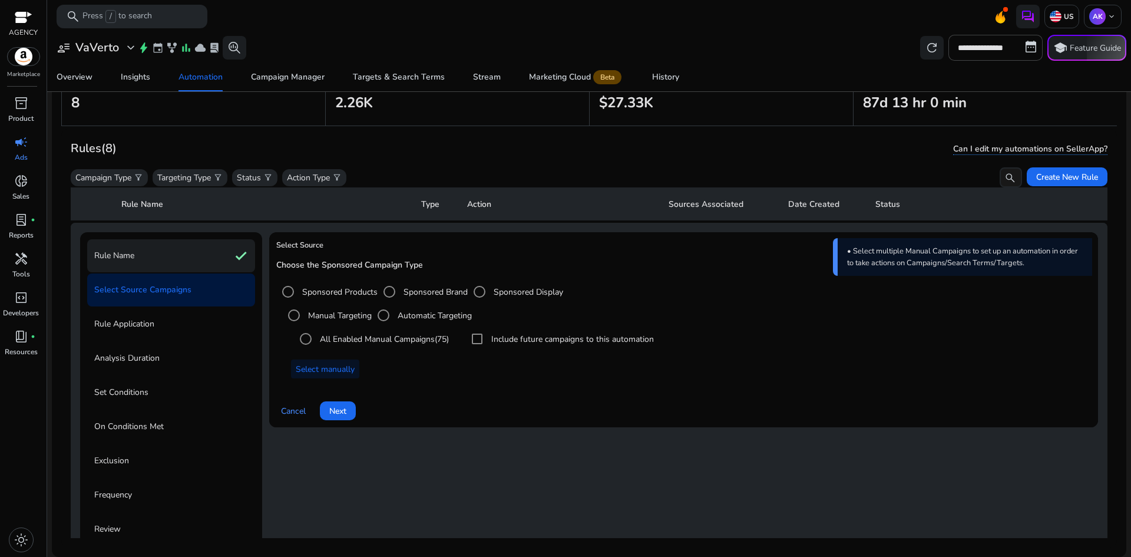
click at [158, 260] on div "Rule Name check" at bounding box center [171, 255] width 168 height 33
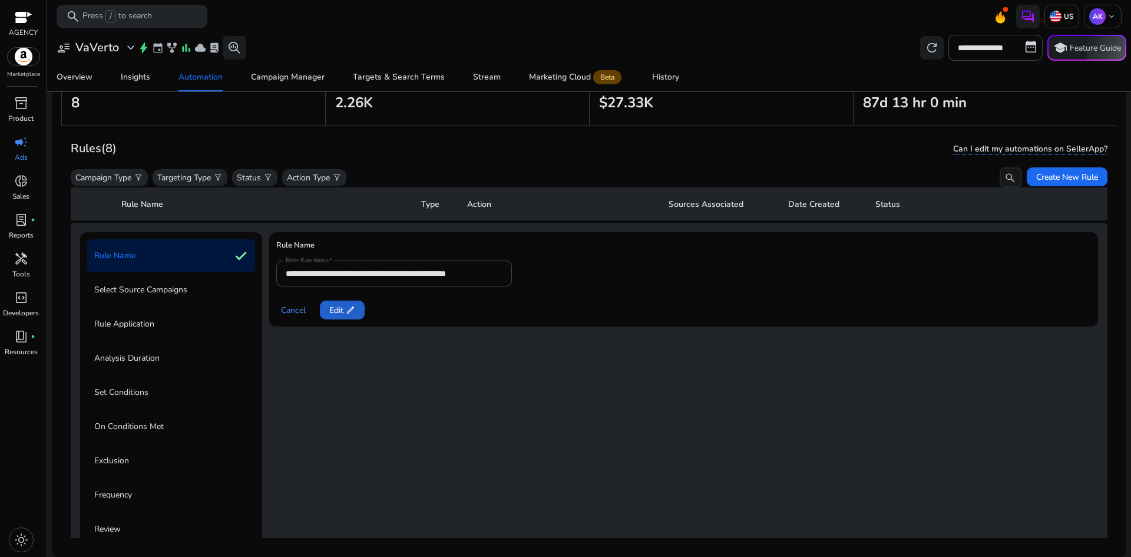
click at [336, 307] on span "Edit edit" at bounding box center [342, 310] width 26 height 12
click at [341, 311] on span "Next" at bounding box center [337, 310] width 17 height 12
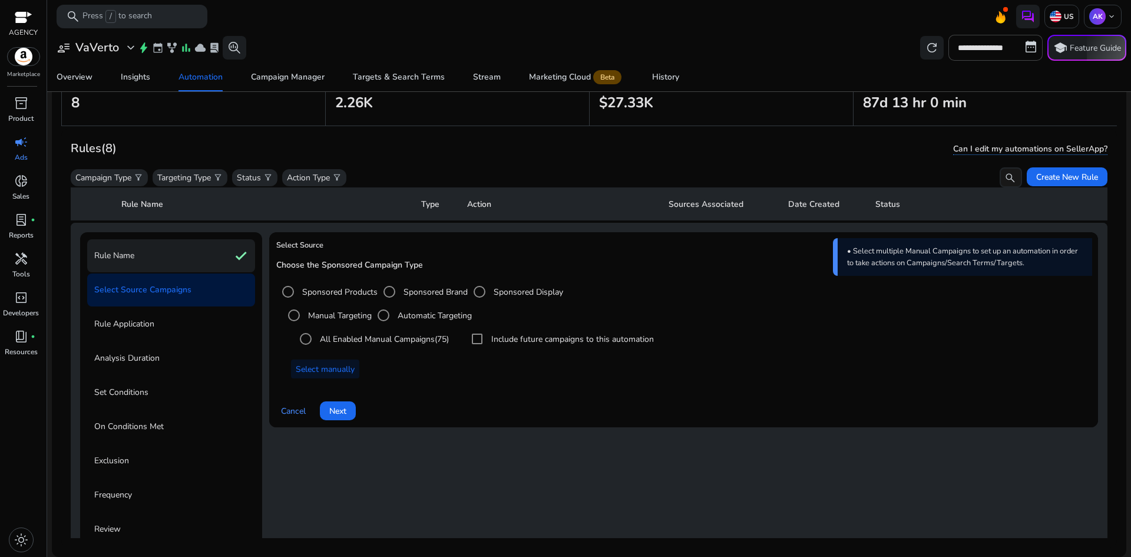
click at [210, 266] on div "Rule Name check" at bounding box center [171, 255] width 168 height 33
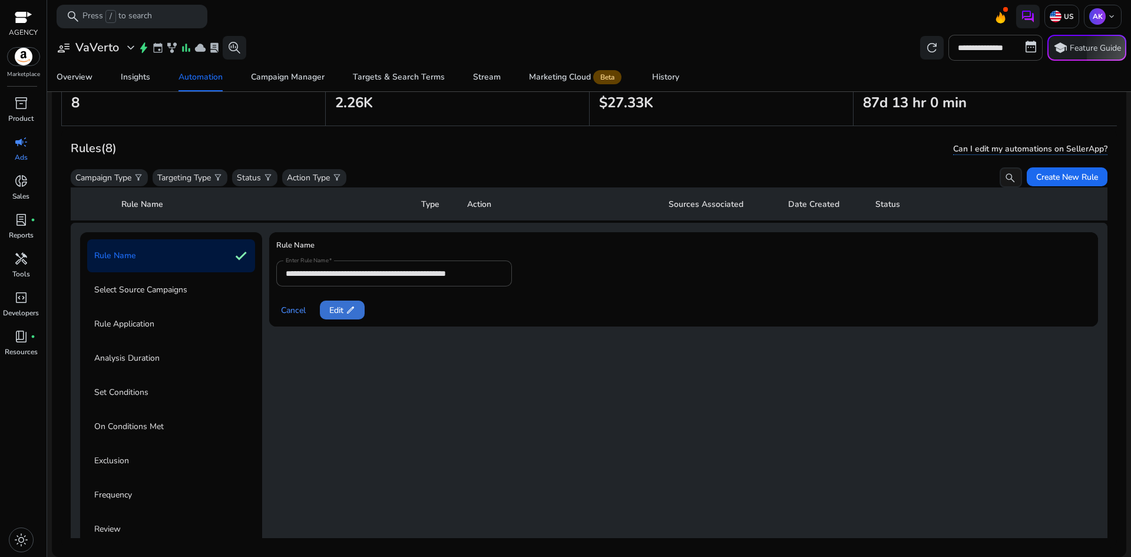
click at [339, 312] on span "Edit edit" at bounding box center [342, 310] width 26 height 12
click at [494, 269] on input "**********" at bounding box center [394, 273] width 217 height 13
type input "**********"
click at [344, 311] on span "Next" at bounding box center [337, 310] width 17 height 12
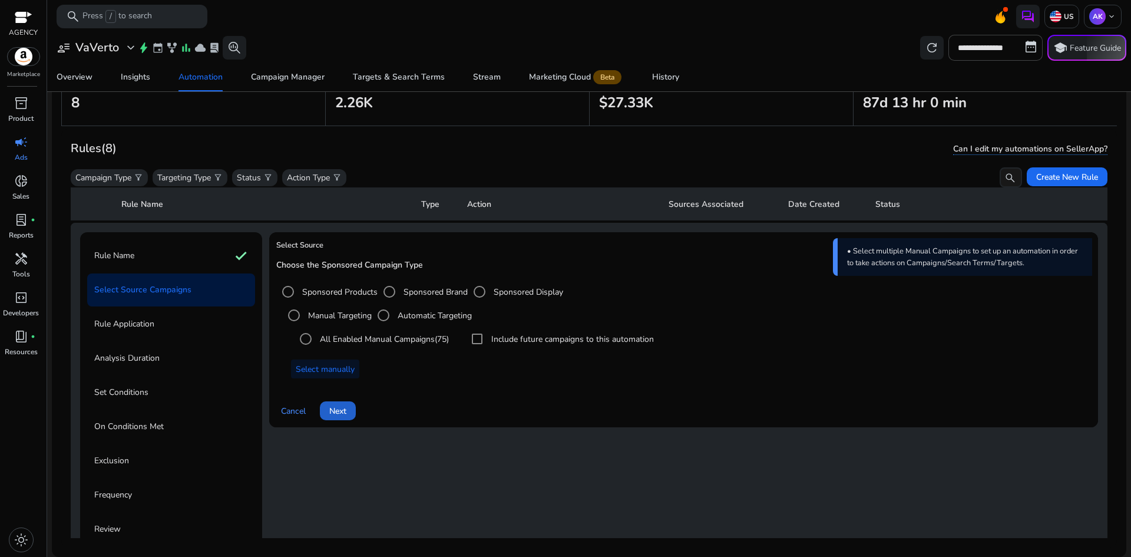
click at [348, 414] on span at bounding box center [338, 411] width 36 height 28
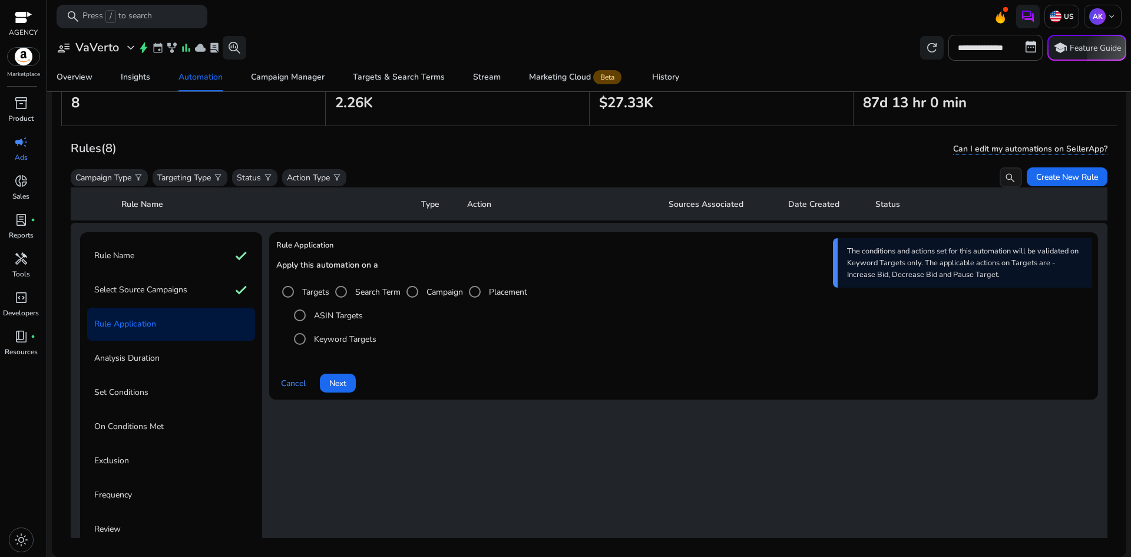
scroll to position [0, 0]
click at [346, 378] on span "Next" at bounding box center [337, 383] width 17 height 12
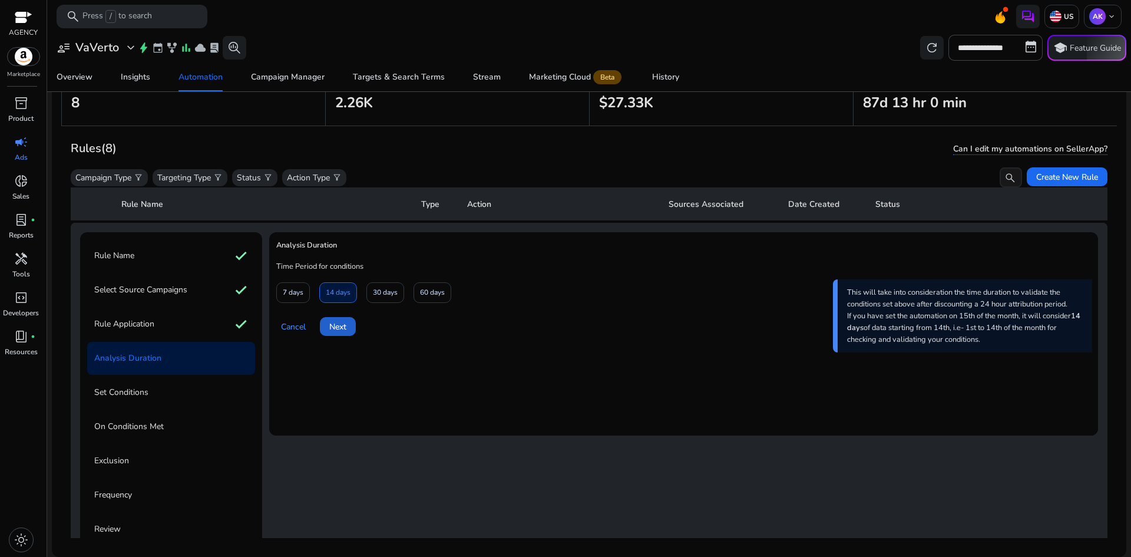
click at [342, 331] on span "Next" at bounding box center [337, 327] width 17 height 12
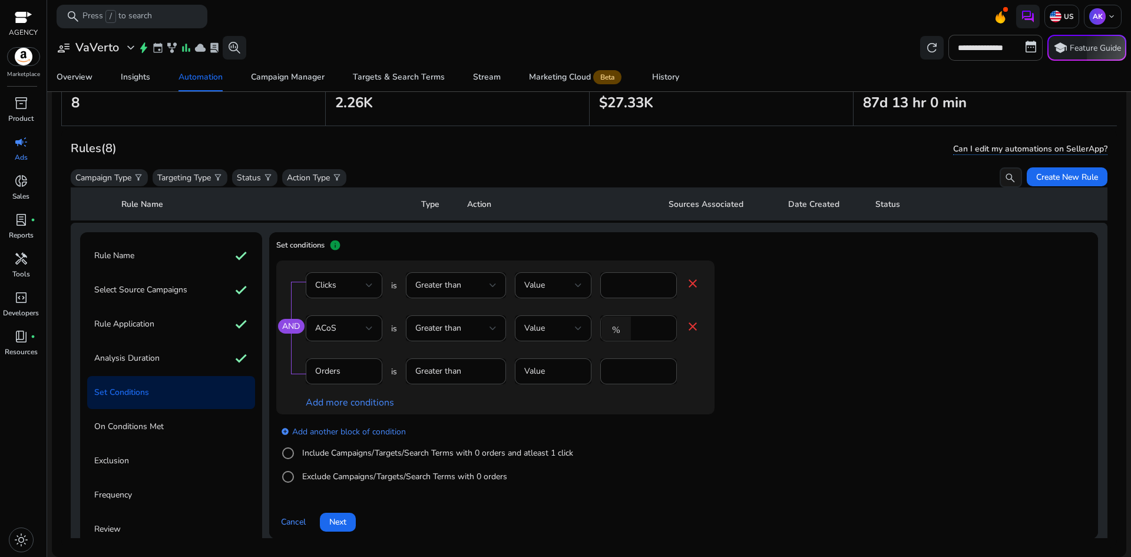
click at [649, 332] on input "**" at bounding box center [652, 328] width 31 height 13
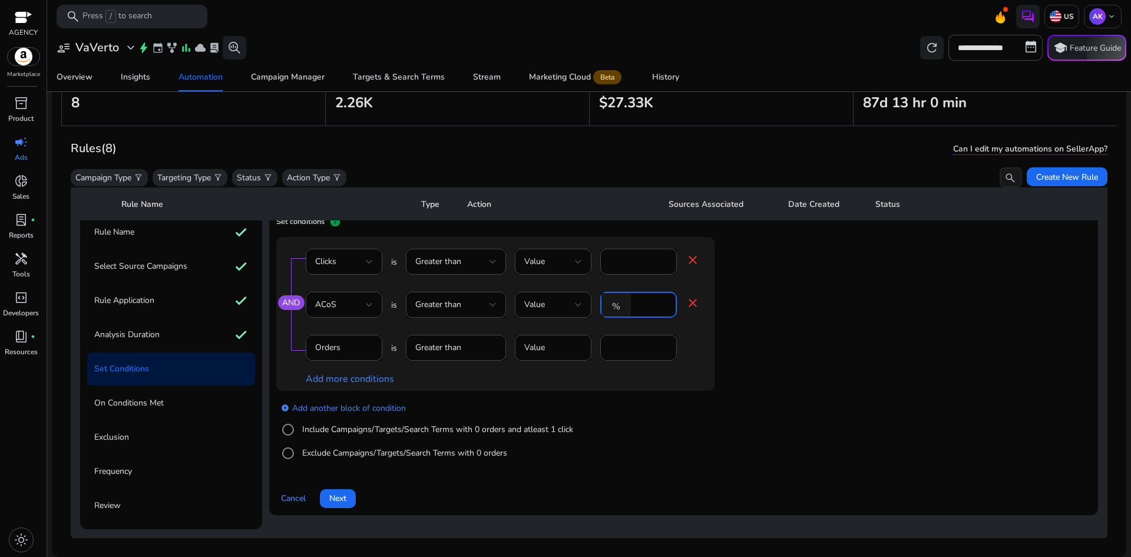
scroll to position [222, 0]
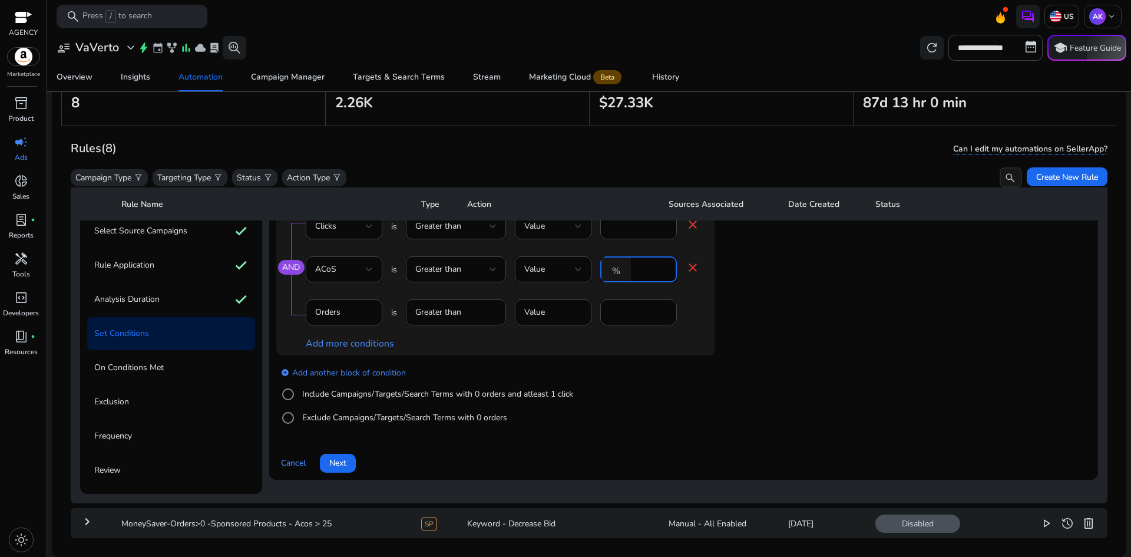
type input "**"
click at [718, 321] on div "AND Clicks is Greater than Value ** close ACoS is Greater than Value % ** close…" at bounding box center [519, 279] width 486 height 154
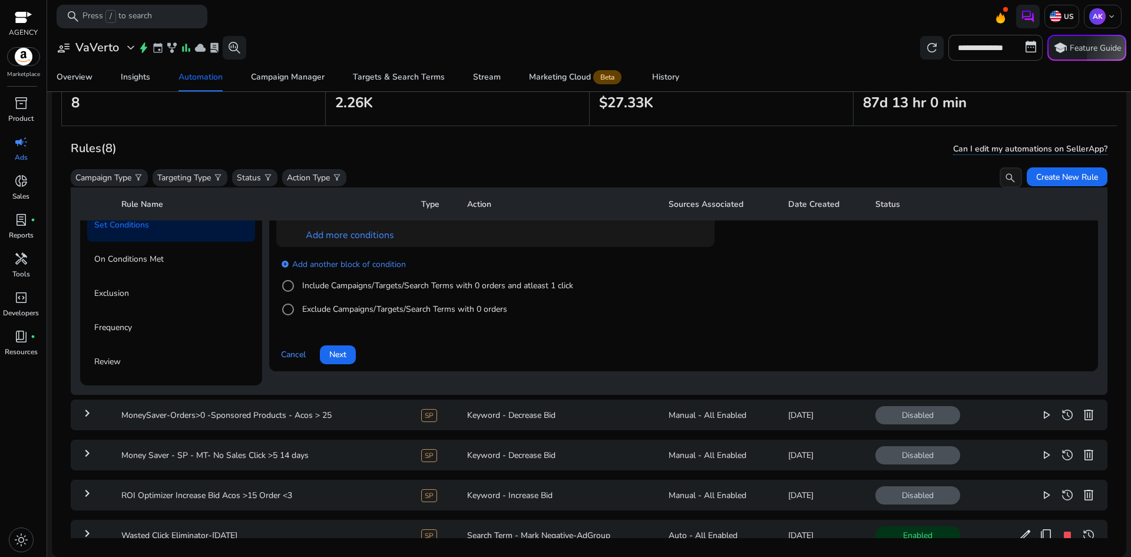
scroll to position [339, 0]
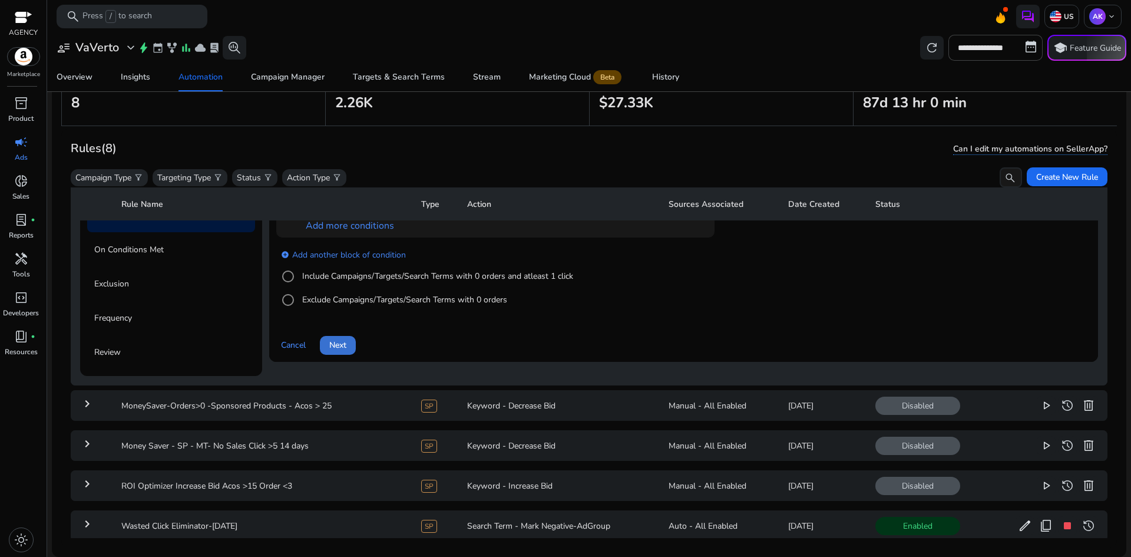
click at [344, 342] on span "Next" at bounding box center [337, 345] width 17 height 12
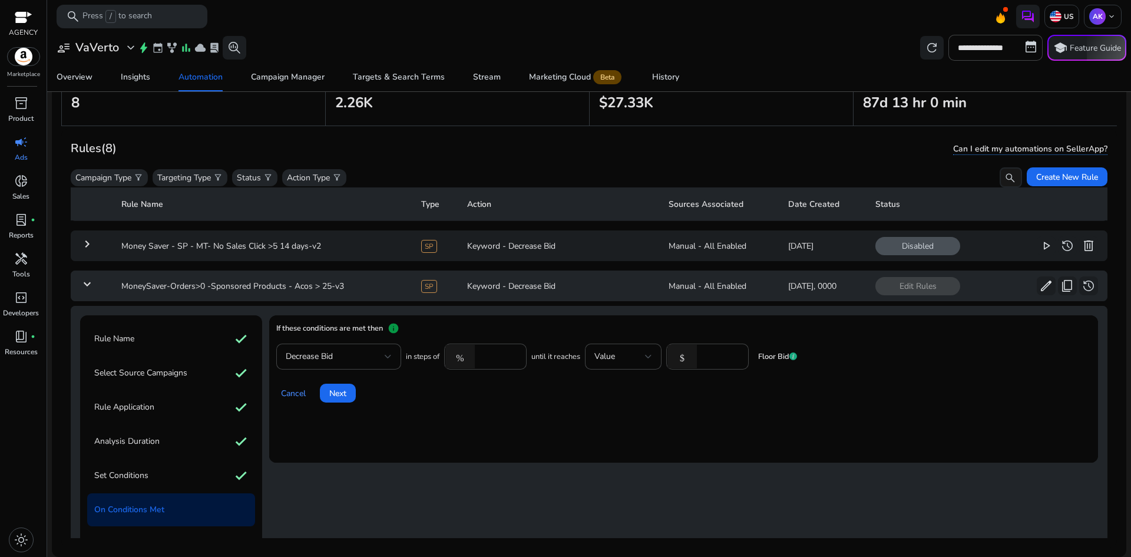
scroll to position [76, 0]
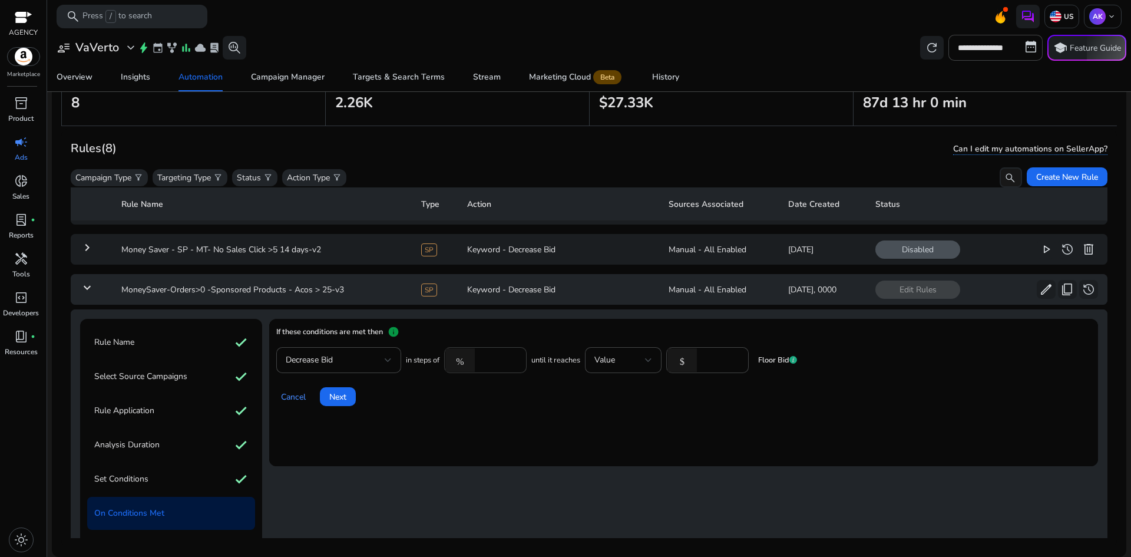
click at [496, 361] on input "*****" at bounding box center [499, 360] width 37 height 13
click at [535, 398] on div "Cancel Next" at bounding box center [683, 392] width 815 height 28
click at [485, 359] on input "*" at bounding box center [499, 360] width 37 height 13
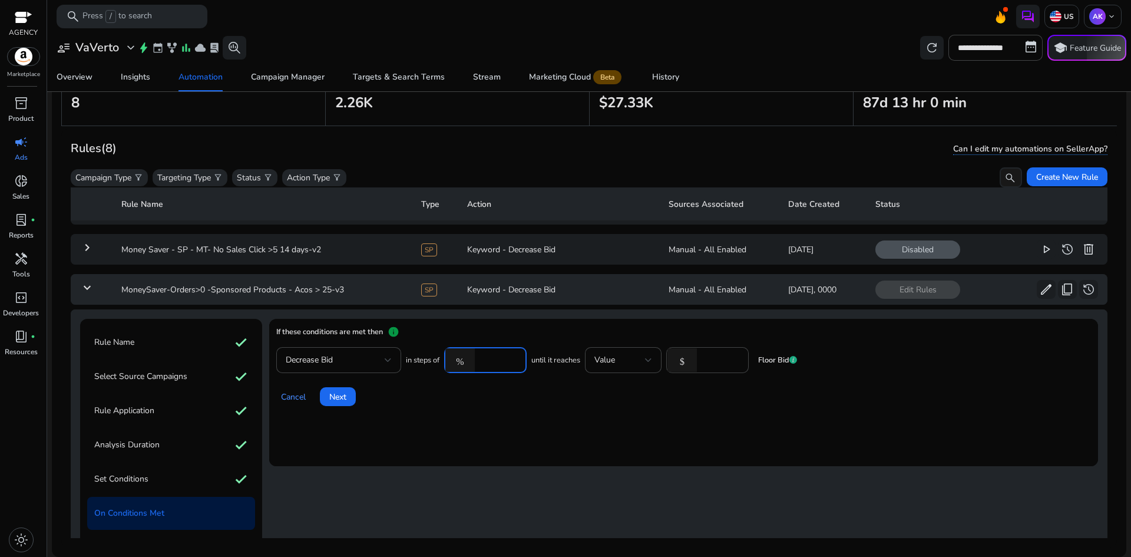
click at [485, 359] on input "*" at bounding box center [499, 360] width 37 height 13
click at [481, 394] on div "Cancel Next" at bounding box center [683, 392] width 815 height 28
click at [484, 363] on input "*" at bounding box center [499, 360] width 37 height 13
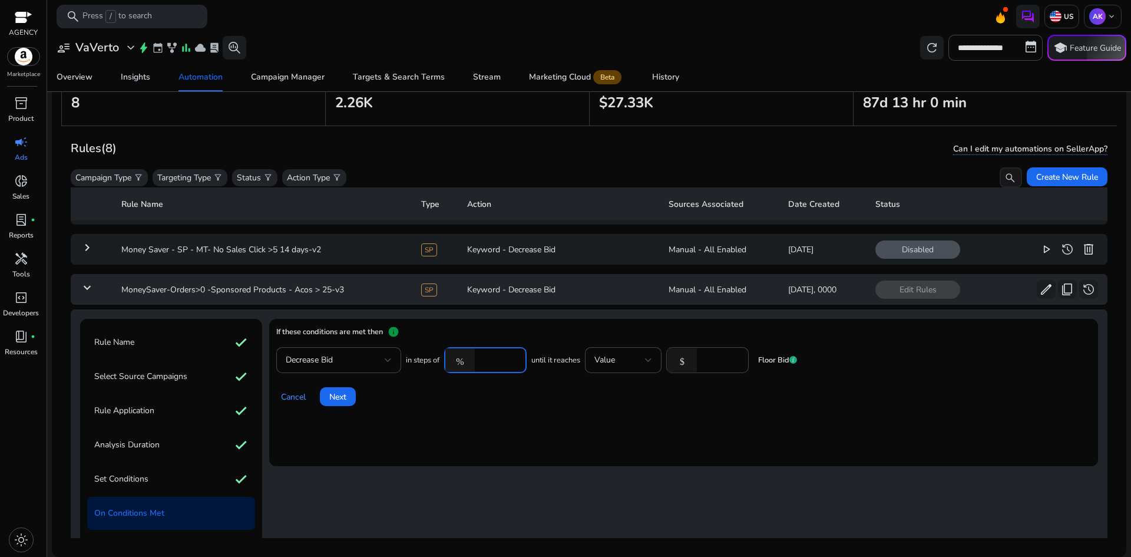
click at [497, 425] on mat-card "If these conditions are met then info Decrease Bid in steps of % * until it rea…" at bounding box center [683, 392] width 829 height 147
click at [486, 363] on input "*" at bounding box center [499, 360] width 37 height 13
type input "**"
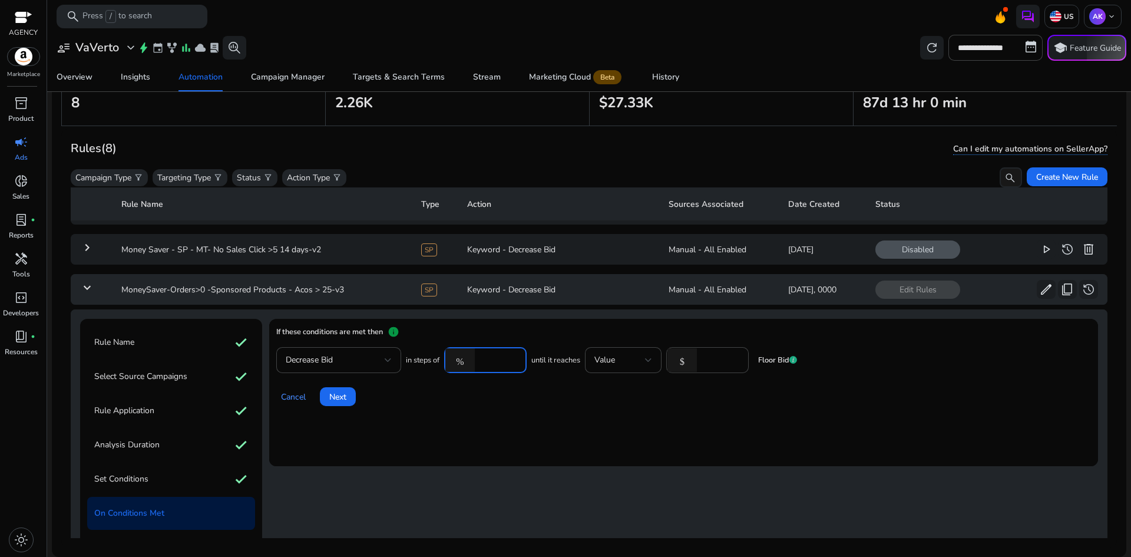
click at [474, 391] on div "Cancel Next" at bounding box center [683, 392] width 815 height 28
click at [331, 395] on span "Next" at bounding box center [337, 397] width 17 height 12
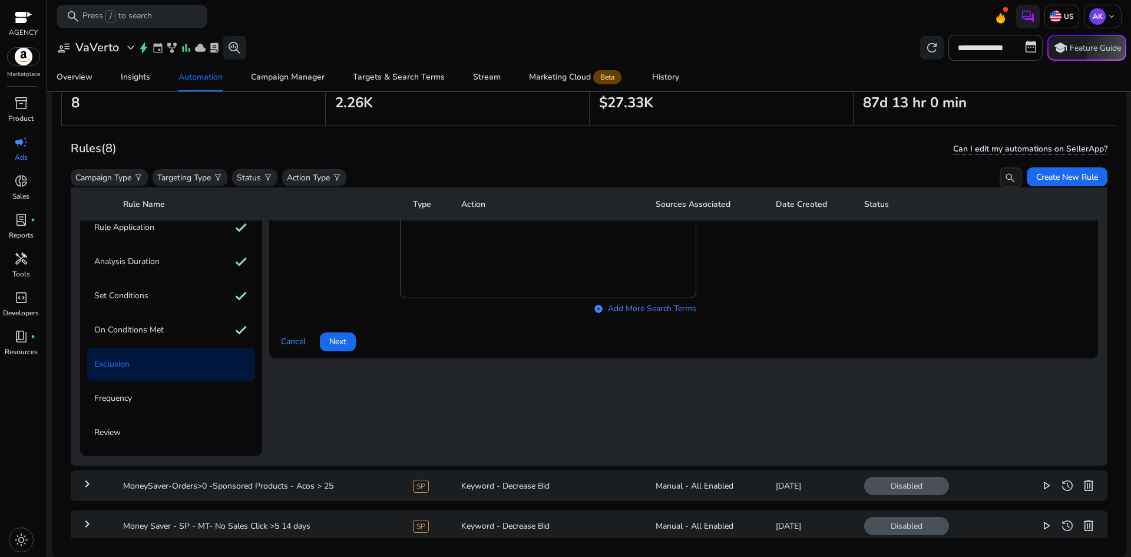
scroll to position [312, 0]
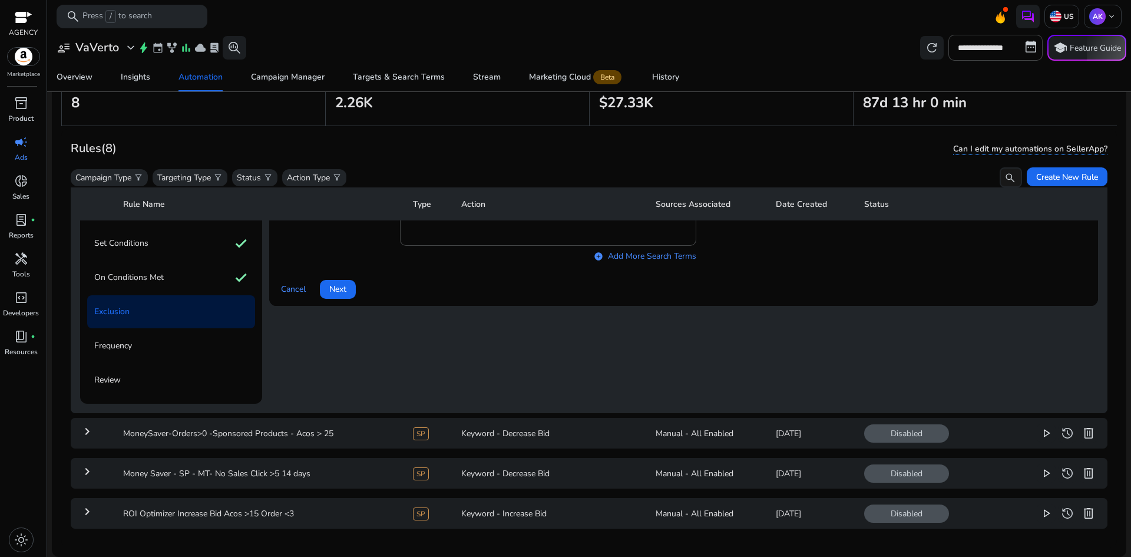
click at [346, 293] on span "Next" at bounding box center [337, 289] width 17 height 12
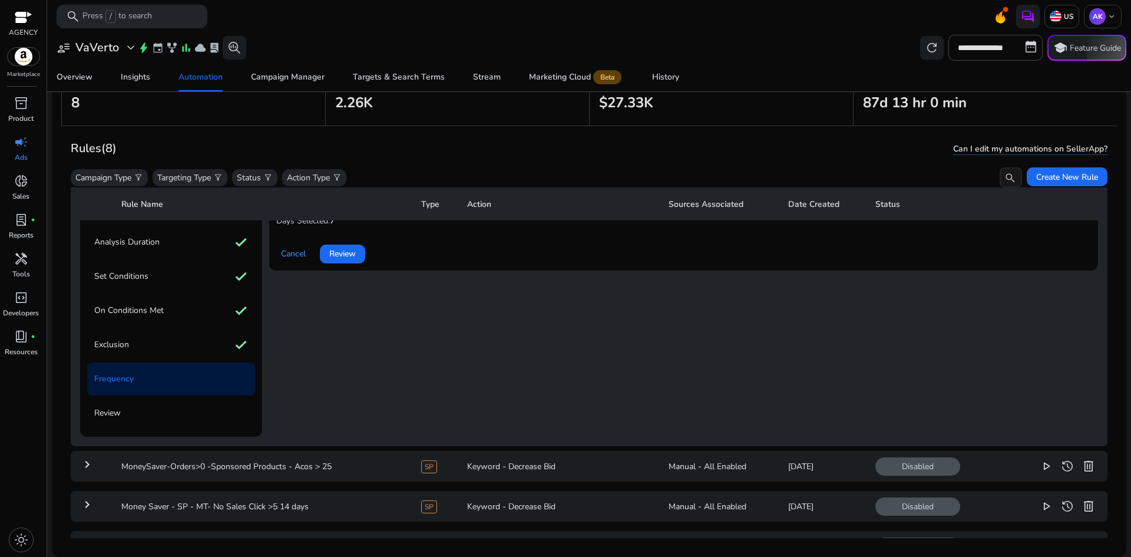
scroll to position [135, 0]
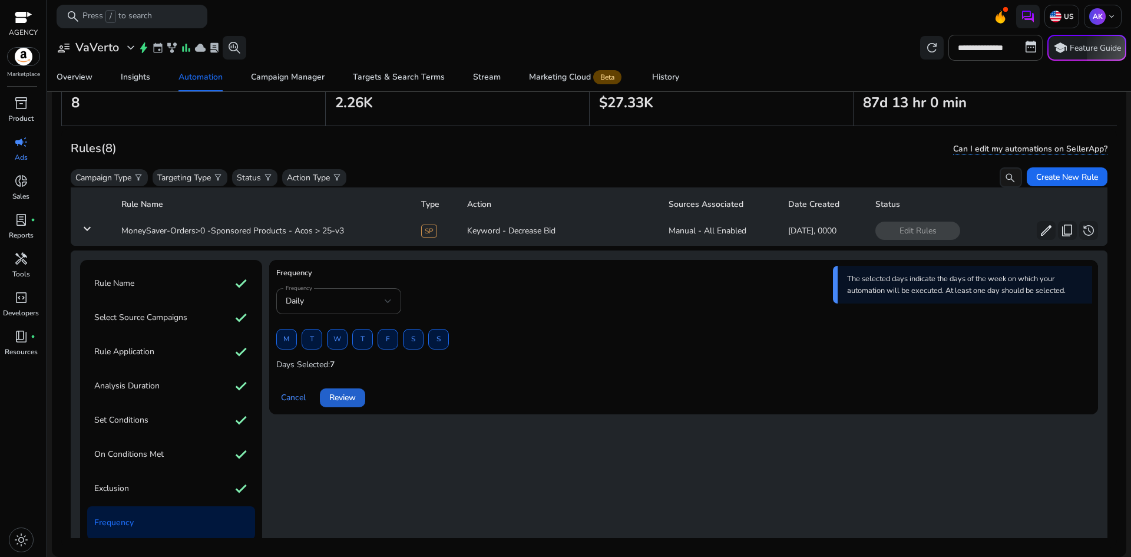
click at [340, 402] on span "Review" at bounding box center [342, 397] width 27 height 12
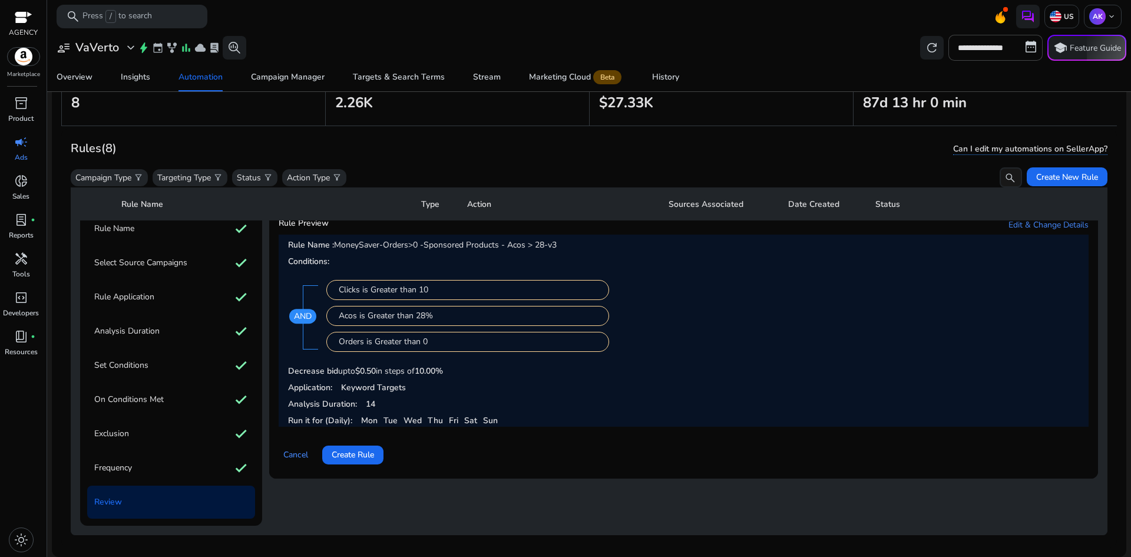
scroll to position [194, 0]
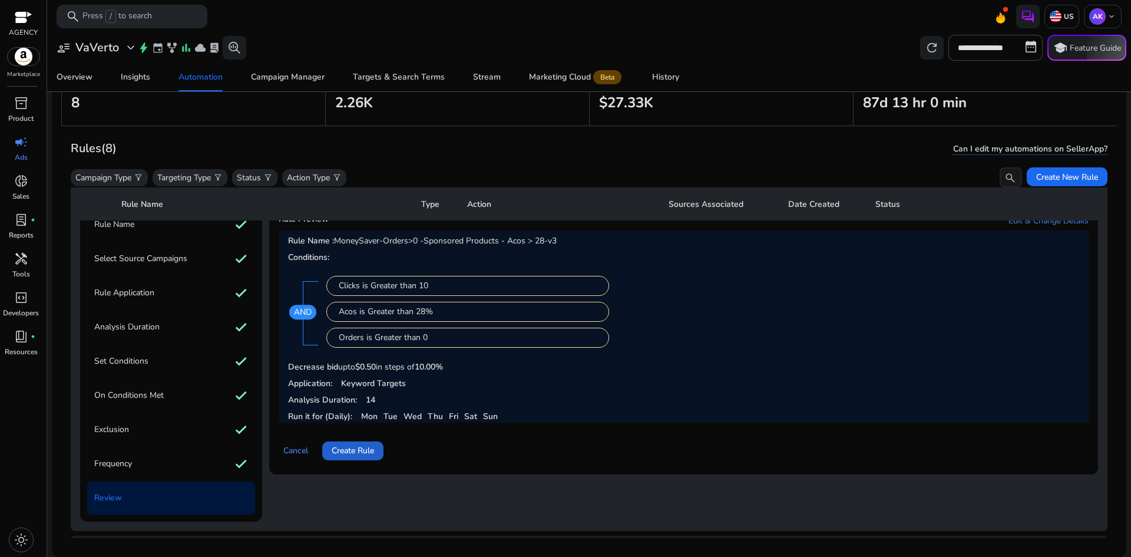
click at [365, 454] on span "Create Rule" at bounding box center [353, 450] width 42 height 12
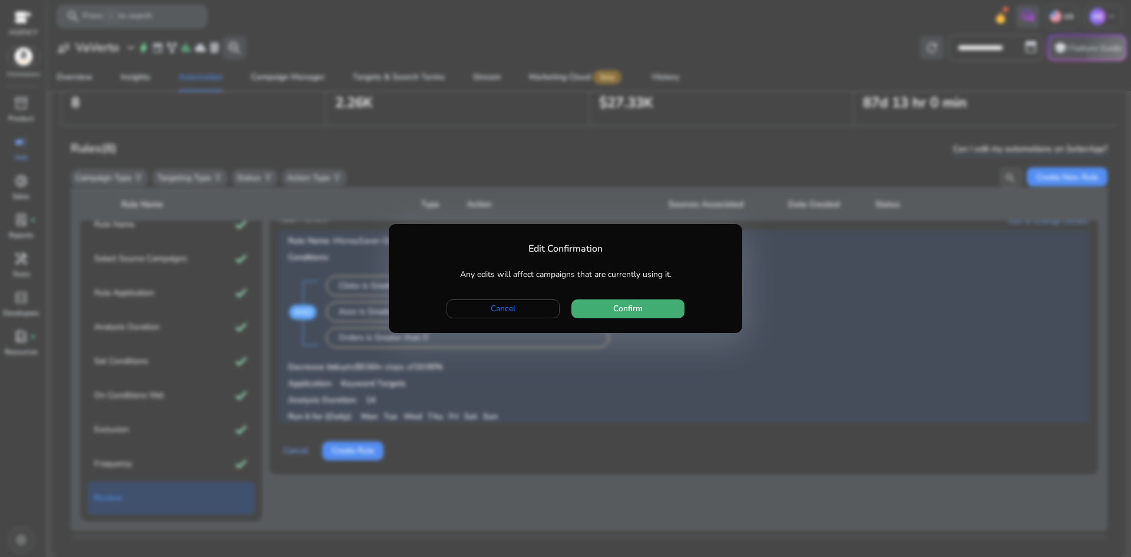
click at [660, 308] on span "button" at bounding box center [628, 309] width 113 height 28
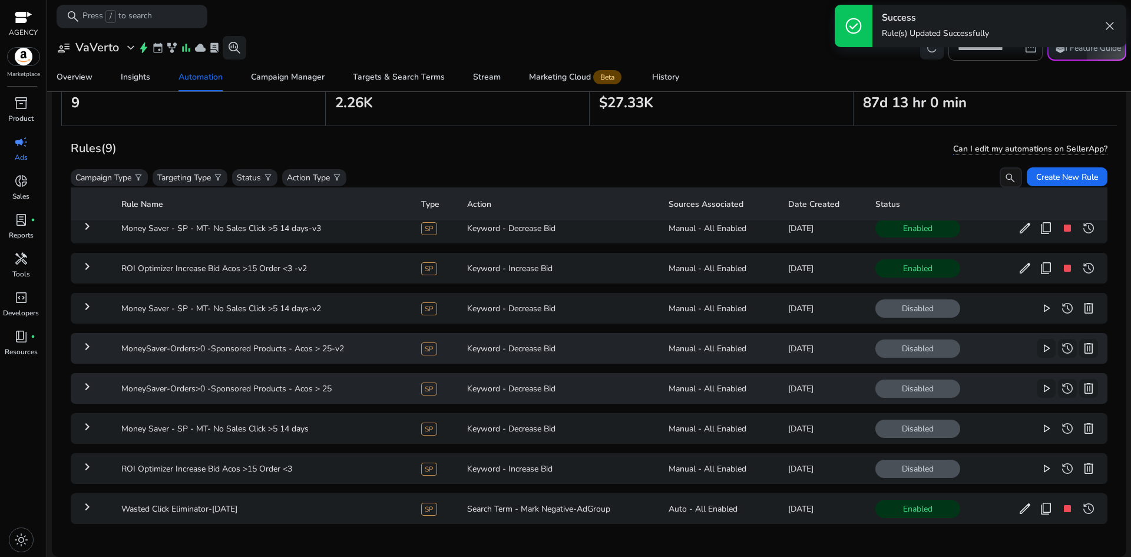
scroll to position [71, 0]
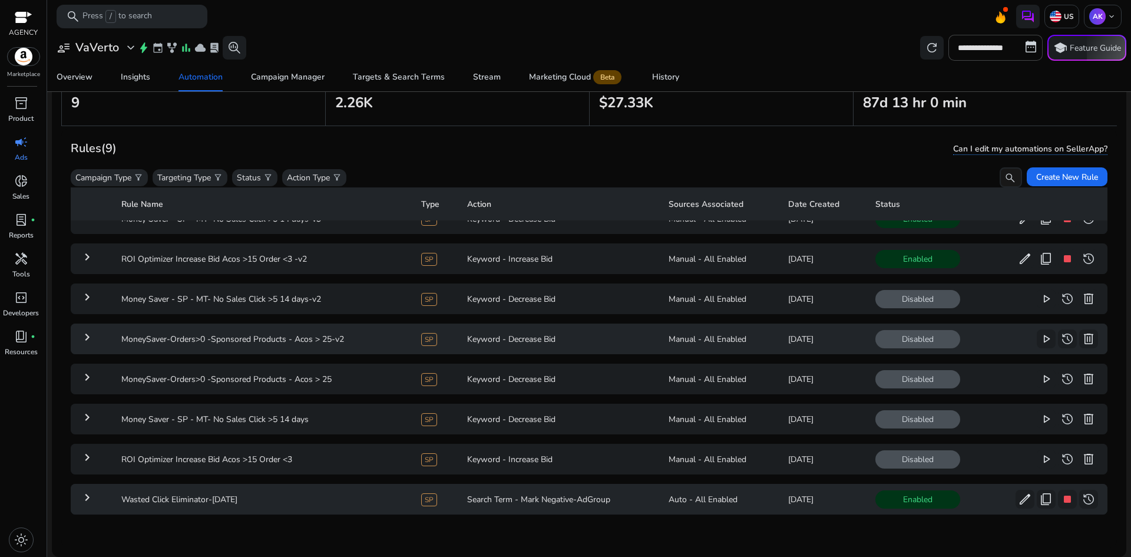
click at [89, 492] on mat-icon "keyboard_arrow_right" at bounding box center [87, 497] width 14 height 14
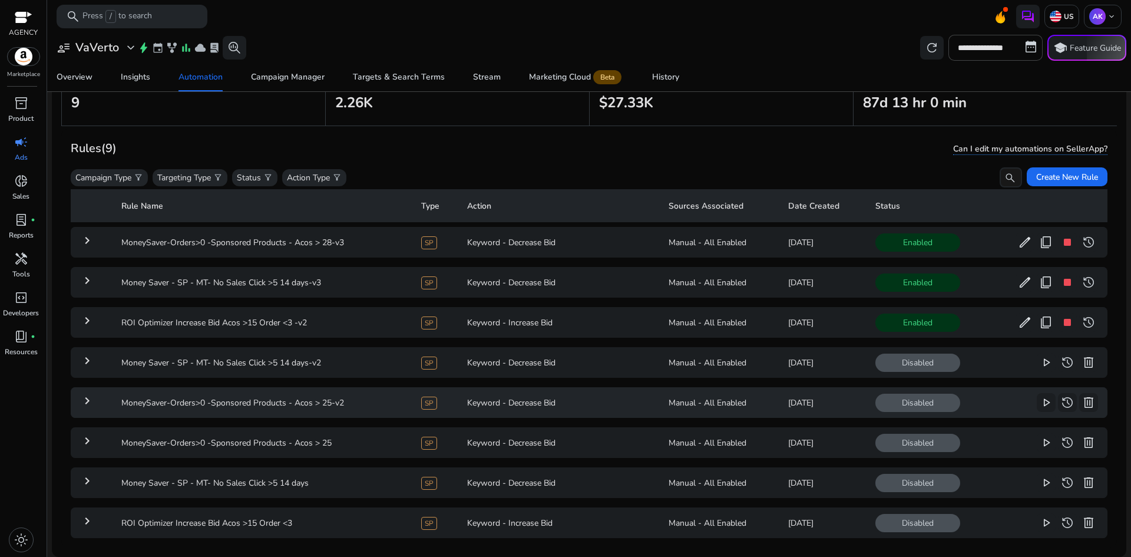
scroll to position [0, 0]
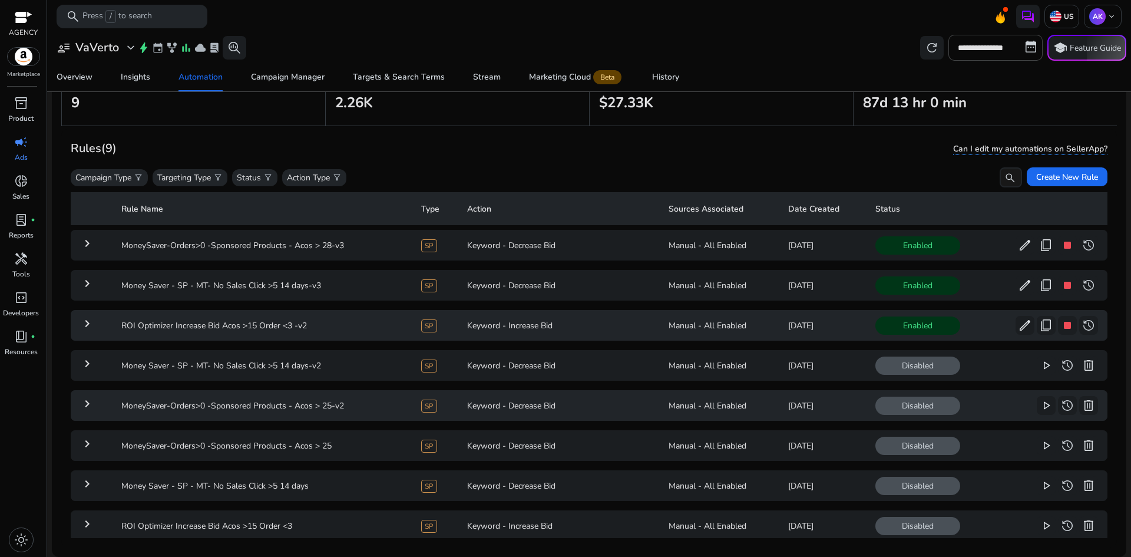
click at [87, 322] on mat-icon "keyboard_arrow_right" at bounding box center [87, 323] width 14 height 14
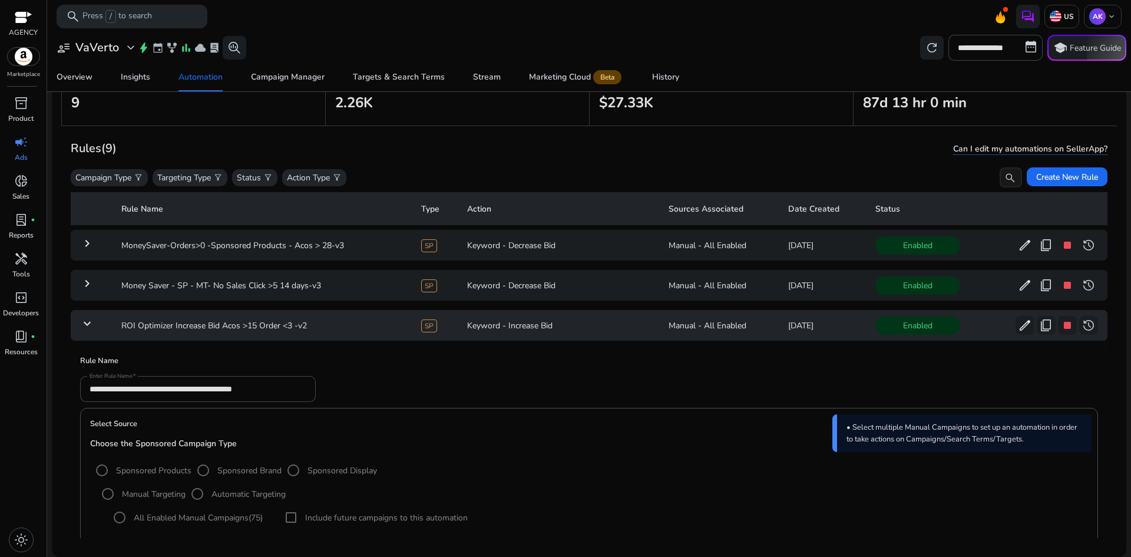
click at [87, 321] on mat-icon "keyboard_arrow_down" at bounding box center [87, 323] width 14 height 14
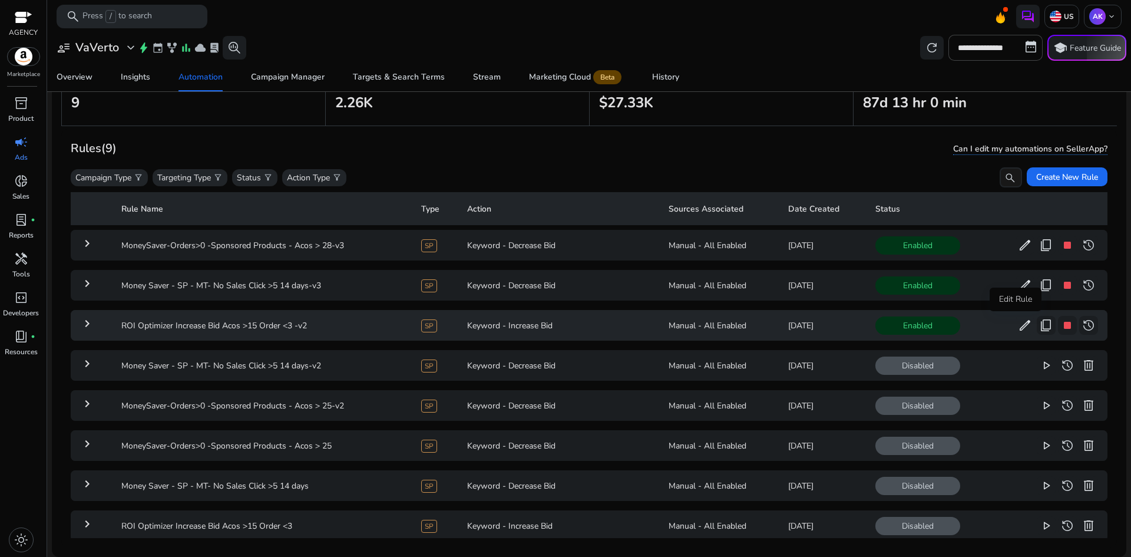
click at [1021, 324] on span "edit" at bounding box center [1025, 325] width 14 height 14
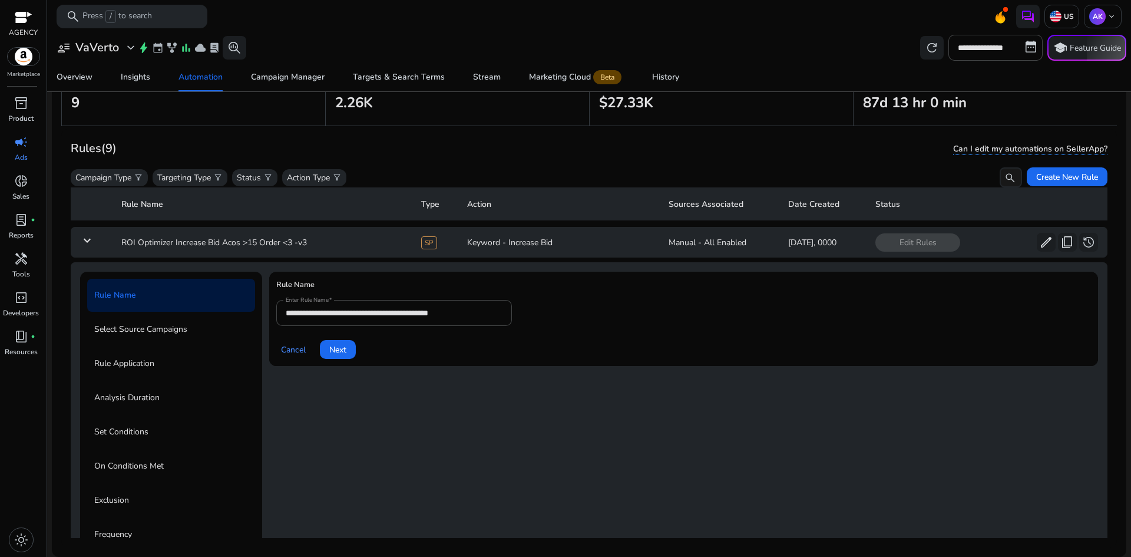
scroll to position [123, 0]
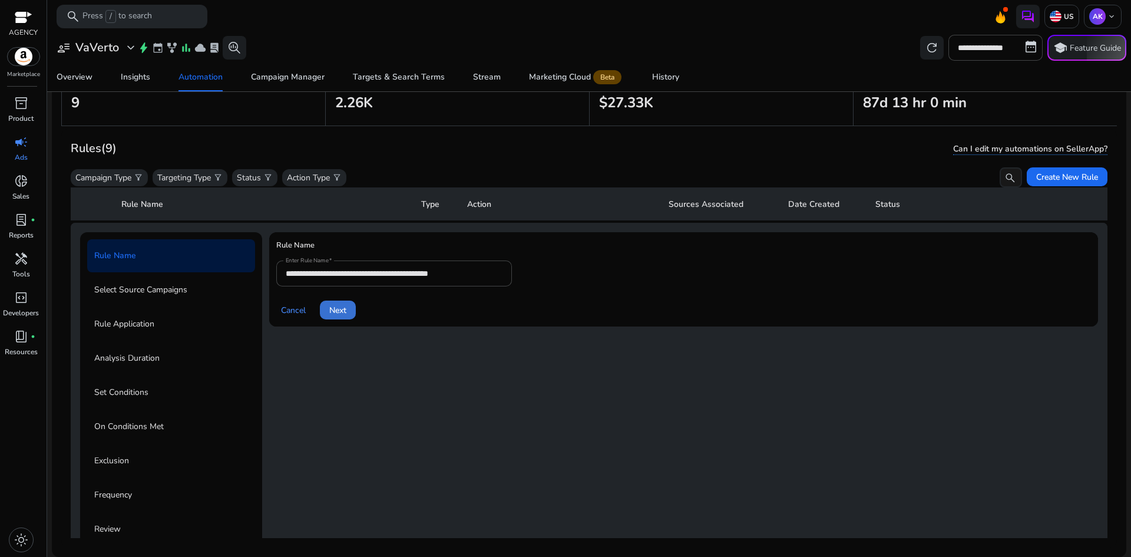
click at [349, 311] on span at bounding box center [338, 310] width 36 height 28
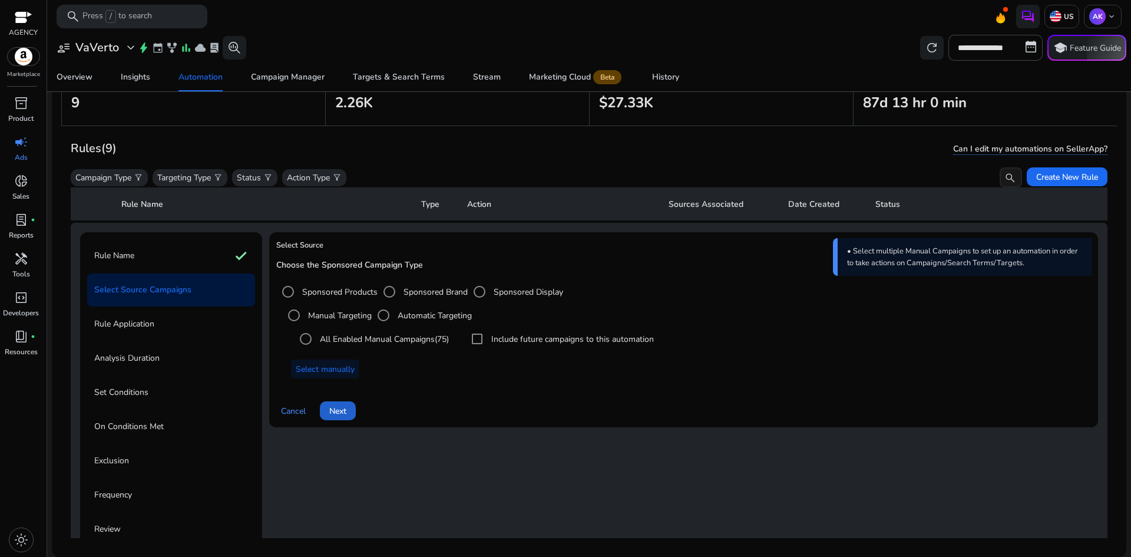
click at [348, 408] on span at bounding box center [338, 411] width 36 height 28
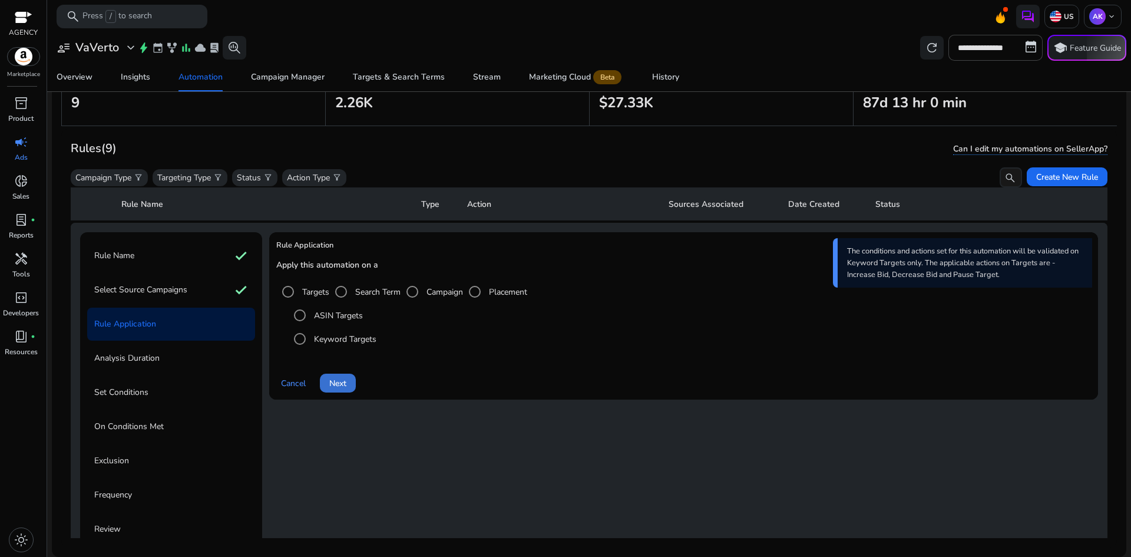
click at [346, 382] on span "Next" at bounding box center [337, 383] width 17 height 12
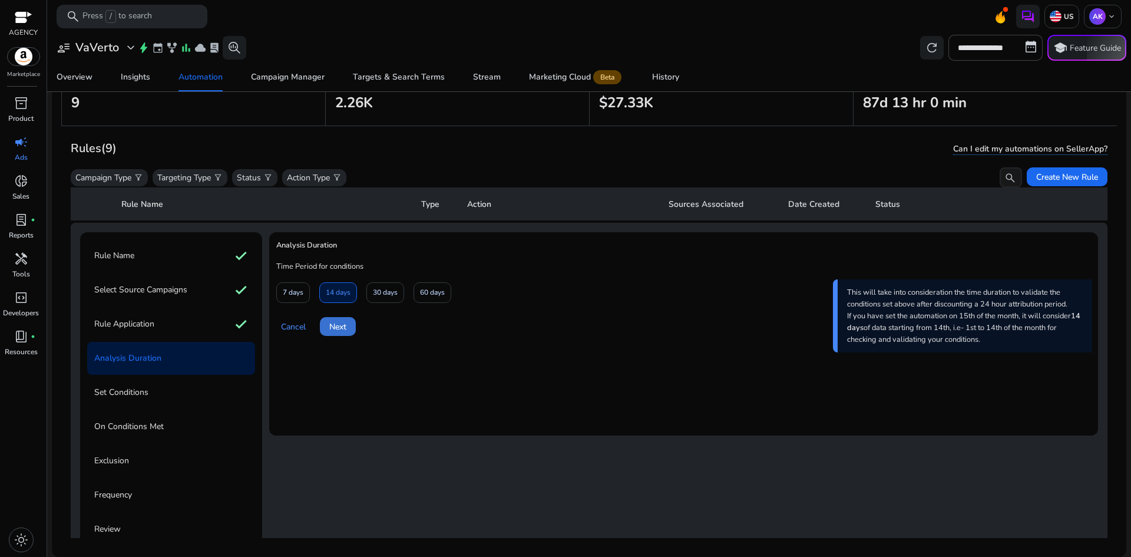
click at [339, 322] on span "Next" at bounding box center [337, 327] width 17 height 12
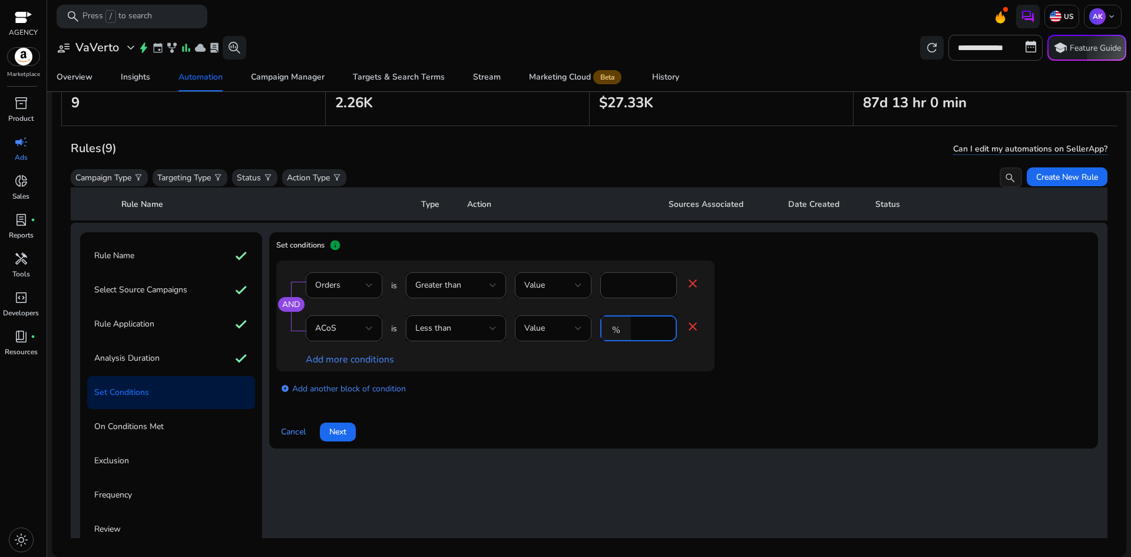
drag, startPoint x: 643, startPoint y: 331, endPoint x: 632, endPoint y: 335, distance: 12.1
click at [632, 335] on div "% **" at bounding box center [633, 328] width 67 height 26
type input "**"
click at [644, 355] on div "Add more conditions" at bounding box center [503, 360] width 394 height 12
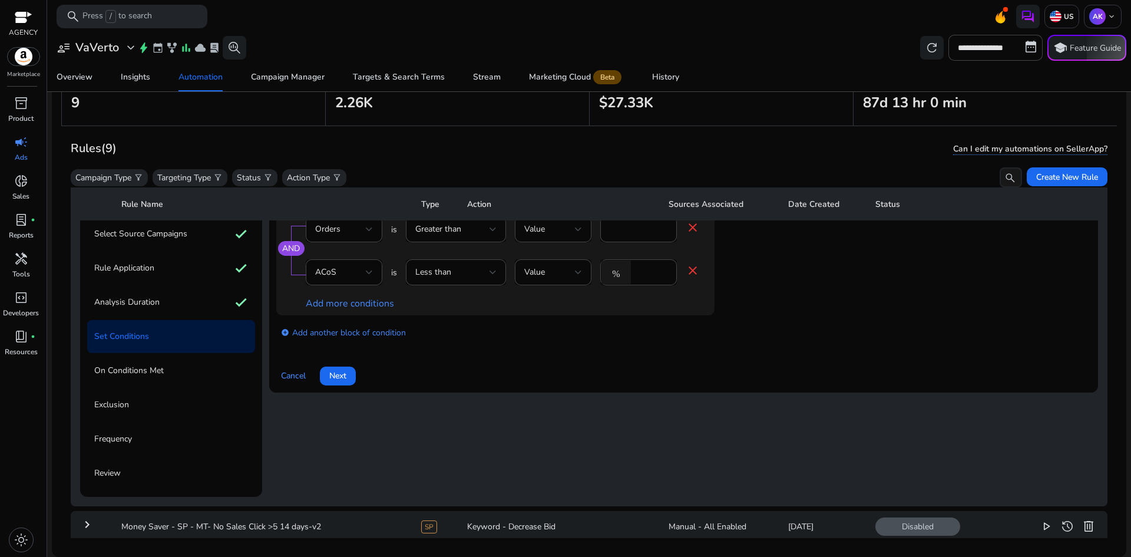
scroll to position [181, 0]
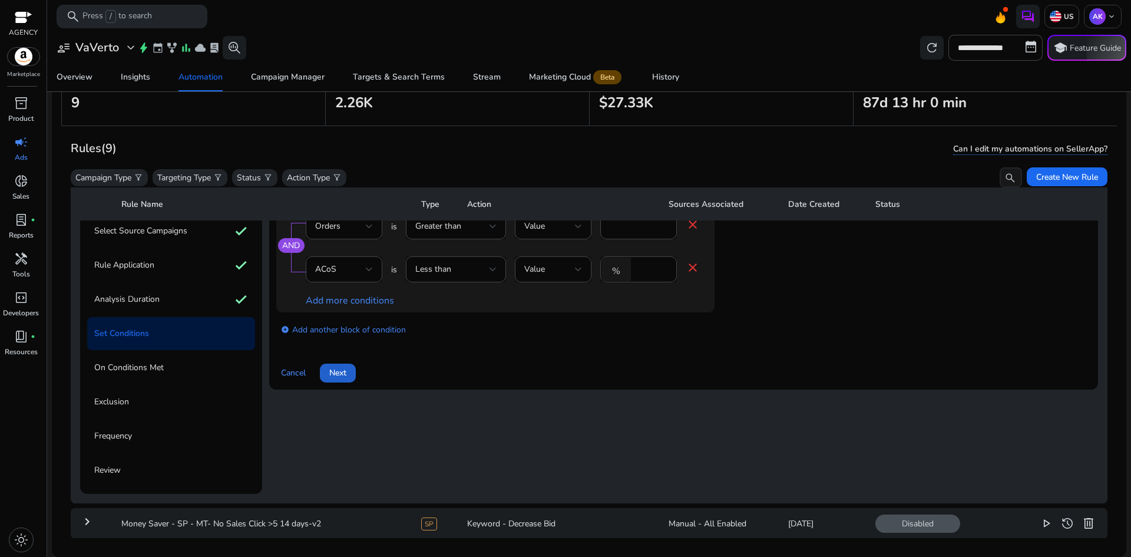
click at [336, 367] on span "Next" at bounding box center [337, 373] width 17 height 12
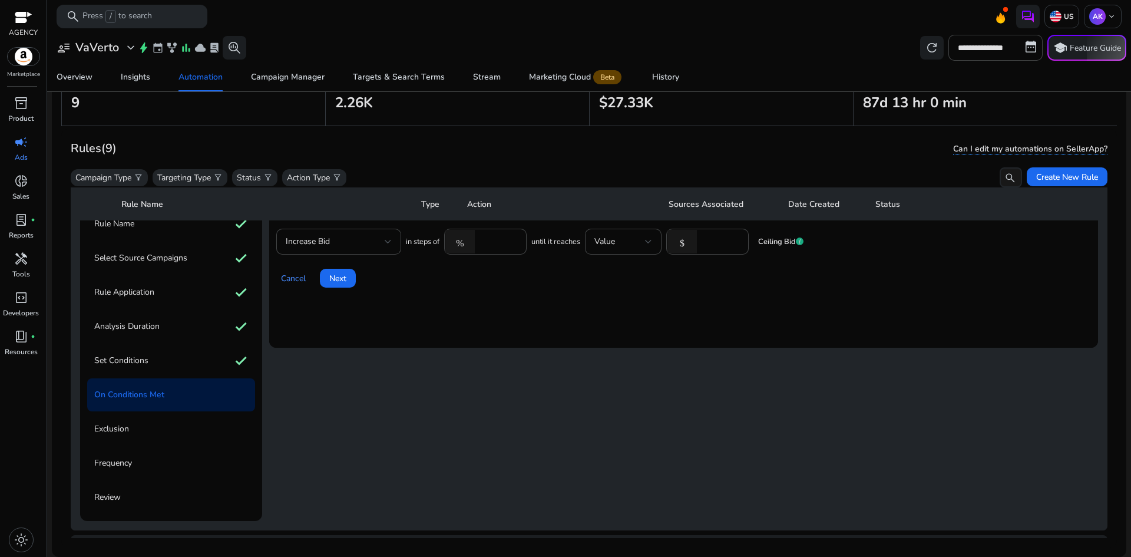
scroll to position [64, 0]
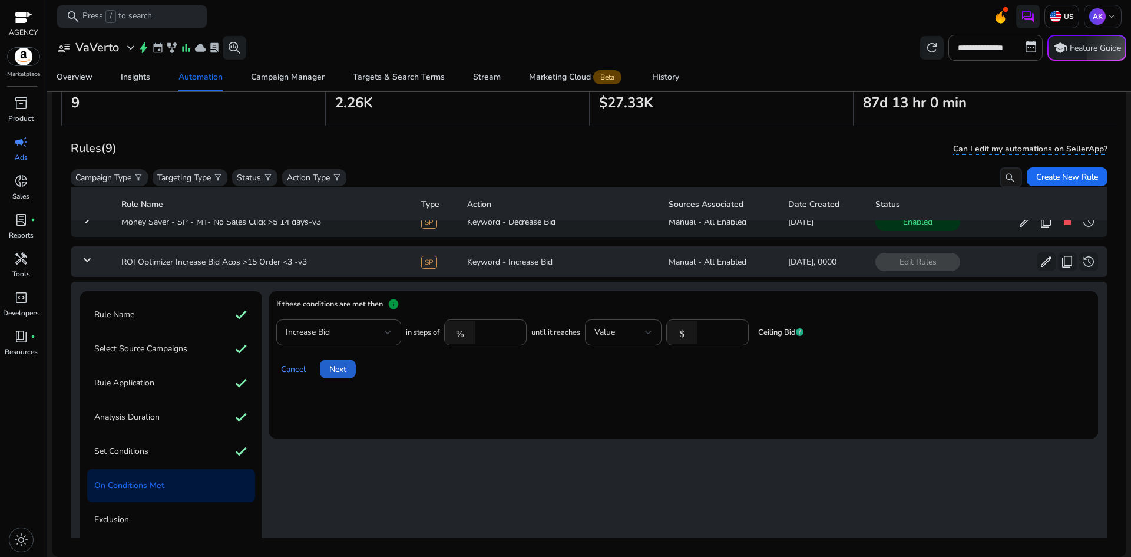
click at [340, 369] on span "Next" at bounding box center [337, 369] width 17 height 12
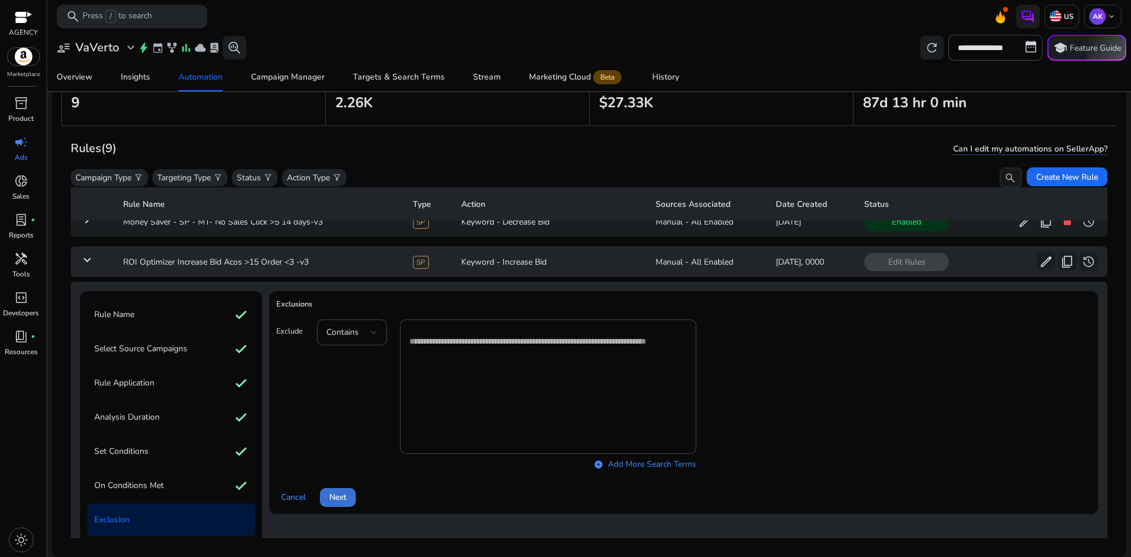
click at [345, 494] on span "Next" at bounding box center [337, 497] width 17 height 12
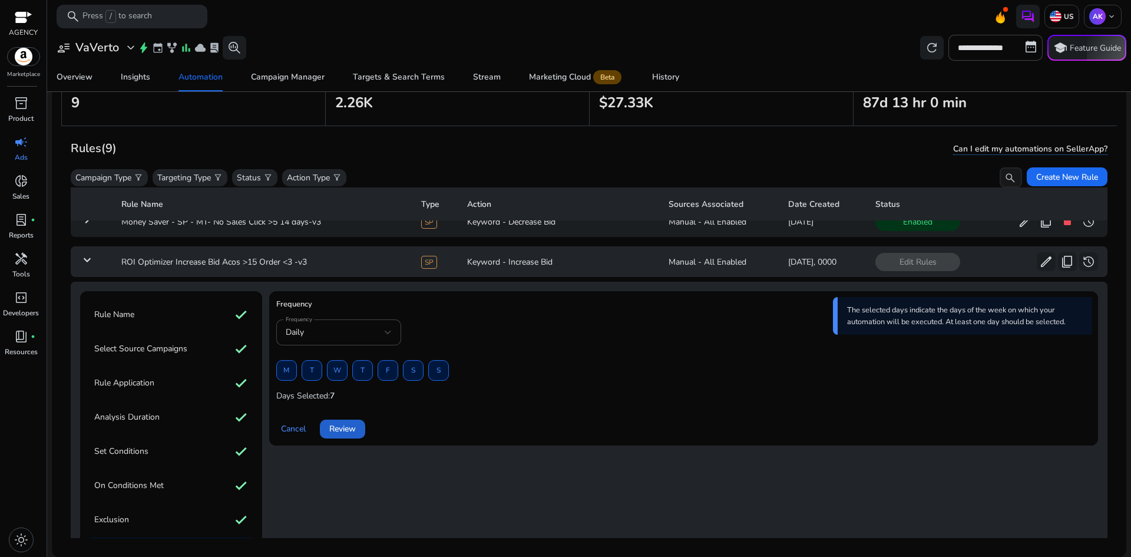
click at [354, 431] on span "Review" at bounding box center [342, 428] width 27 height 12
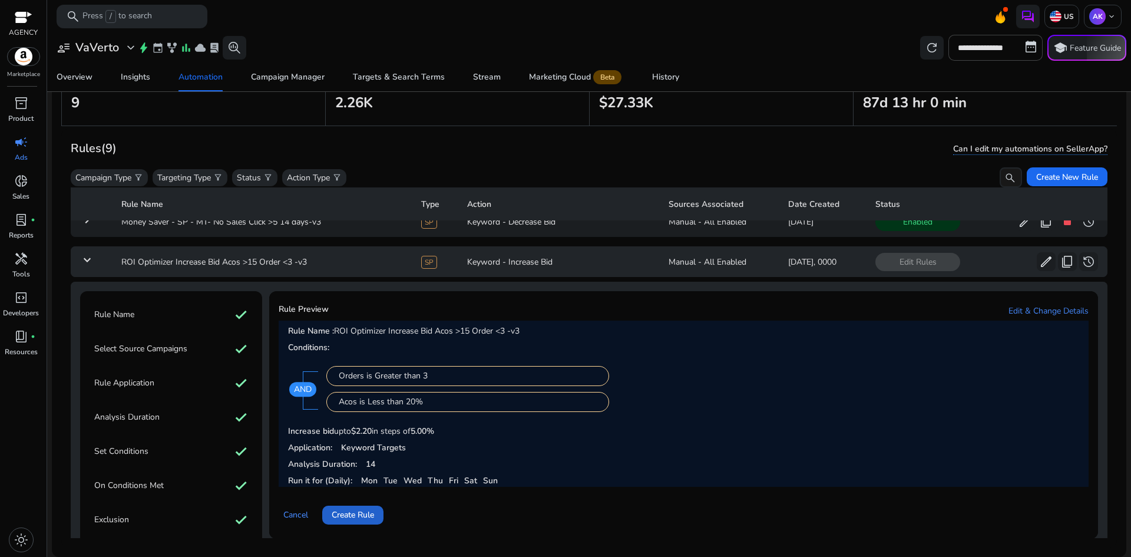
click at [358, 520] on span "Create Rule" at bounding box center [353, 515] width 42 height 12
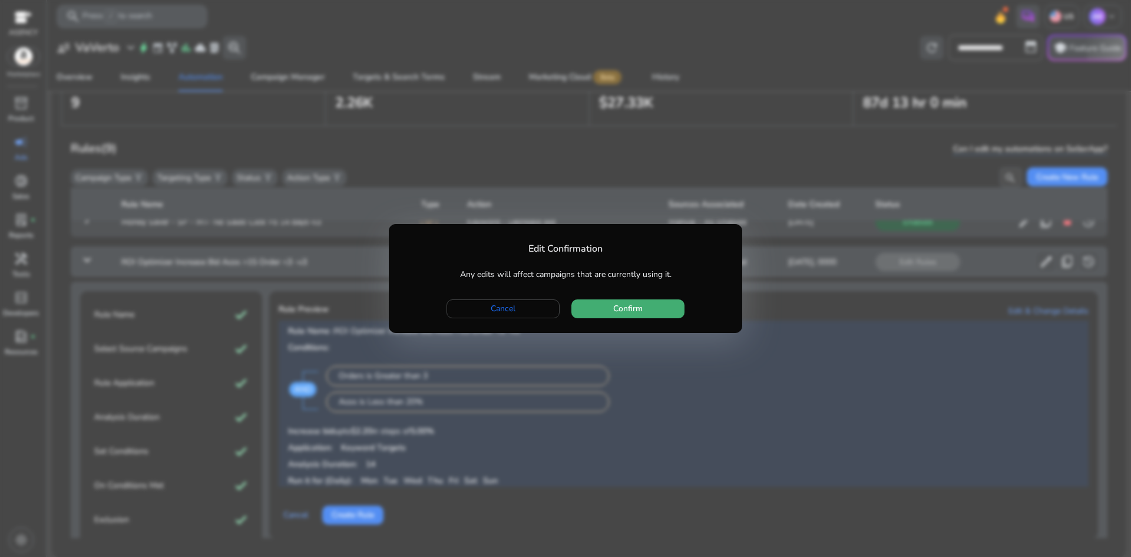
click at [612, 309] on span "button" at bounding box center [628, 309] width 113 height 28
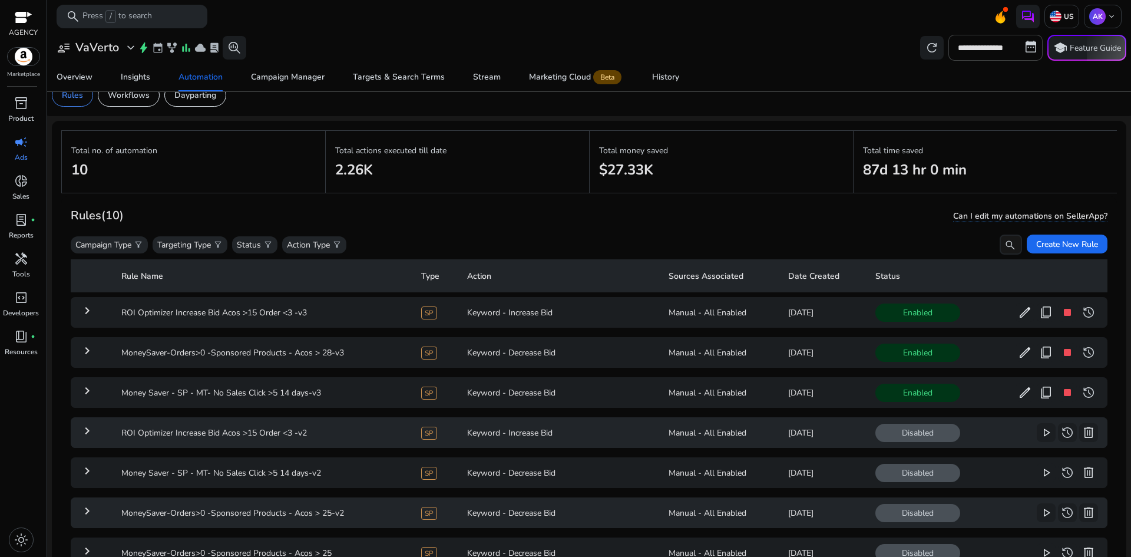
scroll to position [0, 0]
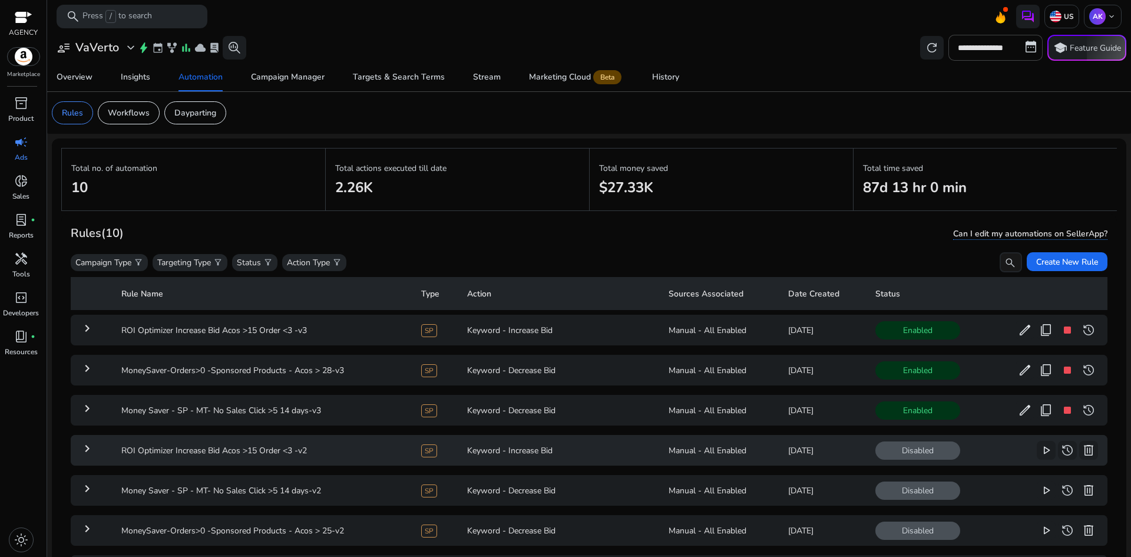
click at [21, 151] on link "campaign Ads" at bounding box center [21, 152] width 42 height 39
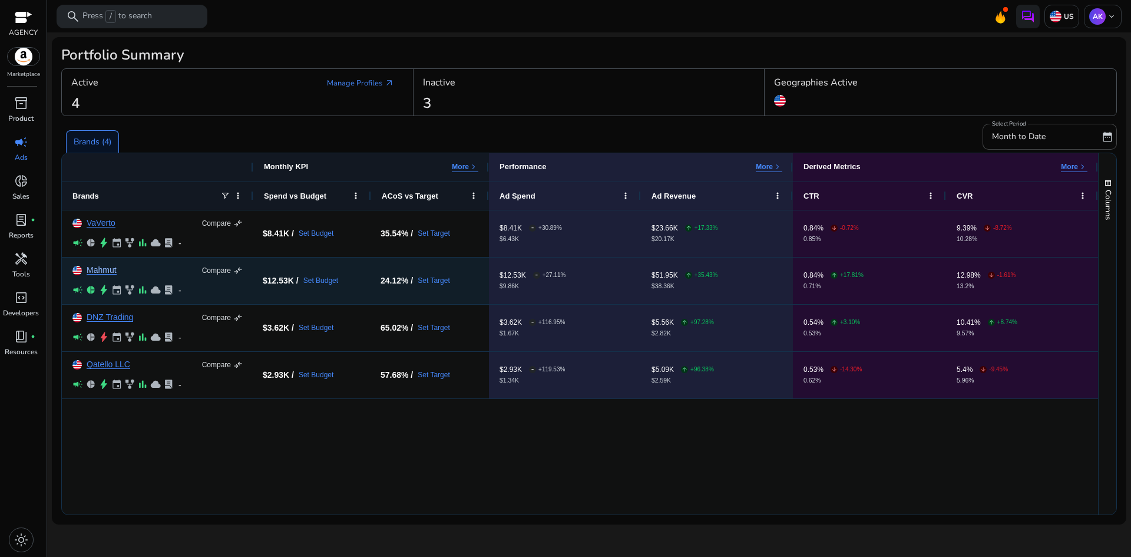
click at [111, 273] on link "Mahmut" at bounding box center [102, 270] width 30 height 9
